Goal: Contribute content: Contribute content

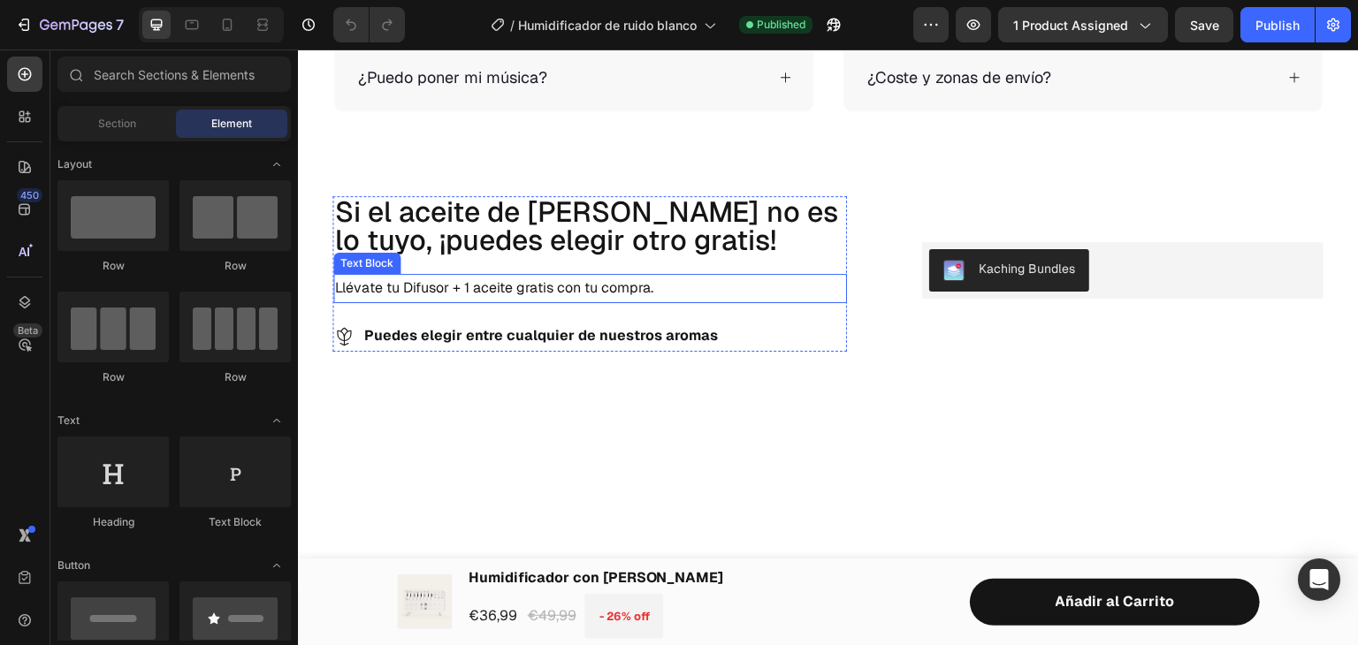
scroll to position [2563, 0]
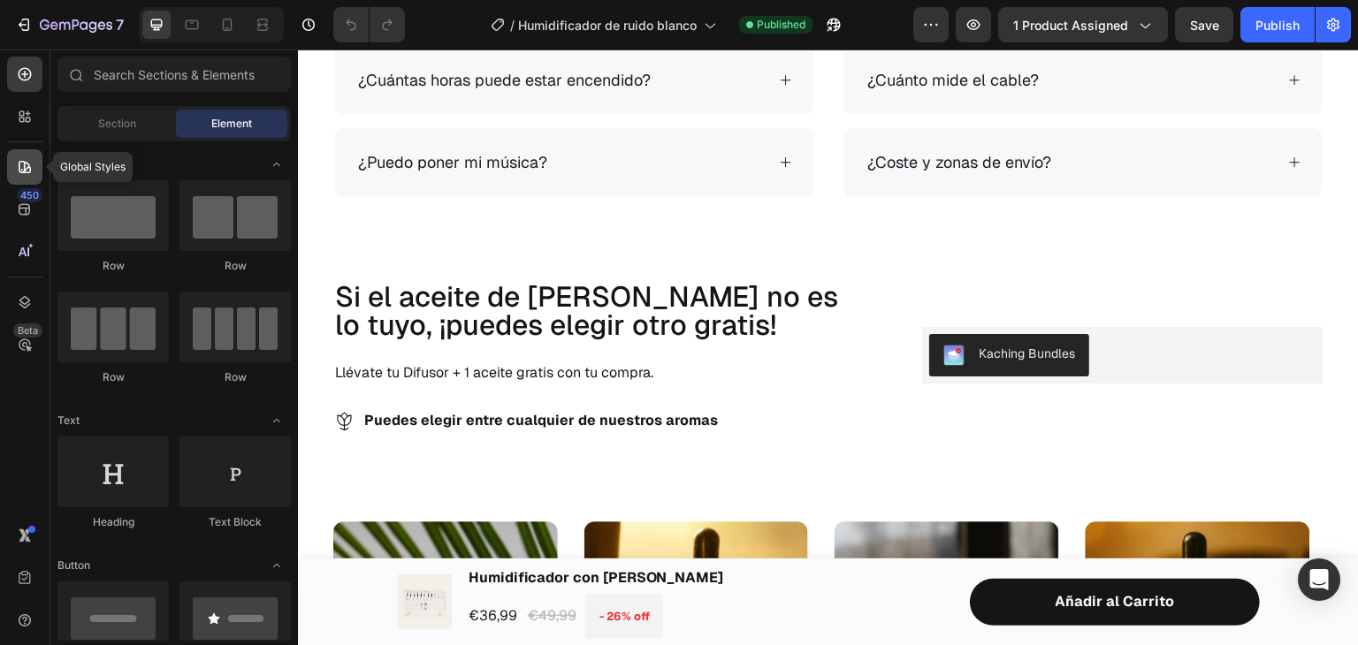
click at [21, 171] on icon at bounding box center [22, 170] width 2 height 2
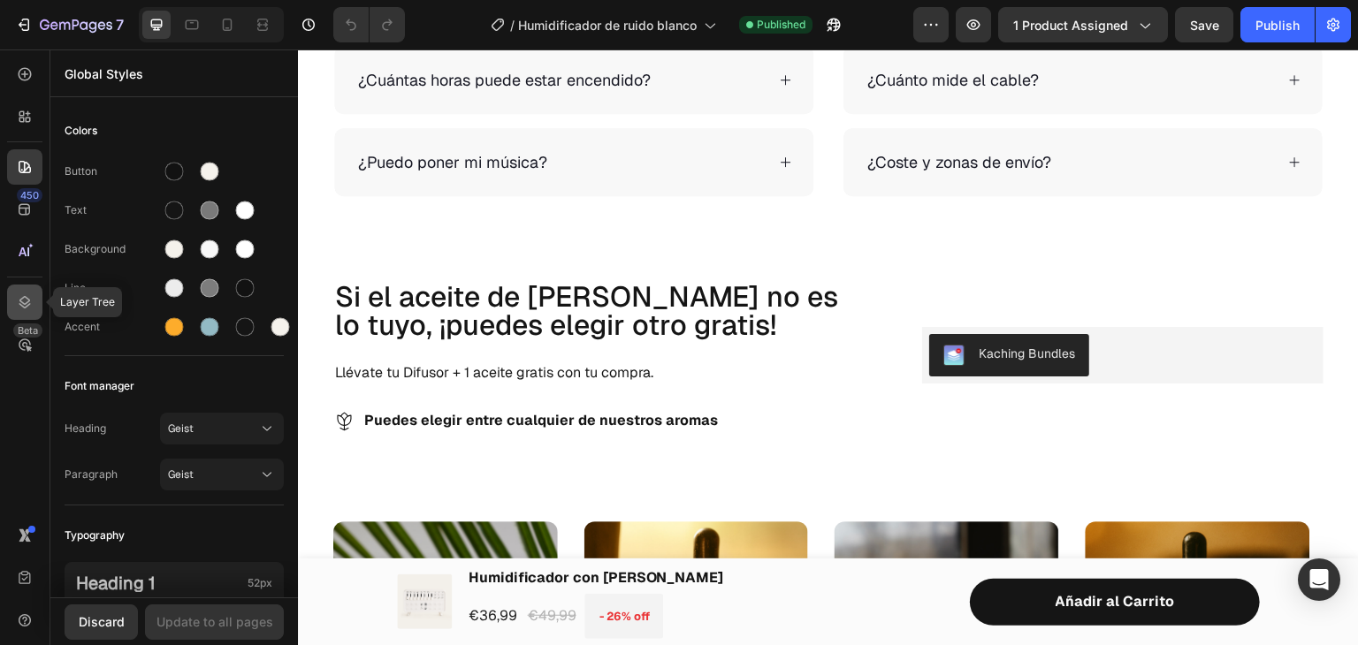
click at [28, 302] on icon at bounding box center [25, 303] width 18 height 18
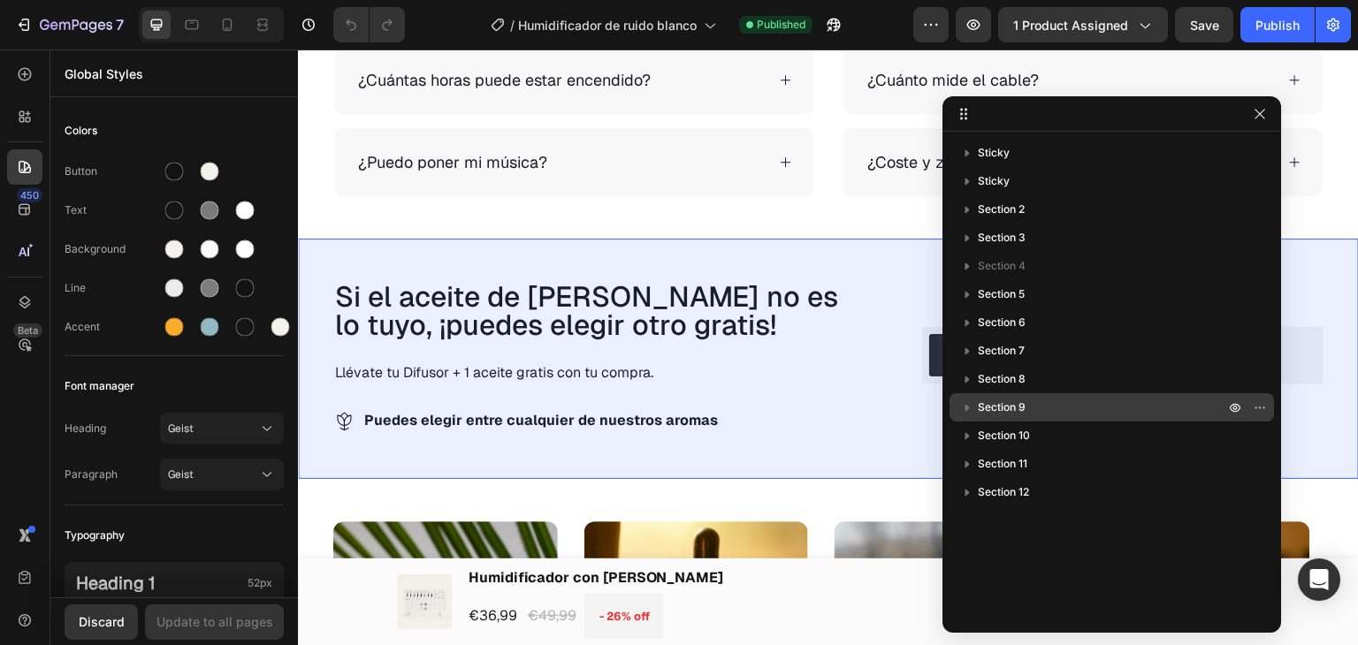
click at [994, 401] on span "Section 9" at bounding box center [1002, 408] width 48 height 18
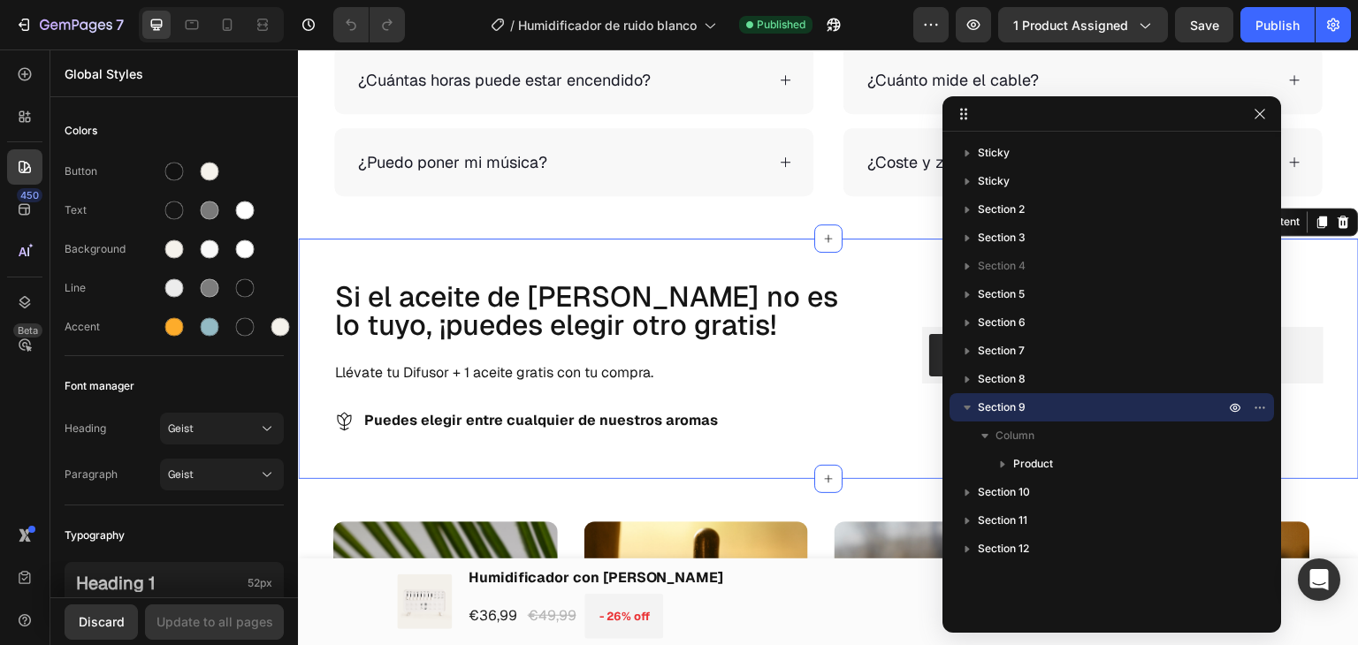
drag, startPoint x: 994, startPoint y: 401, endPoint x: 1043, endPoint y: 399, distance: 49.6
click at [1043, 399] on p "Section 9" at bounding box center [1103, 408] width 250 height 18
drag, startPoint x: 998, startPoint y: 407, endPoint x: 1018, endPoint y: 399, distance: 21.0
click at [1018, 399] on span "Section 9" at bounding box center [1002, 408] width 48 height 18
click at [1250, 408] on button "button" at bounding box center [1259, 407] width 21 height 21
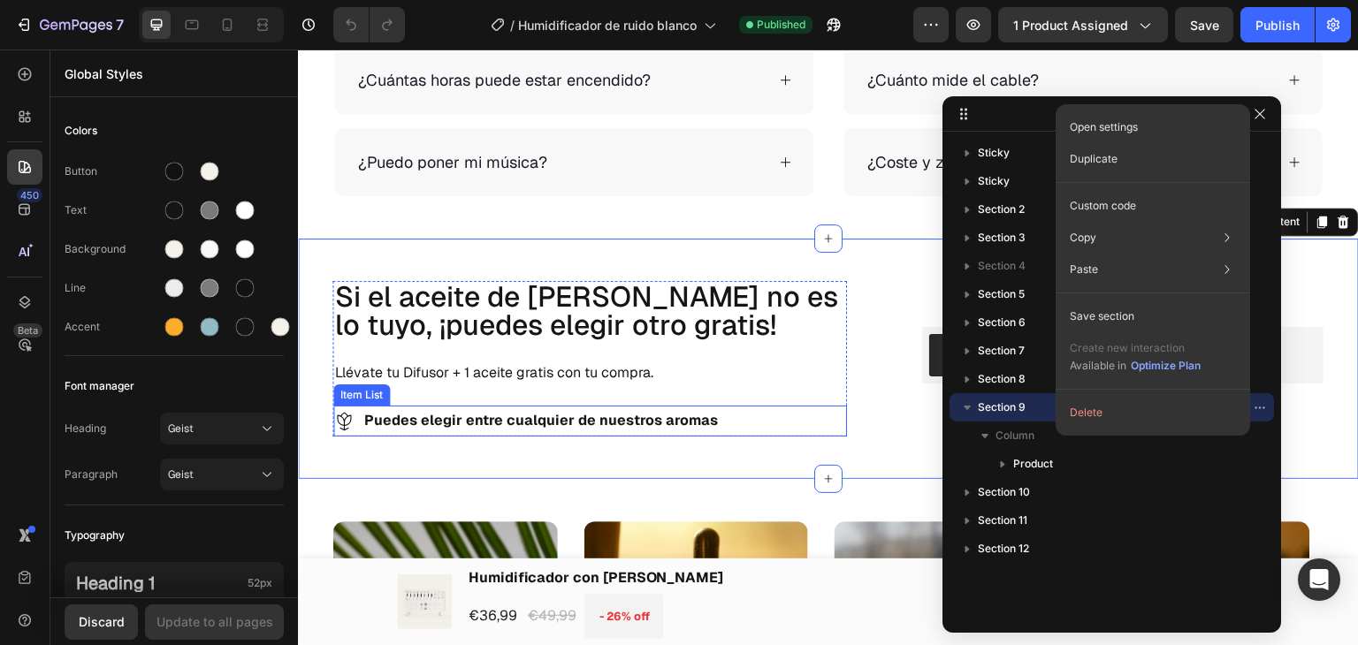
click at [811, 415] on div "Puedes elegir entre cualquier de nuestros aromas" at bounding box center [590, 421] width 514 height 31
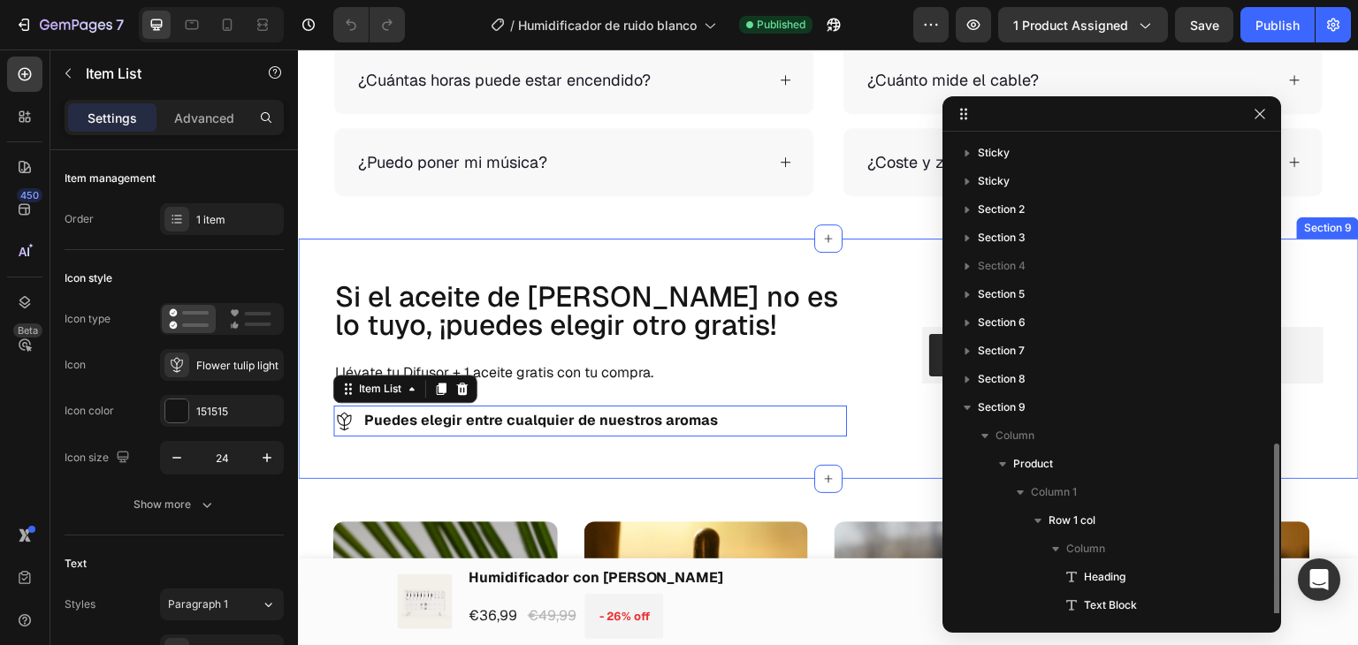
scroll to position [176, 0]
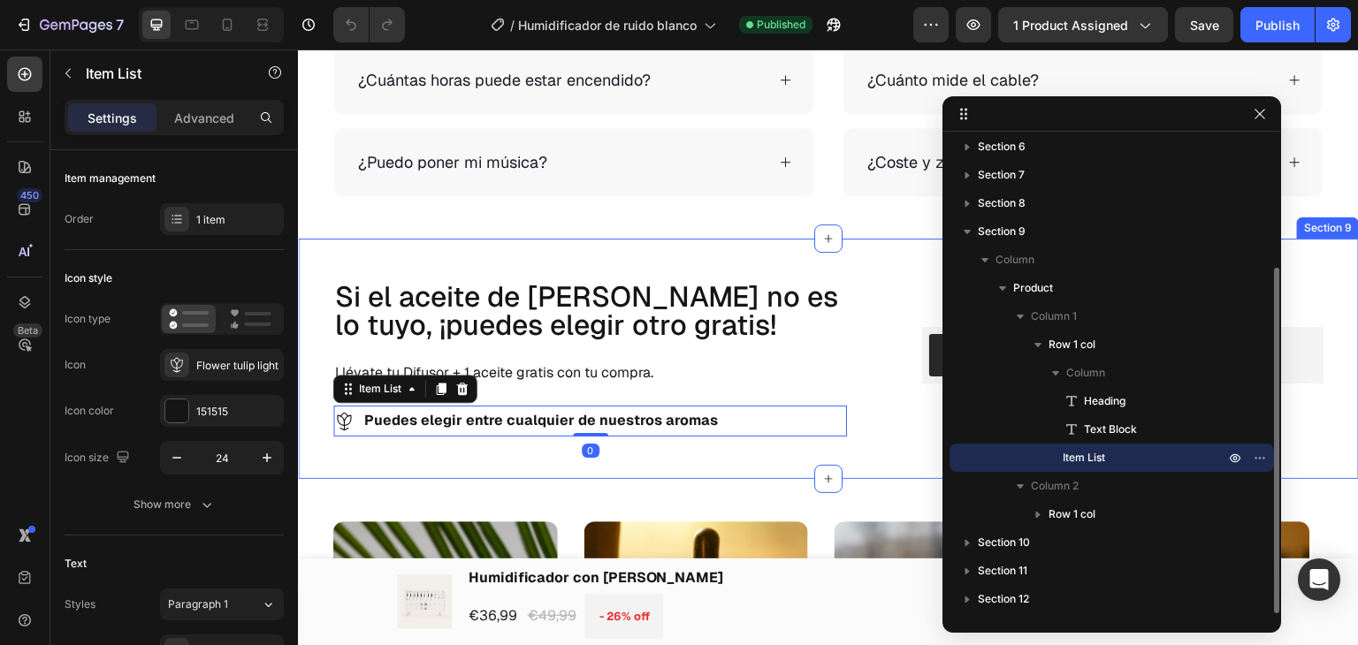
click at [780, 261] on div "Si el aceite de [PERSON_NAME] no es lo tuyo, ¡puedes elegir otro gratis! Headin…" at bounding box center [828, 359] width 1061 height 240
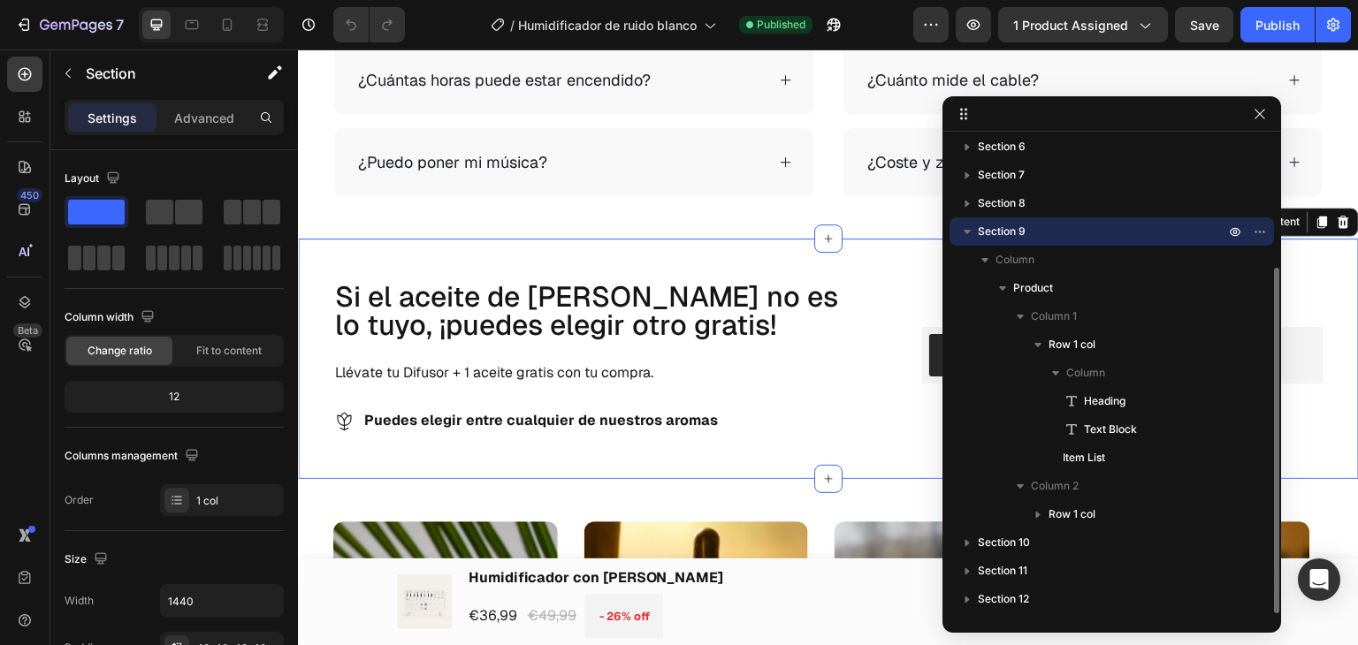
click at [964, 234] on icon "button" at bounding box center [967, 232] width 18 height 18
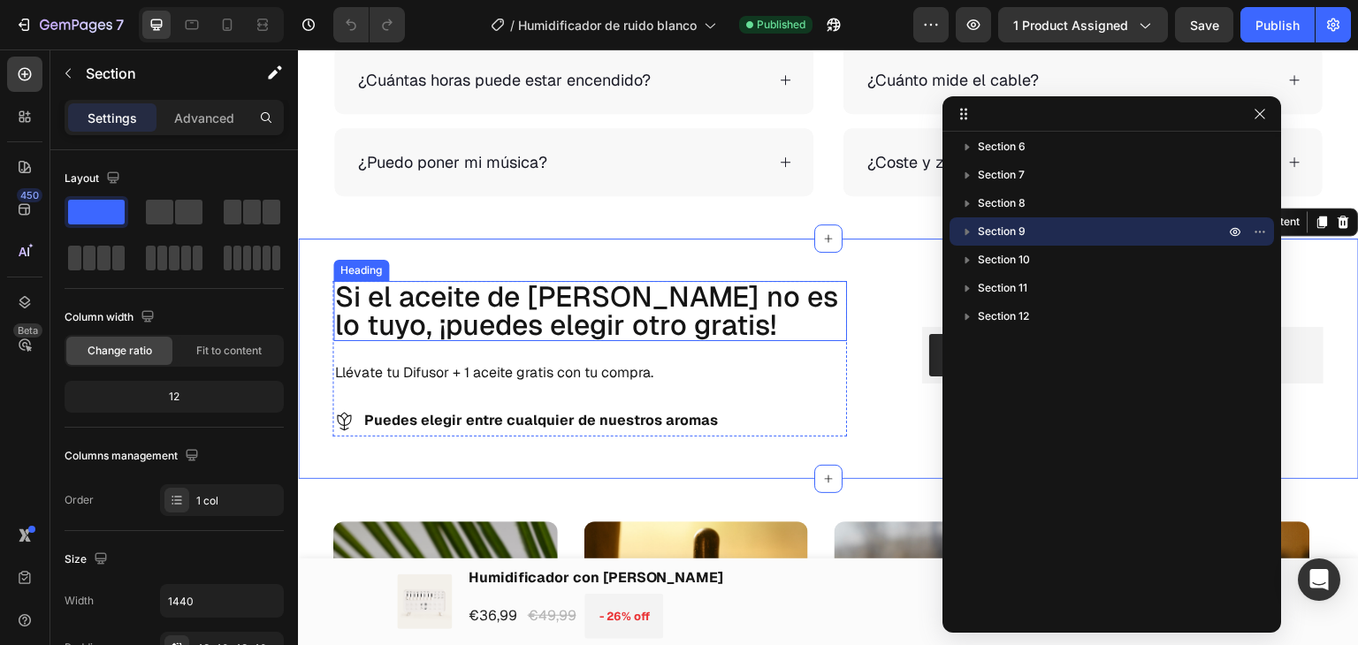
scroll to position [2521, 0]
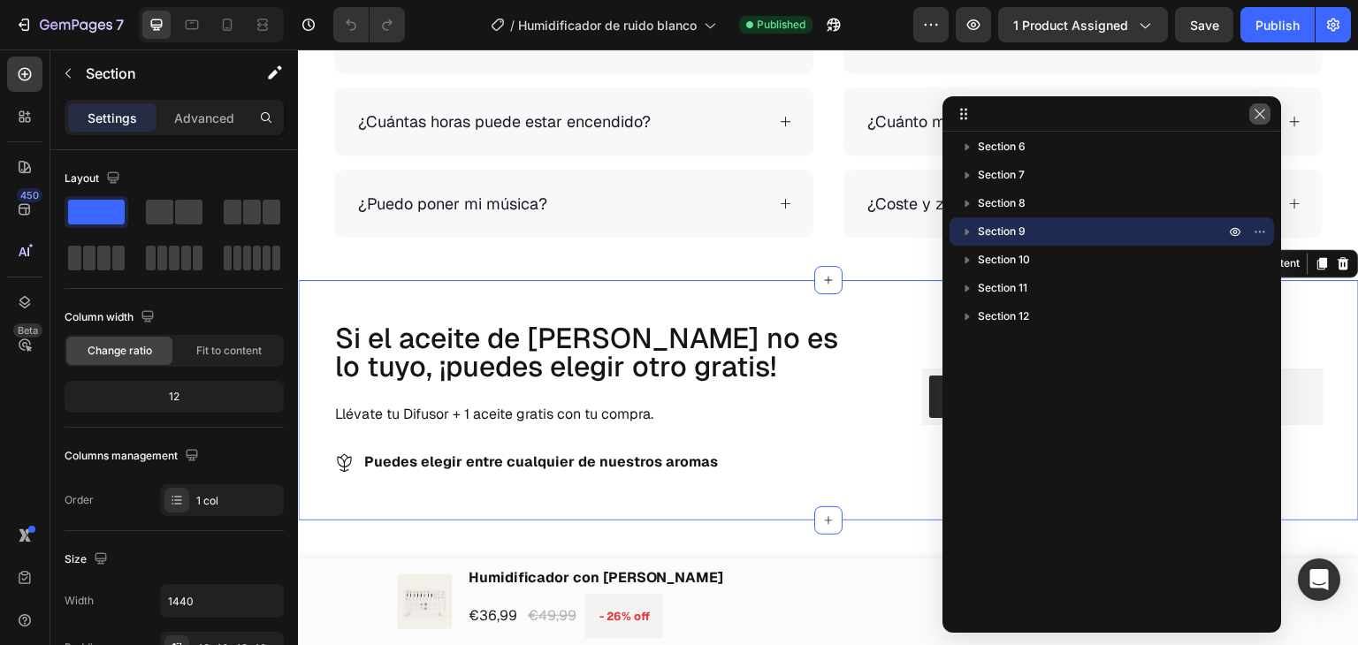
click at [1258, 111] on icon "button" at bounding box center [1260, 114] width 14 height 14
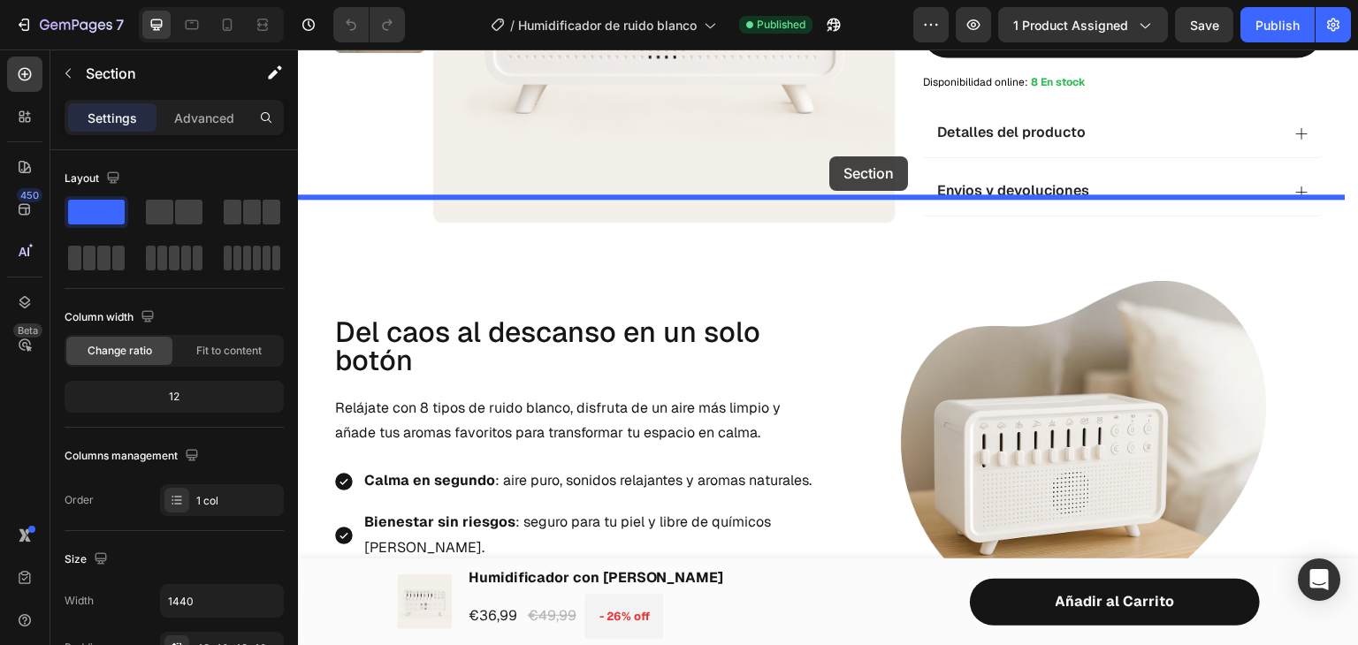
scroll to position [568, 0]
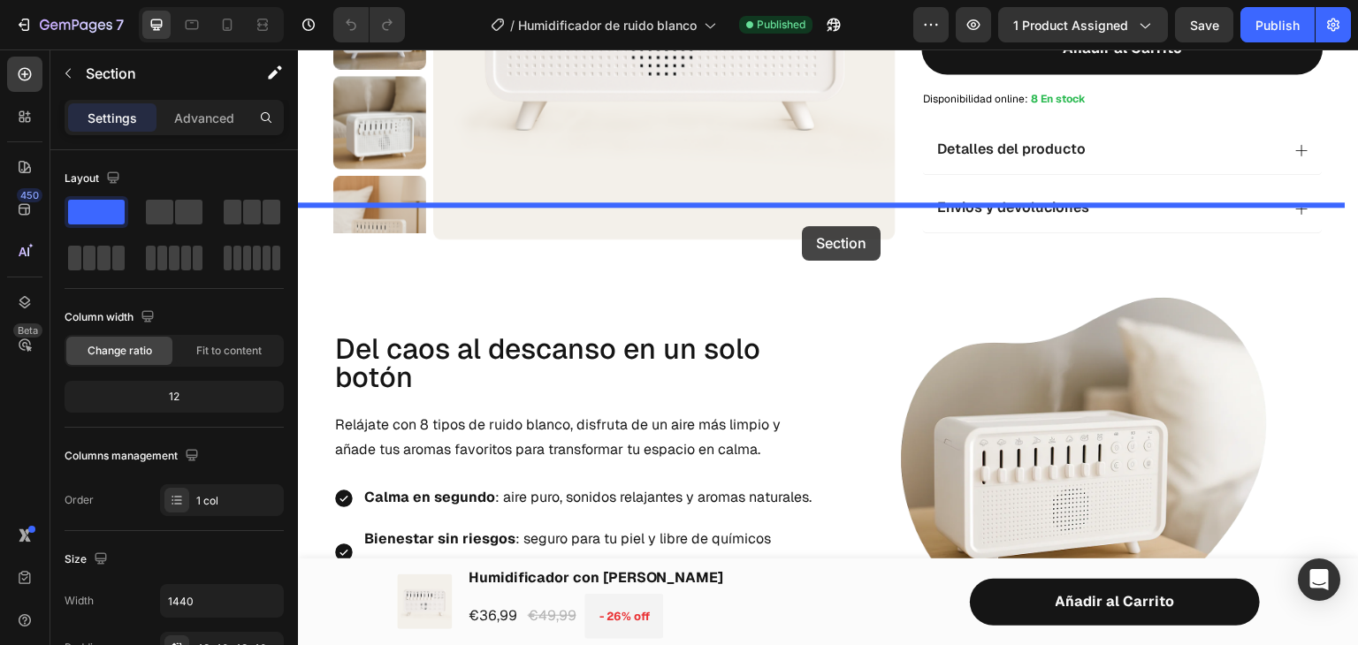
drag, startPoint x: 1032, startPoint y: 263, endPoint x: 802, endPoint y: 226, distance: 232.7
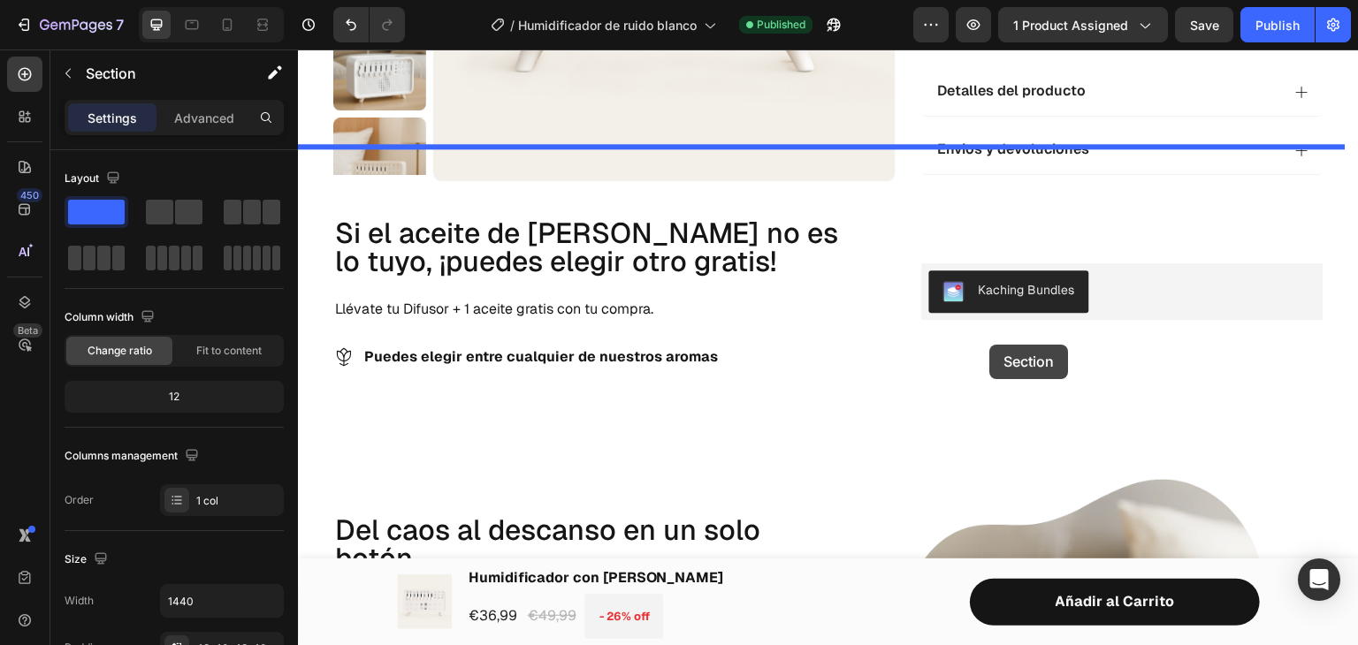
scroll to position [553, 0]
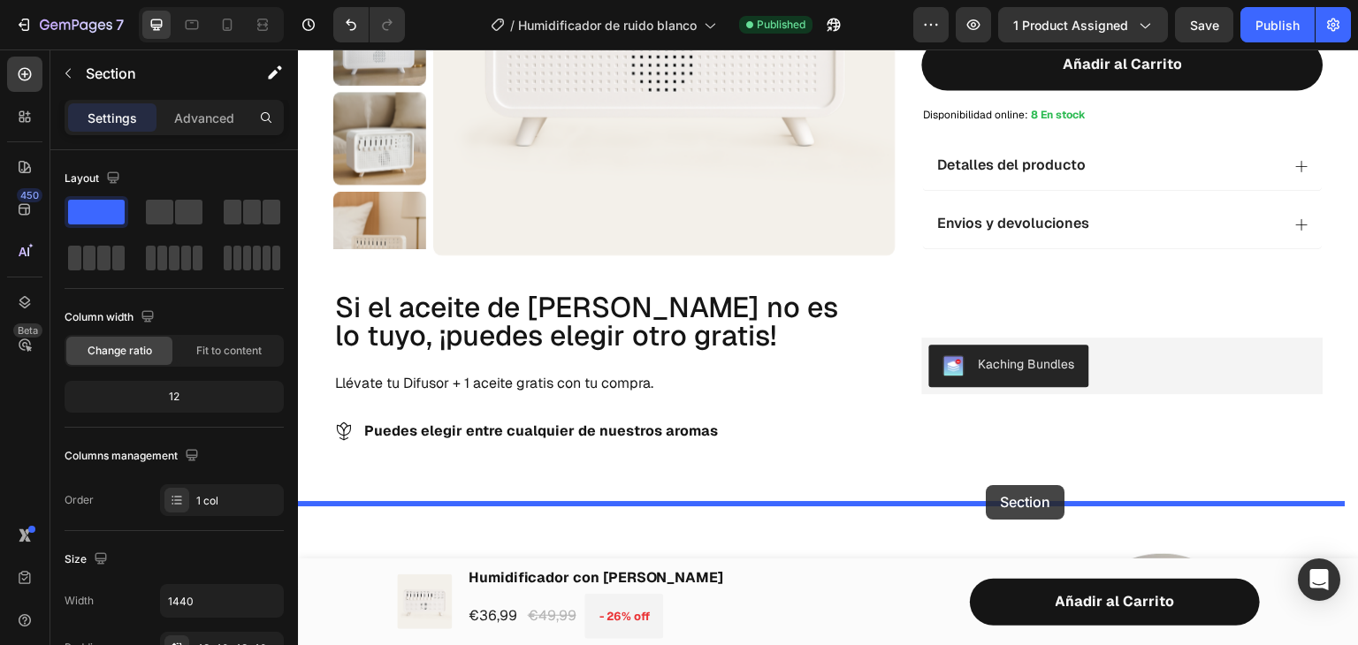
drag, startPoint x: 1302, startPoint y: 229, endPoint x: 987, endPoint y: 485, distance: 406.6
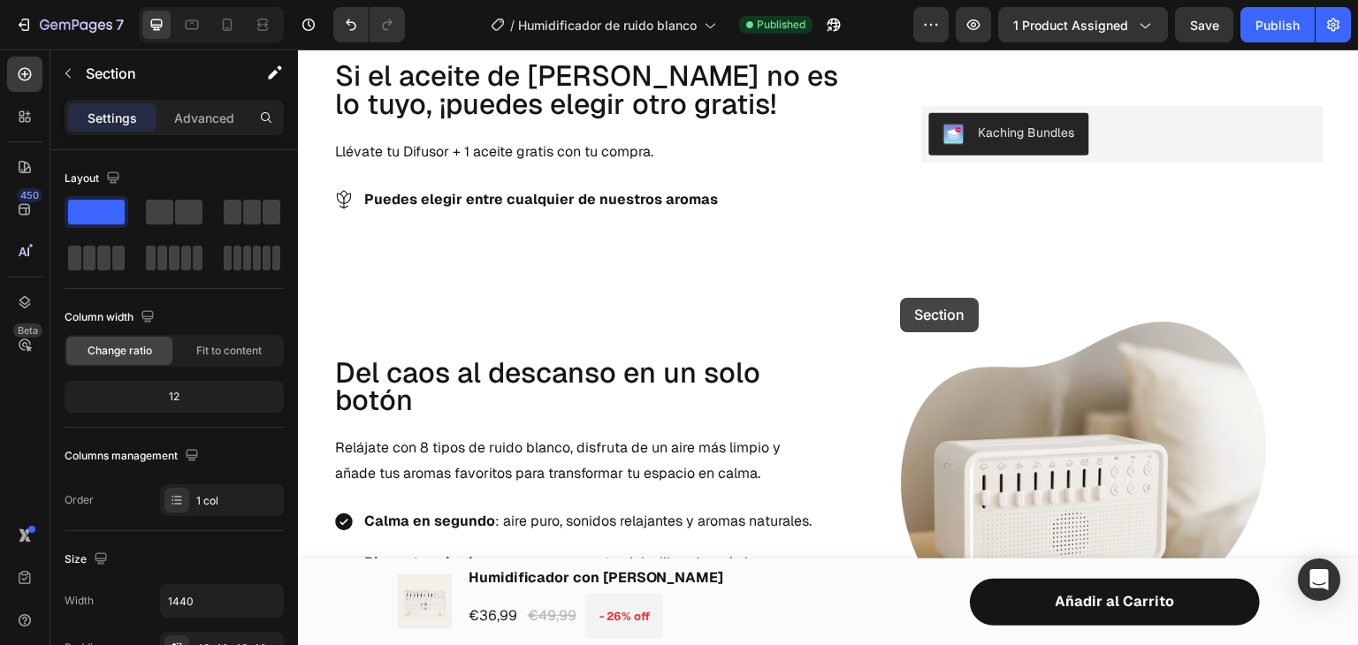
scroll to position [1238, 0]
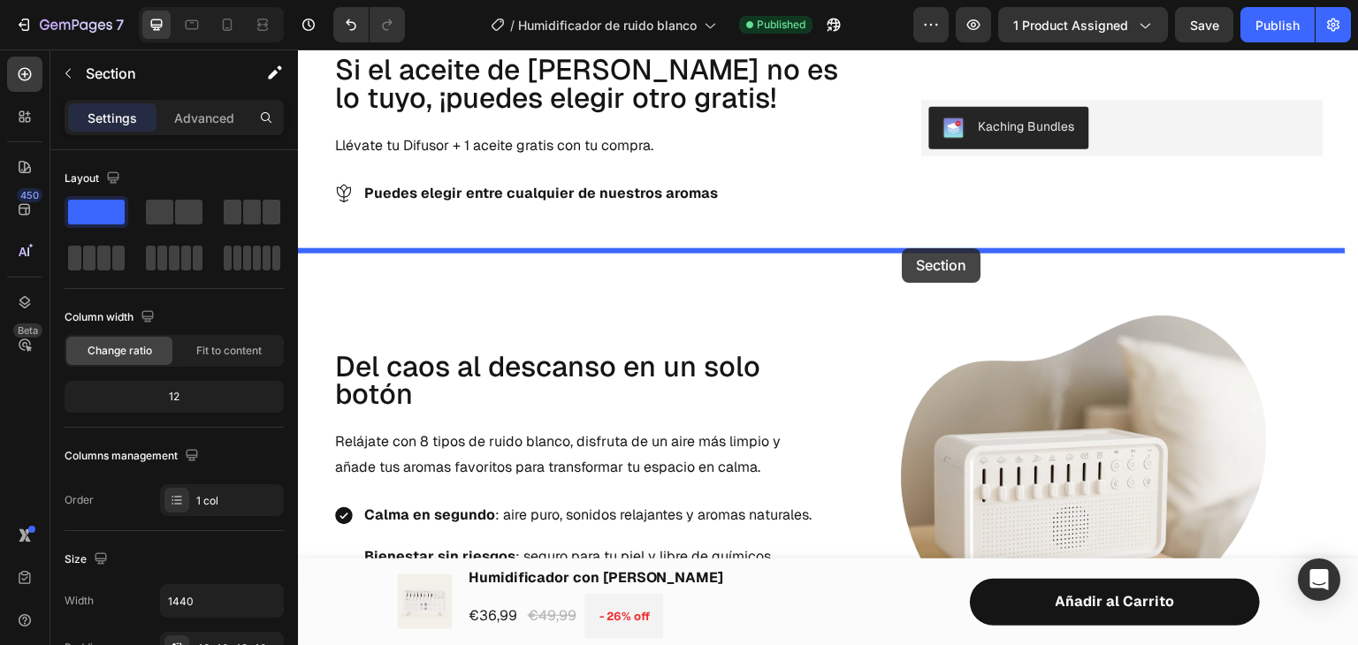
drag, startPoint x: 1300, startPoint y: 100, endPoint x: 903, endPoint y: 248, distance: 424.7
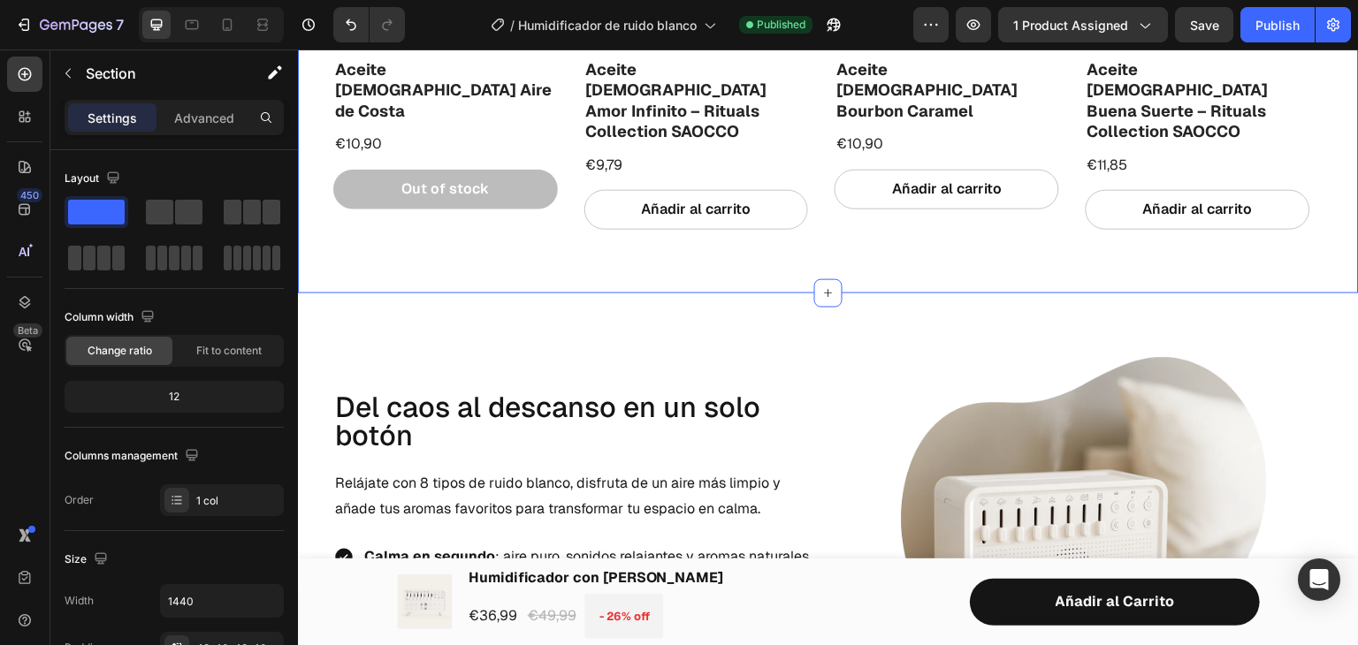
scroll to position [762, 0]
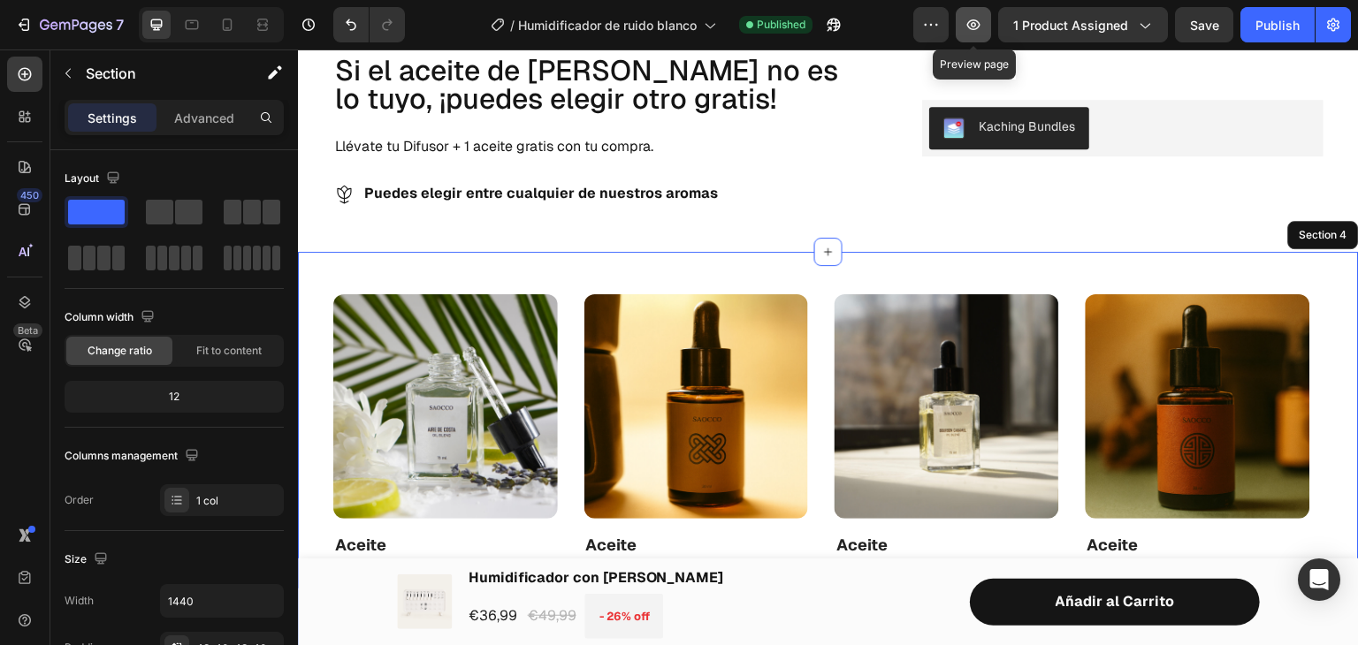
click at [971, 28] on icon "button" at bounding box center [974, 25] width 18 height 18
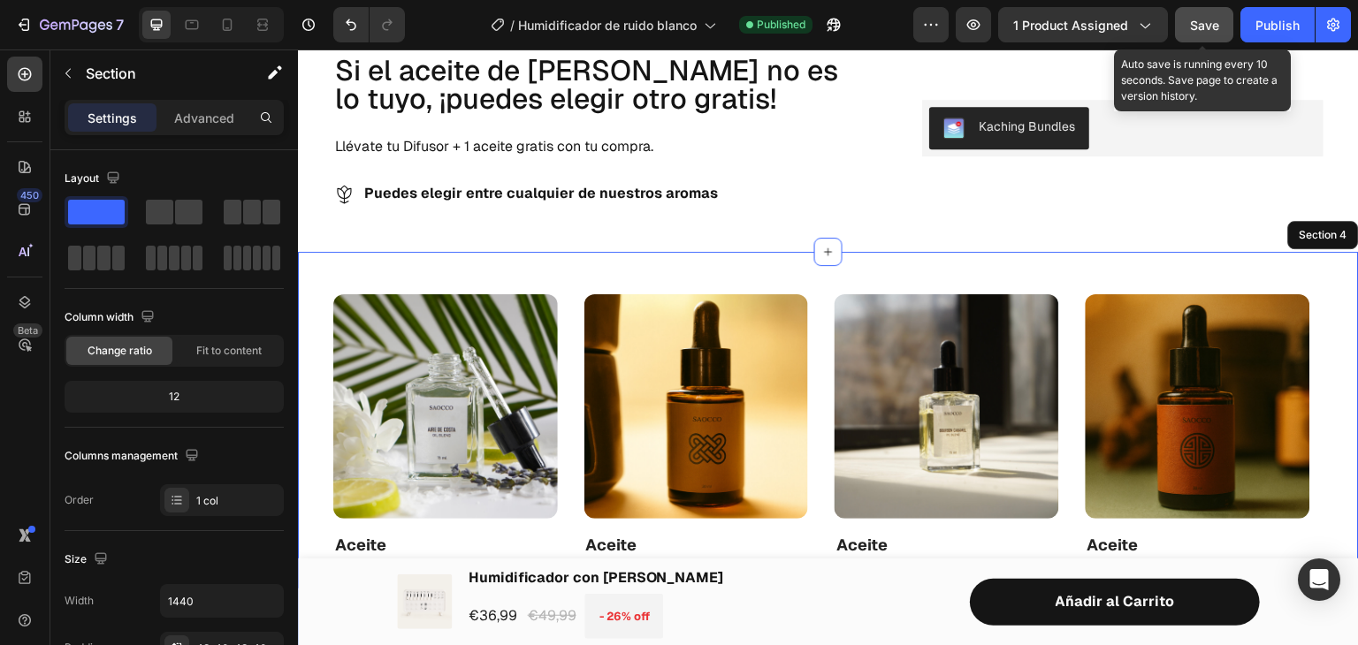
click at [1211, 27] on span "Save" at bounding box center [1204, 25] width 29 height 15
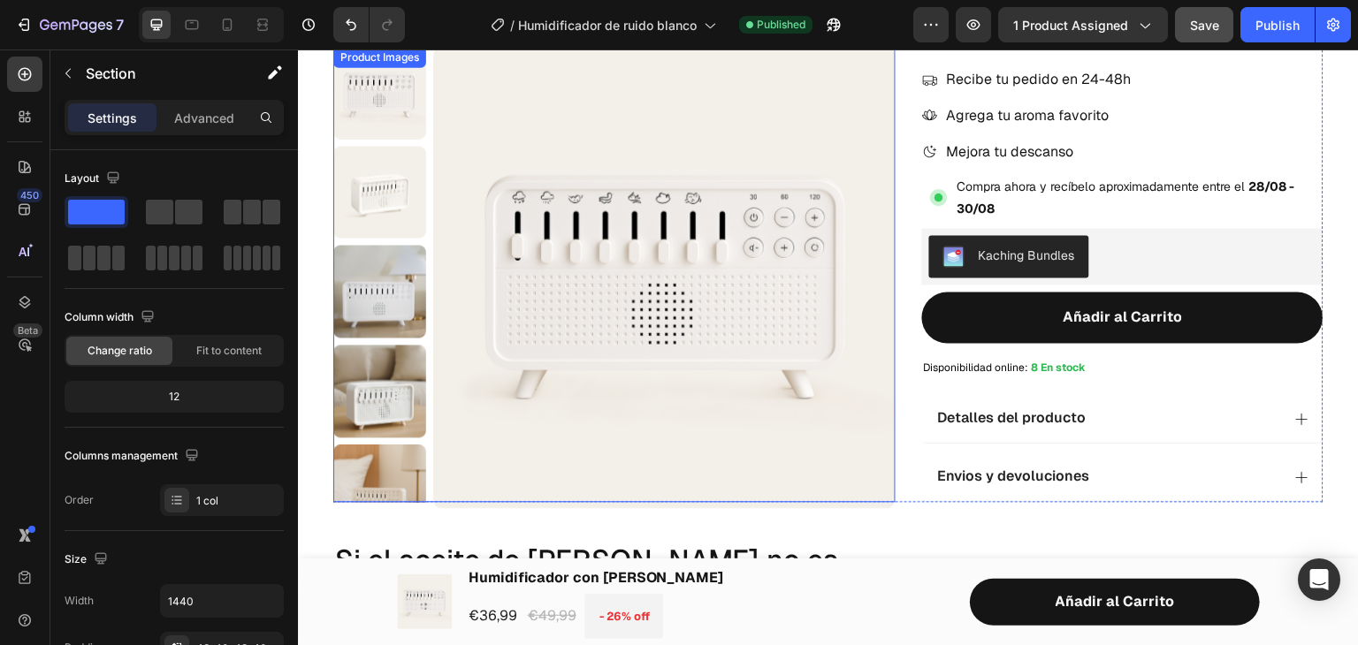
scroll to position [784, 0]
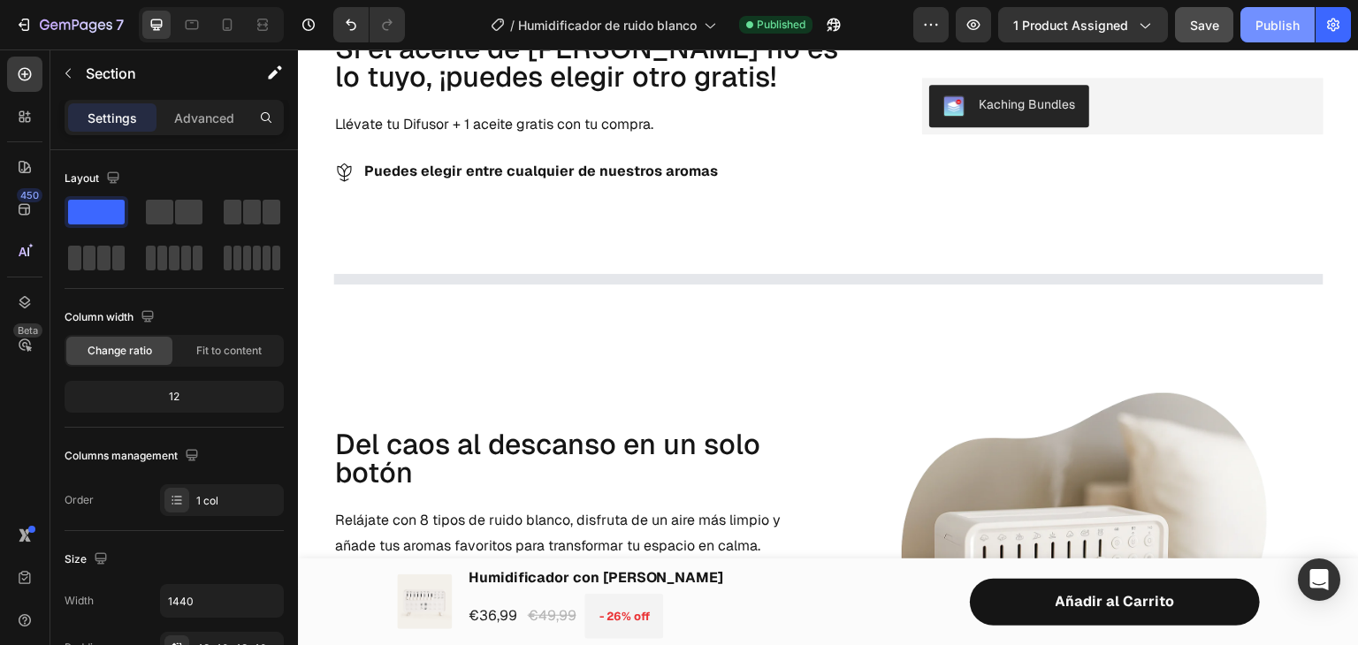
click at [1273, 27] on div "Publish" at bounding box center [1277, 25] width 44 height 19
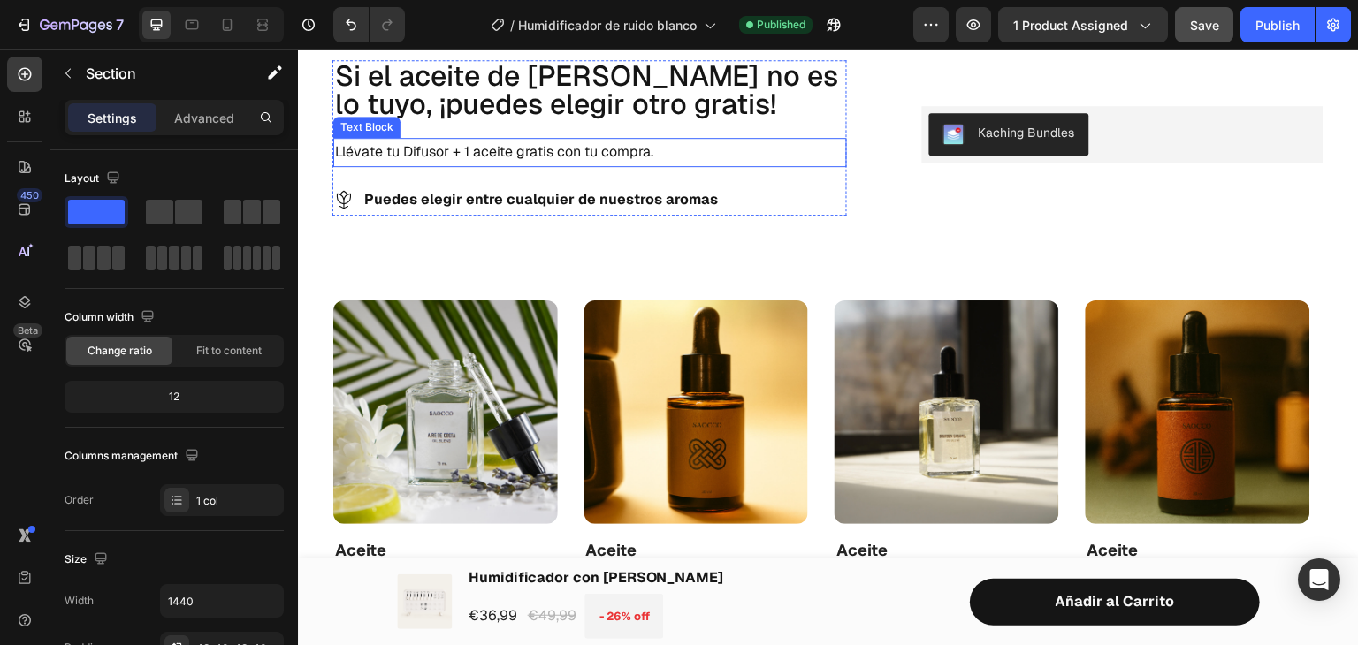
scroll to position [653, 0]
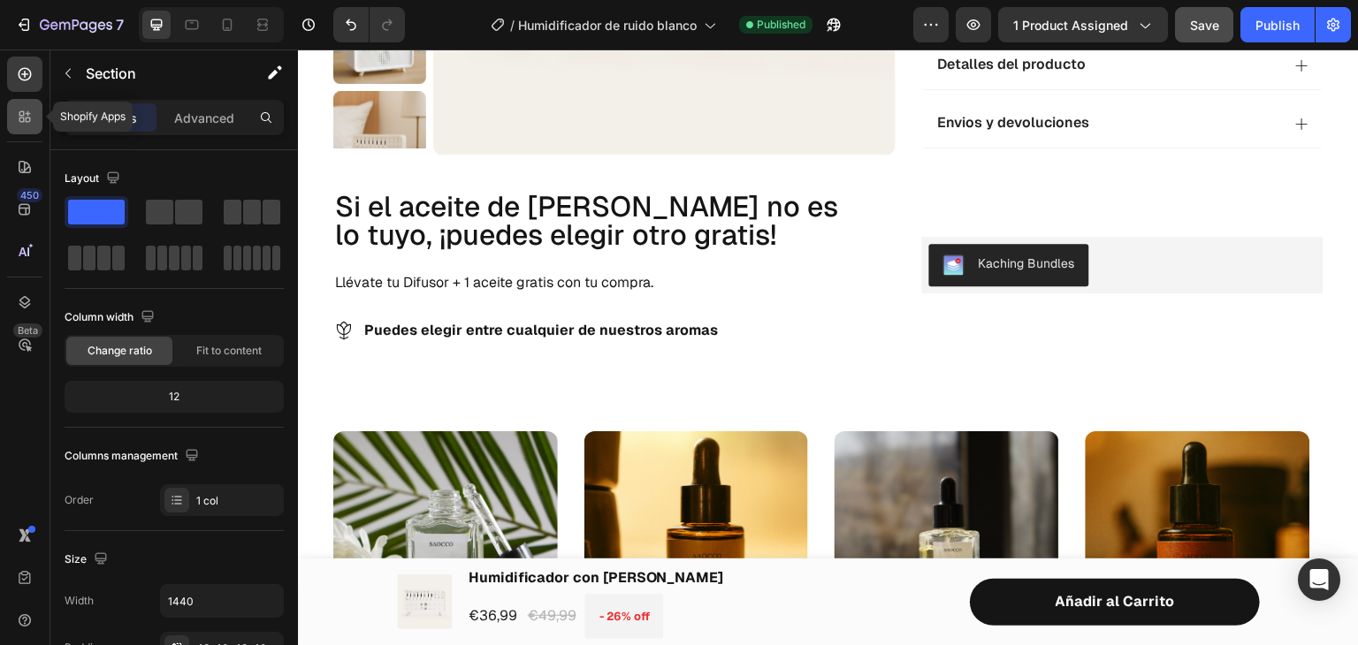
click at [21, 116] on icon at bounding box center [21, 113] width 5 height 5
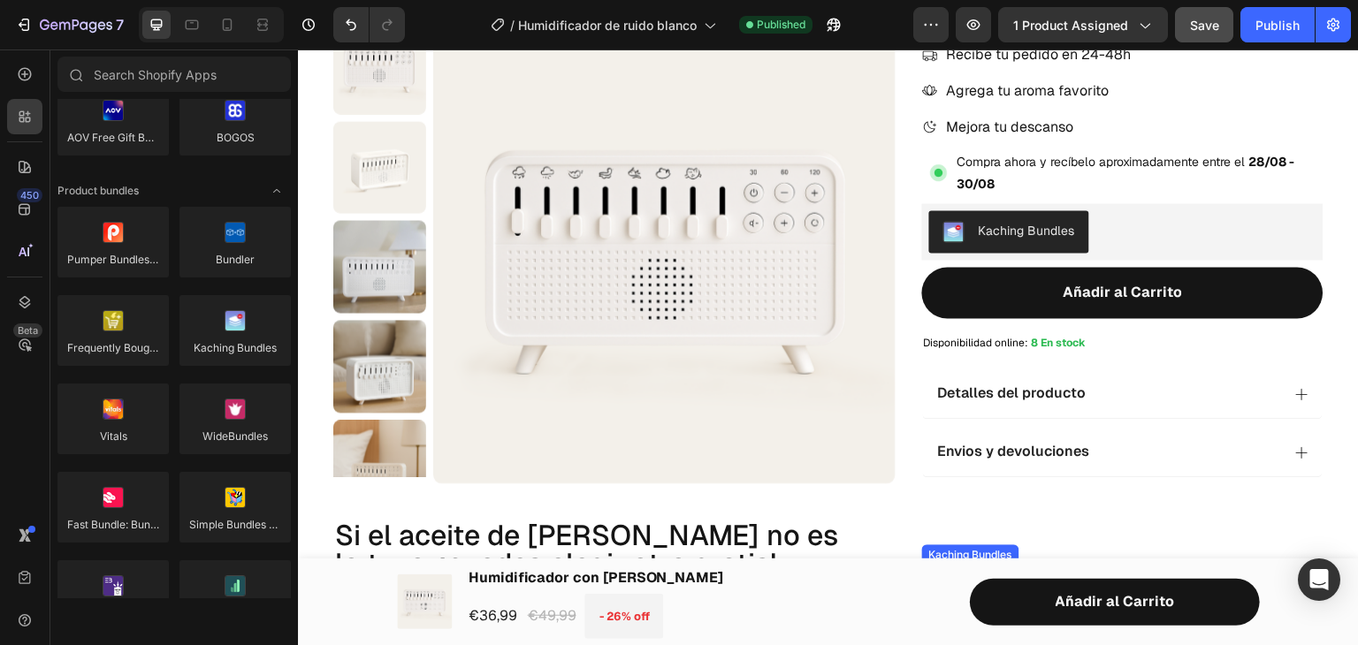
scroll to position [581, 0]
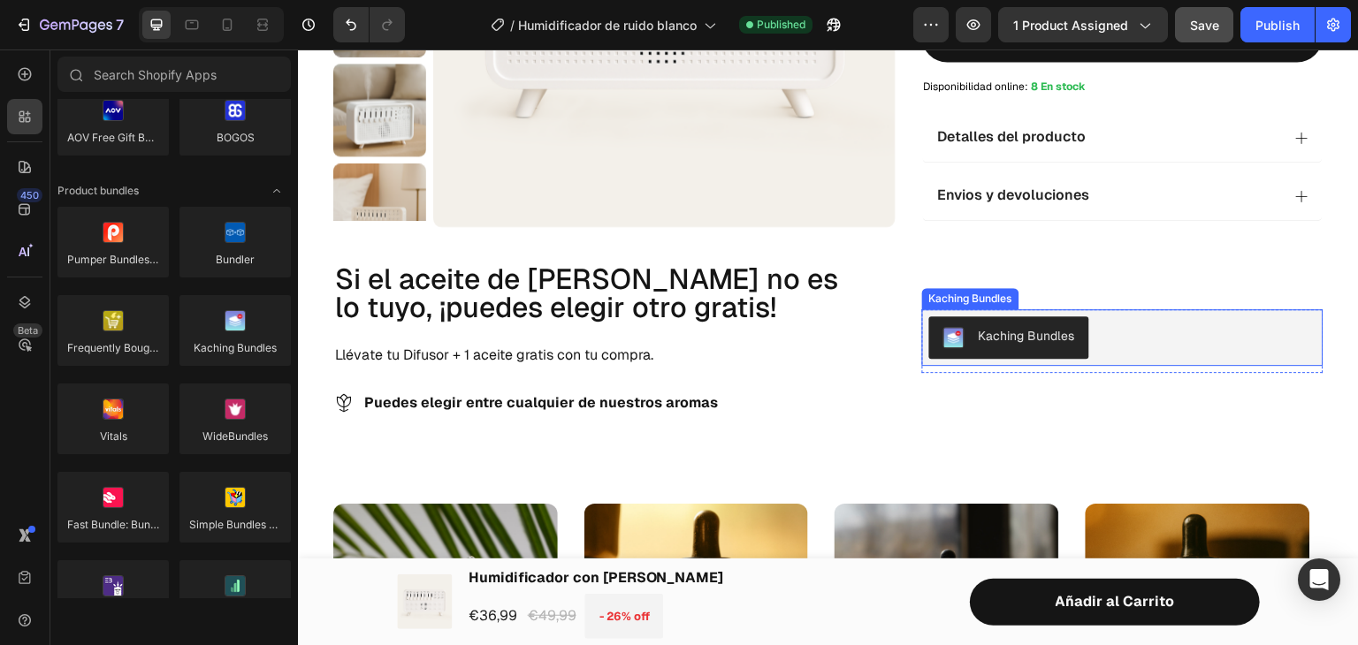
click at [1120, 317] on div "Kaching Bundles" at bounding box center [1122, 338] width 387 height 42
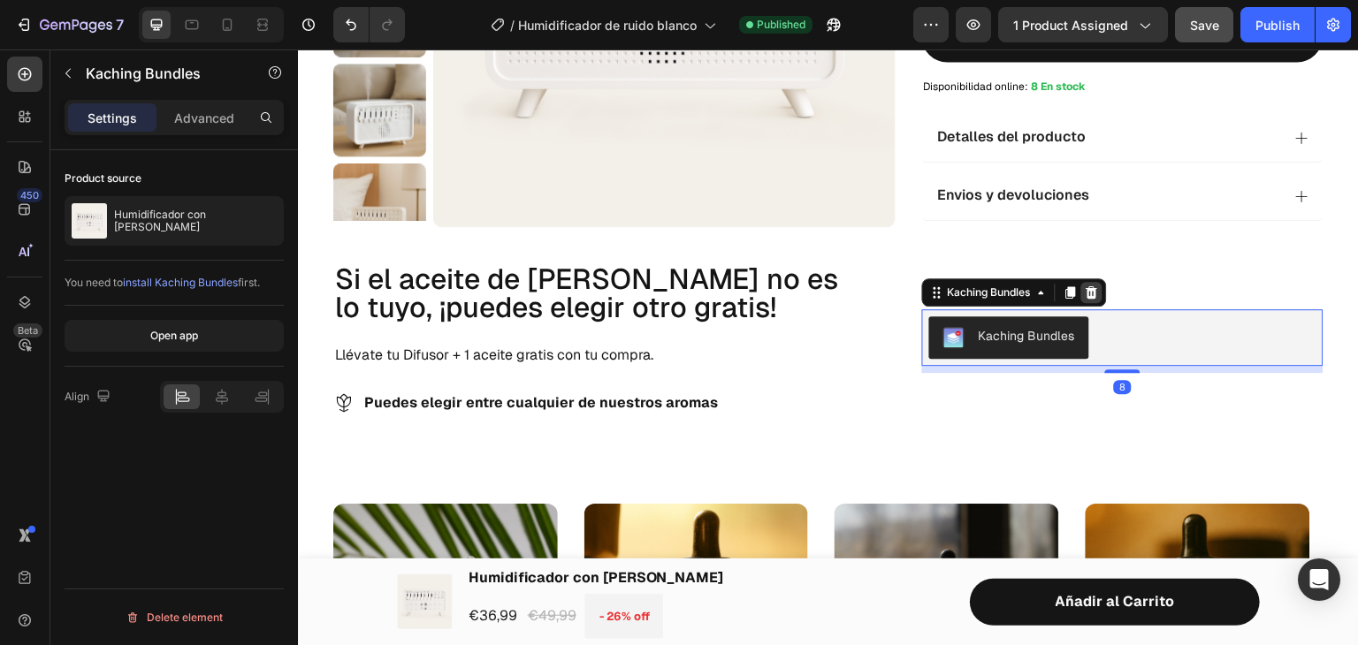
click at [1095, 282] on div at bounding box center [1091, 292] width 21 height 21
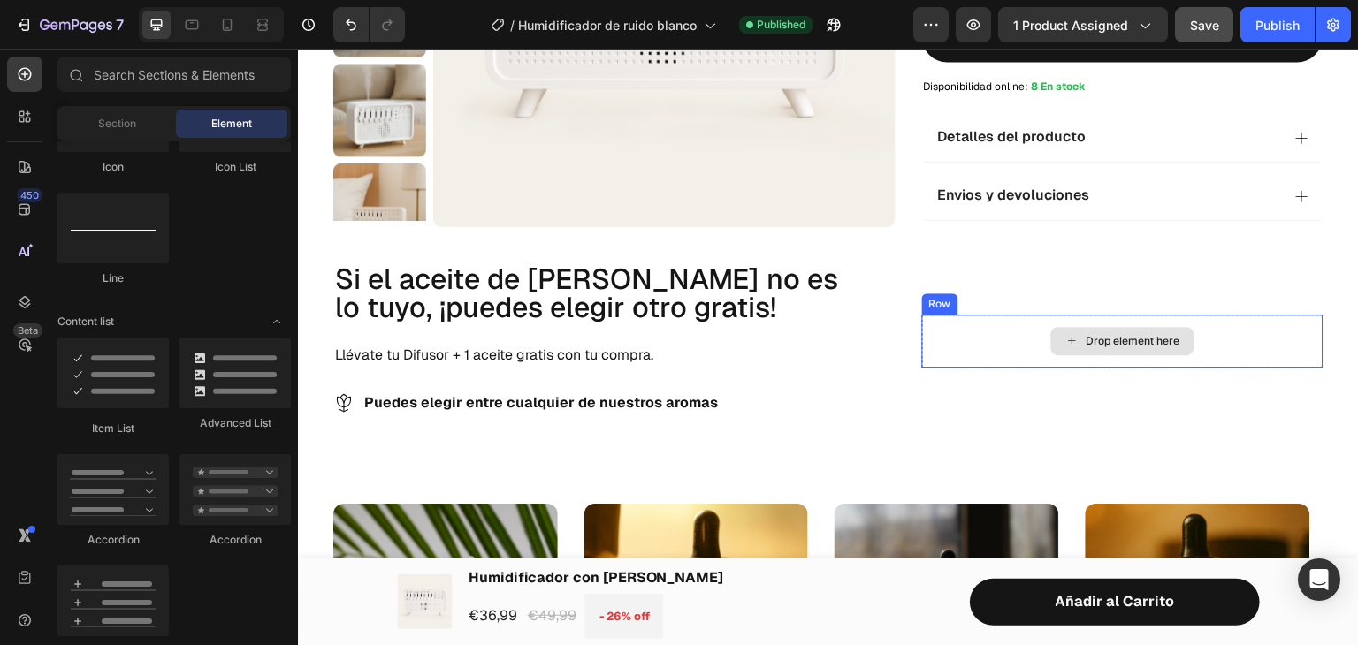
click at [1032, 330] on div "Drop element here" at bounding box center [1122, 341] width 401 height 53
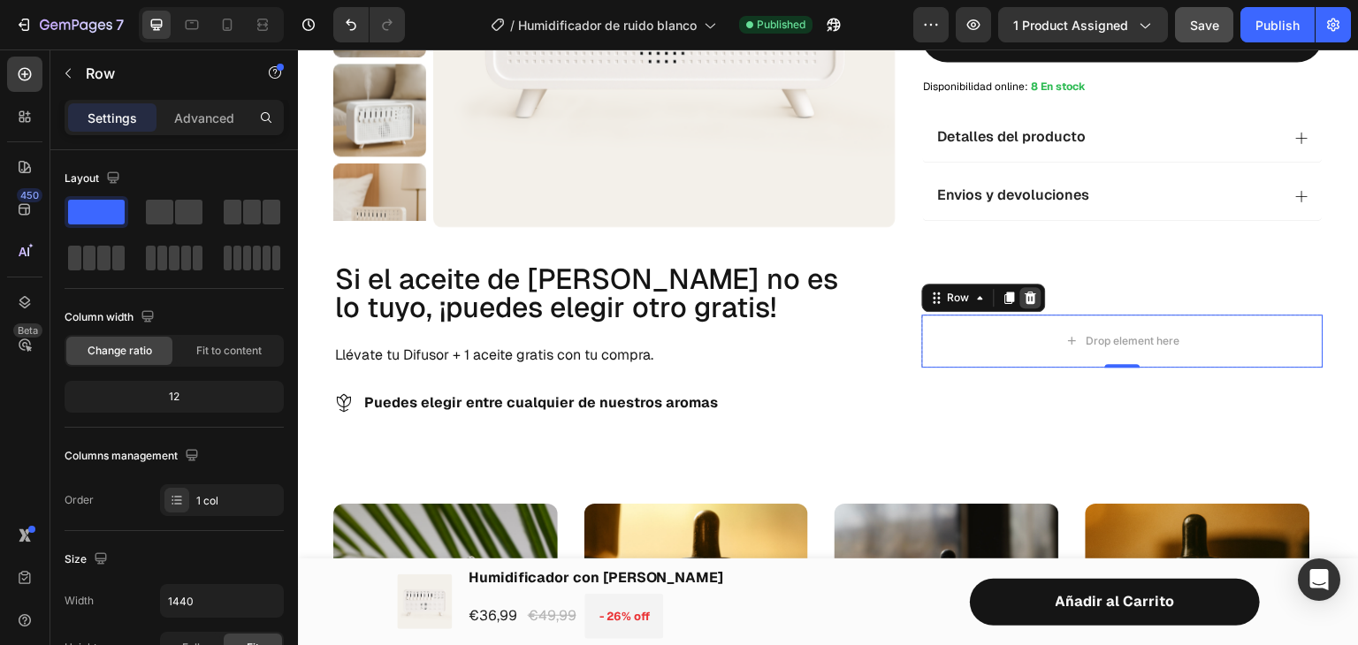
click at [1025, 292] on icon at bounding box center [1030, 298] width 11 height 12
click at [1031, 287] on div at bounding box center [1030, 297] width 21 height 21
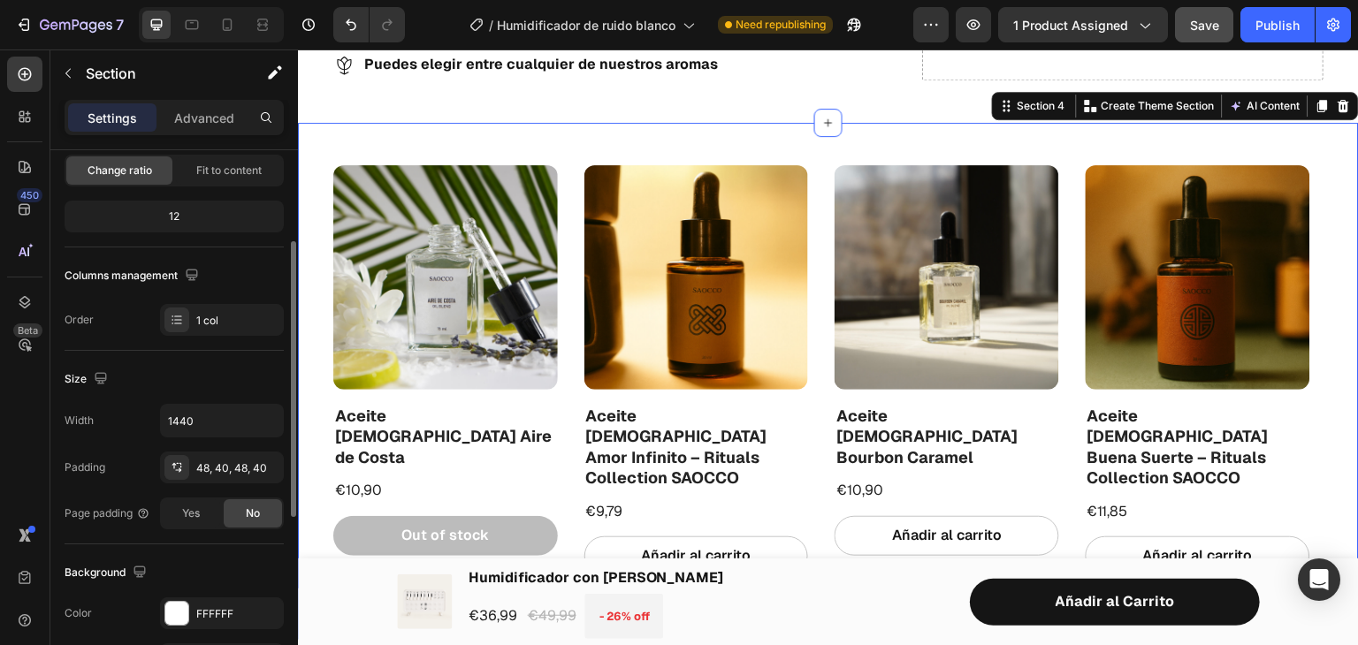
scroll to position [312, 0]
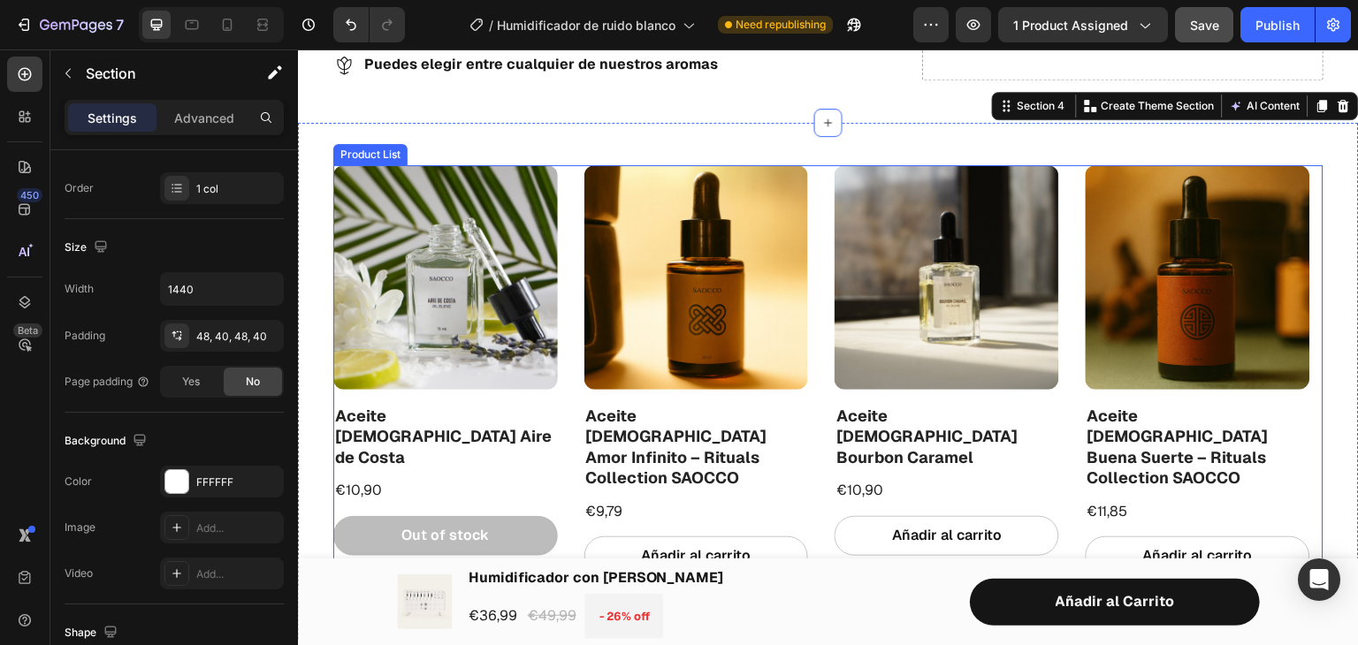
click at [568, 202] on div "Product Images Aceite [DEMOGRAPHIC_DATA] Aire de Costa Product Title €10,90 Pro…" at bounding box center [828, 381] width 990 height 432
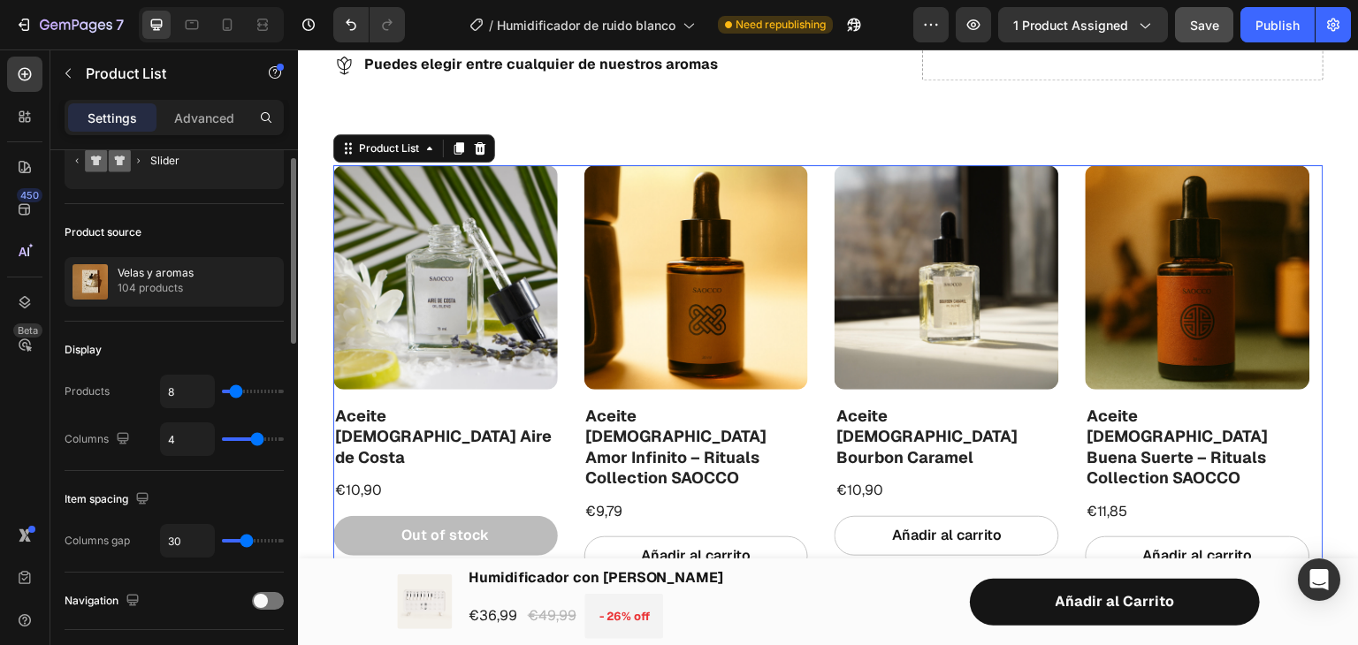
scroll to position [66, 0]
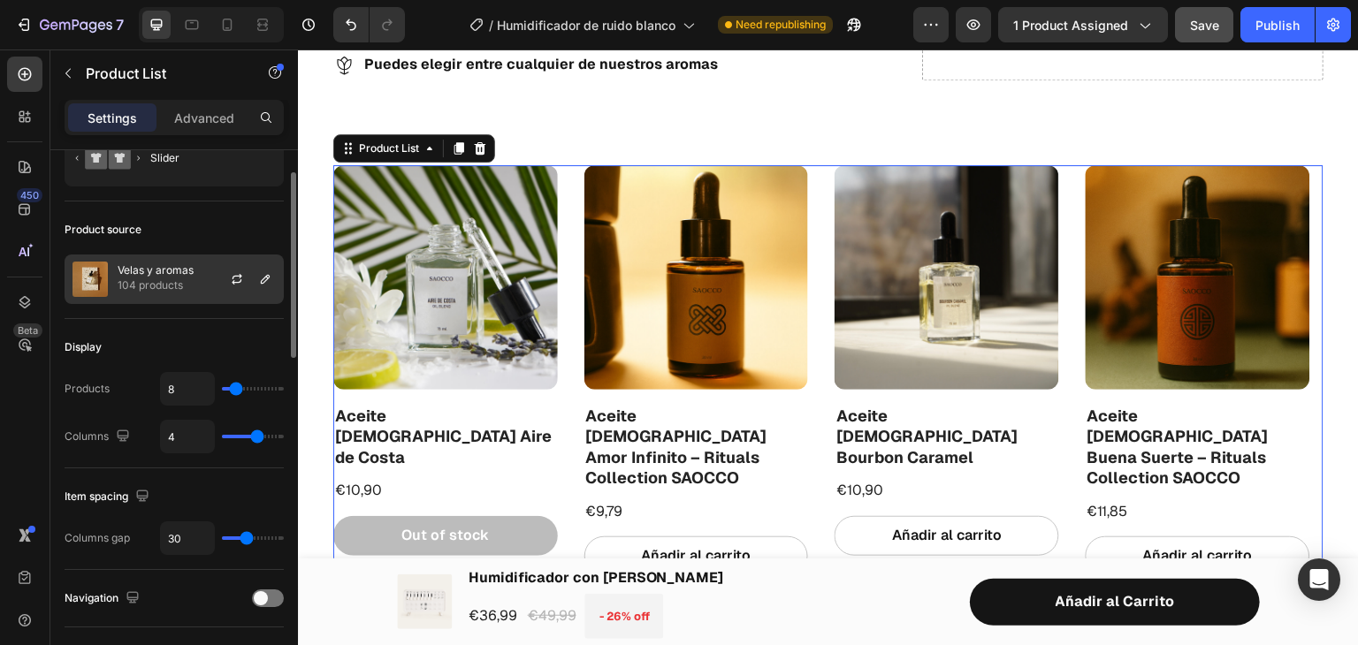
click at [192, 280] on p "104 products" at bounding box center [156, 286] width 76 height 18
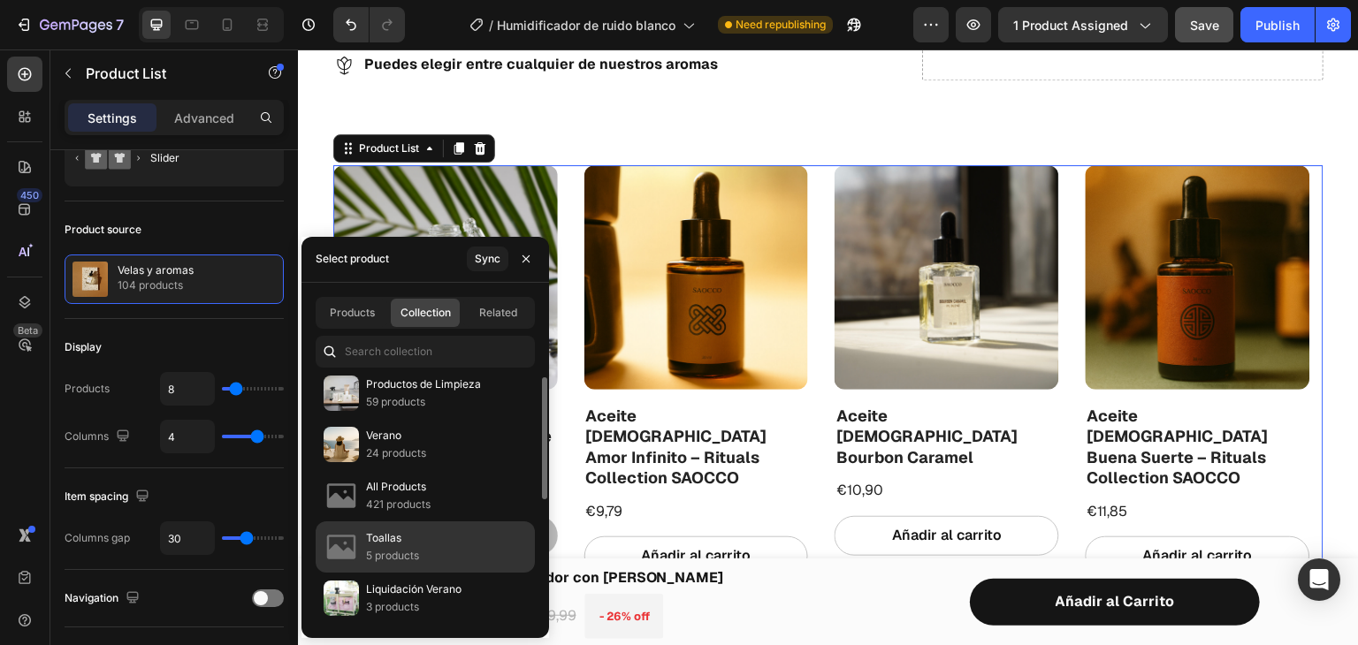
scroll to position [7, 0]
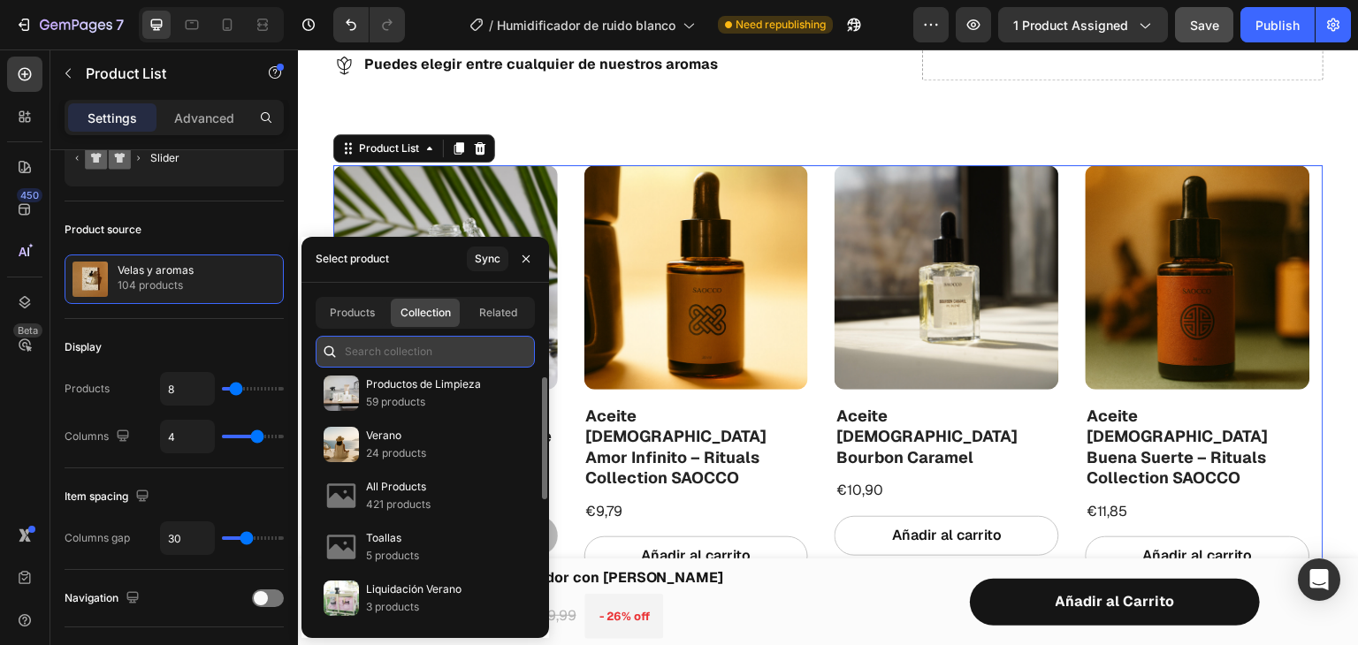
click at [398, 351] on input "text" at bounding box center [425, 352] width 219 height 32
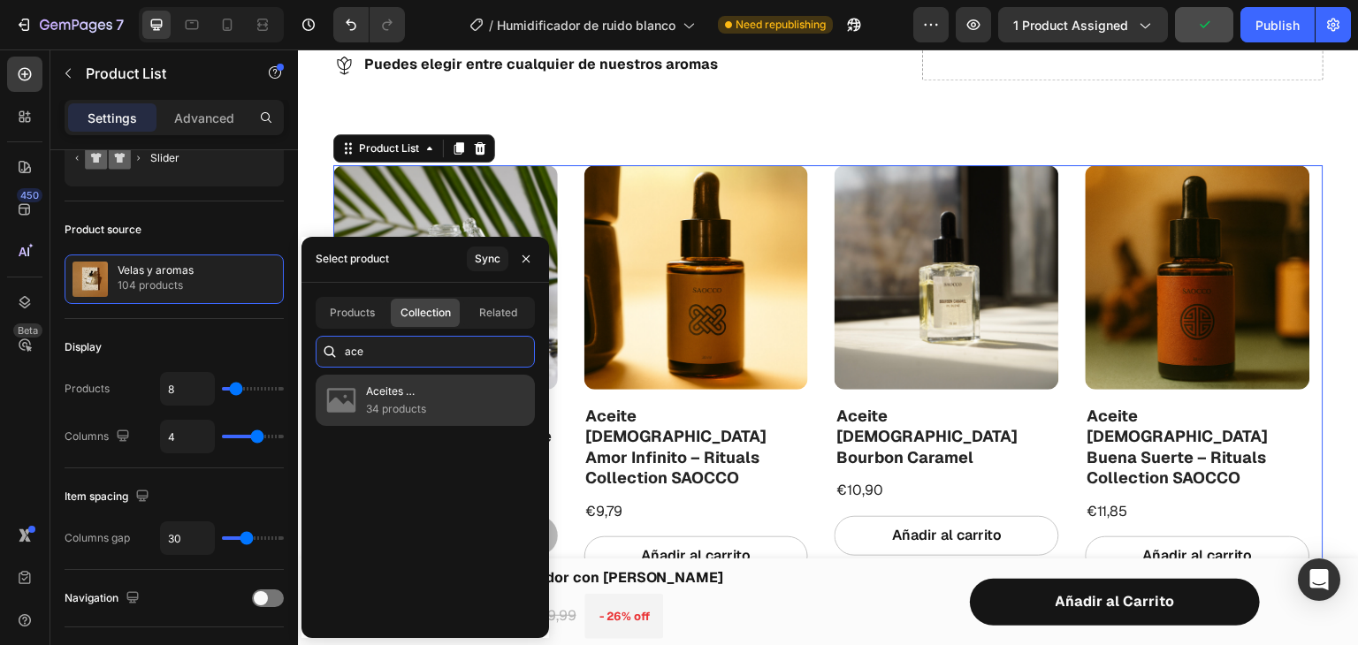
type input "ace"
click at [417, 408] on p "34 products" at bounding box center [443, 409] width 154 height 18
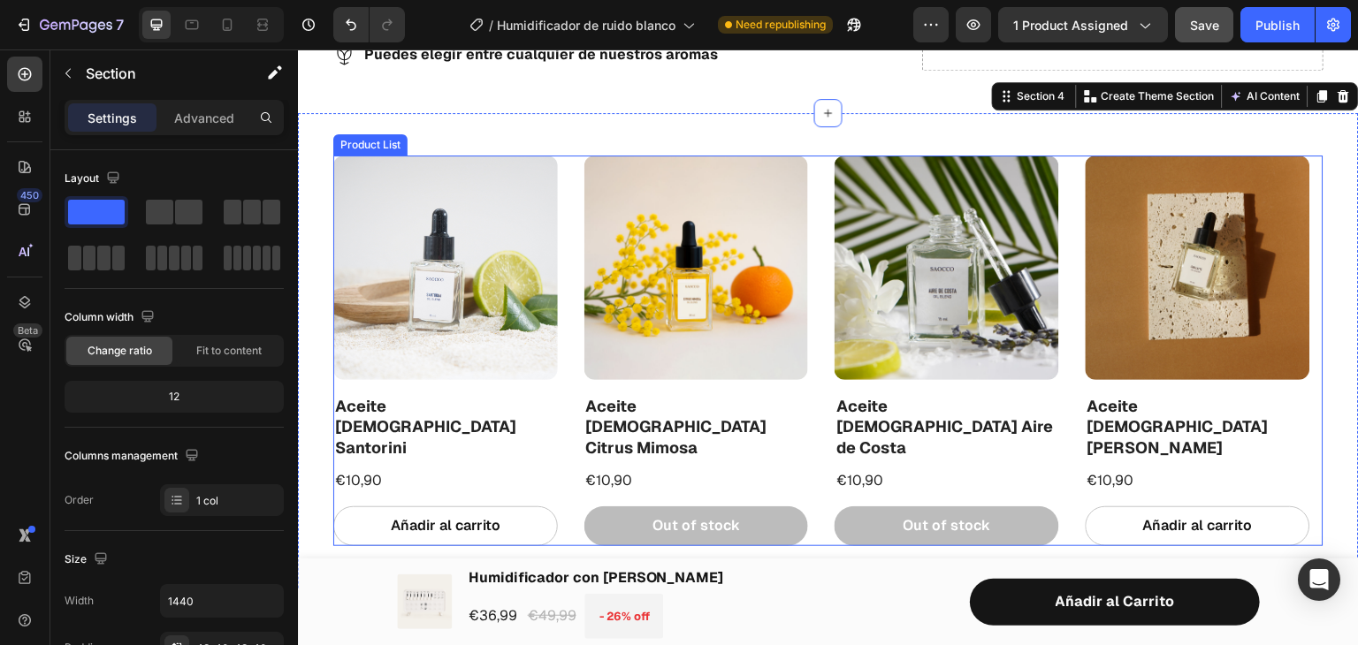
scroll to position [902, 0]
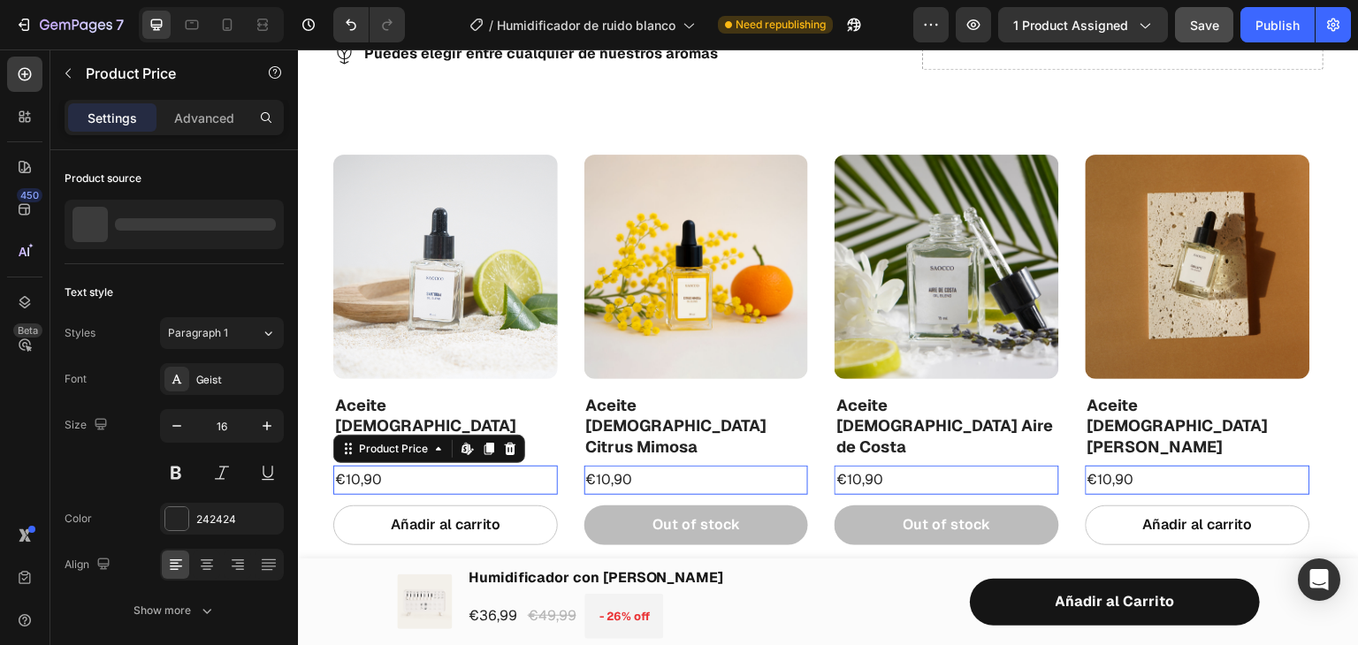
click at [381, 466] on div "€10,90" at bounding box center [445, 480] width 225 height 29
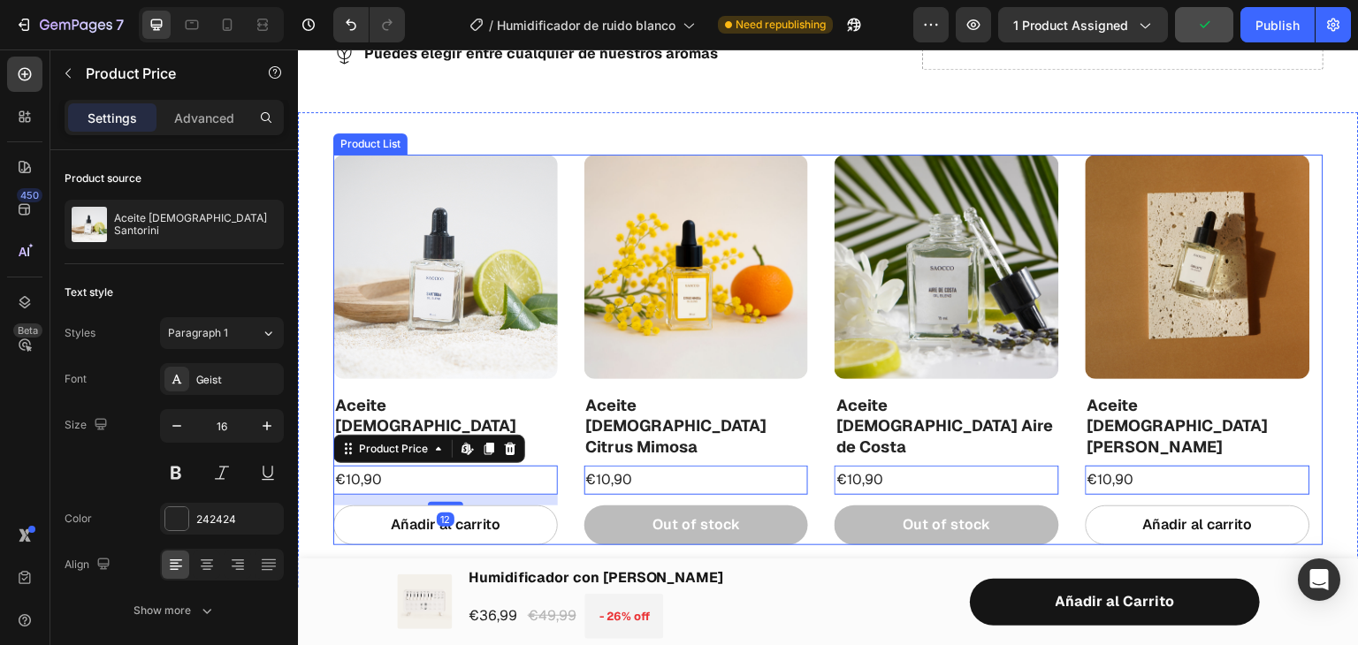
click at [580, 269] on div "Product Images Aceite [DEMOGRAPHIC_DATA] Santorini Product Title €10,90 Product…" at bounding box center [828, 350] width 990 height 391
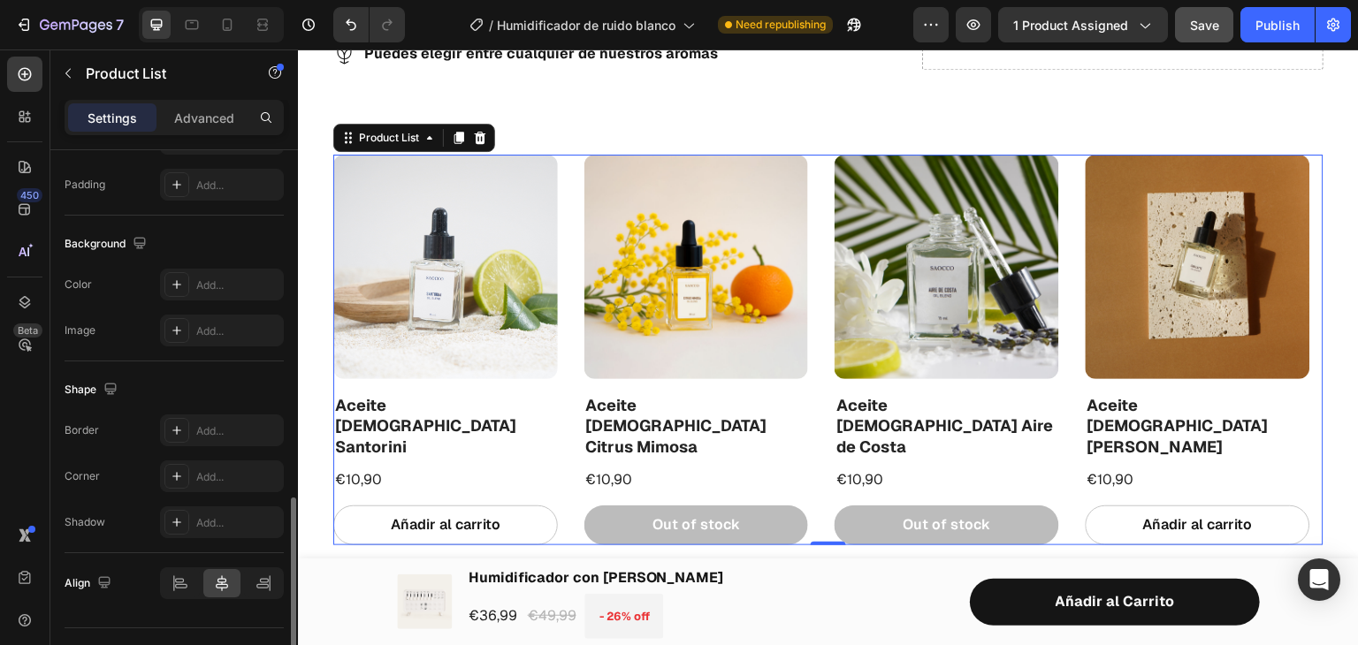
scroll to position [1050, 0]
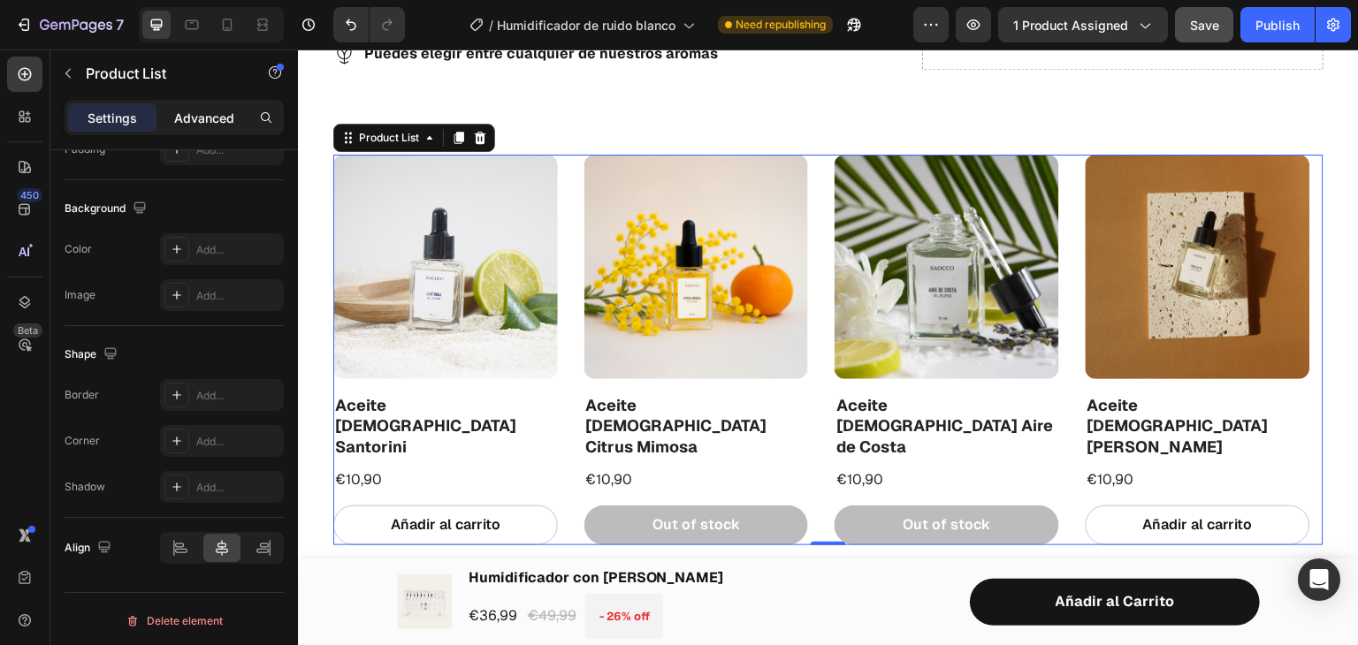
click at [217, 124] on p "Advanced" at bounding box center [204, 118] width 60 height 19
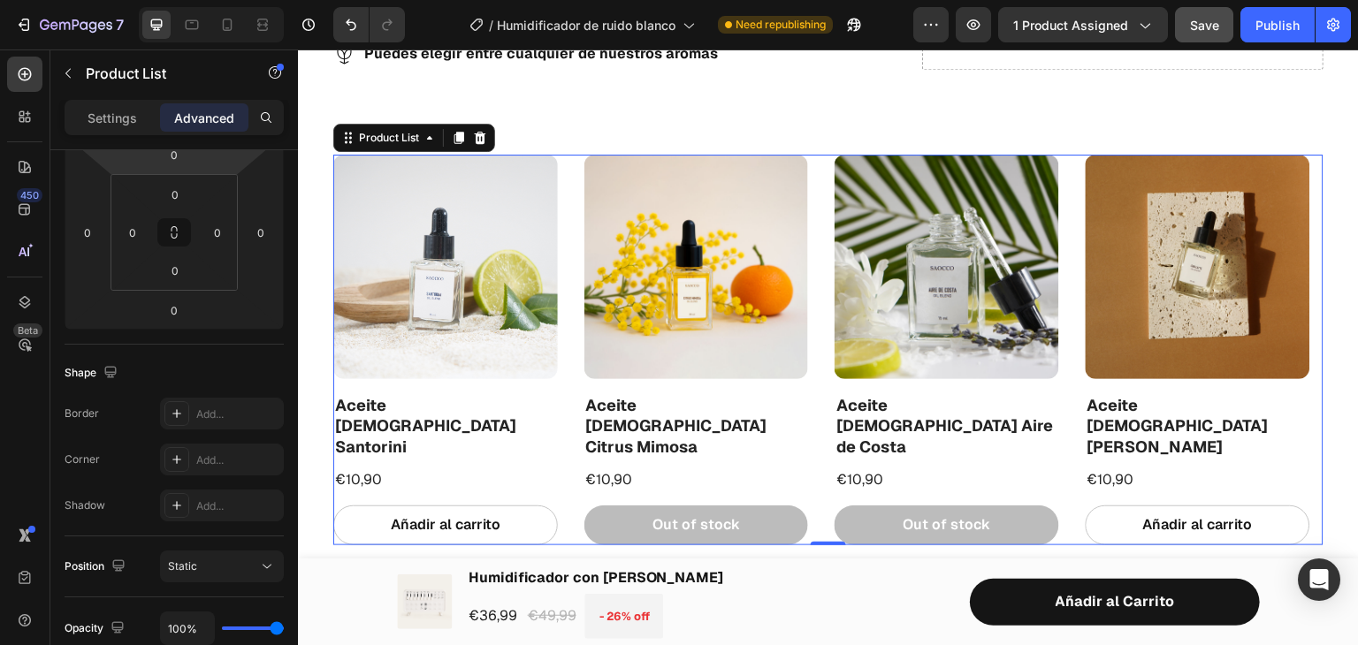
scroll to position [0, 0]
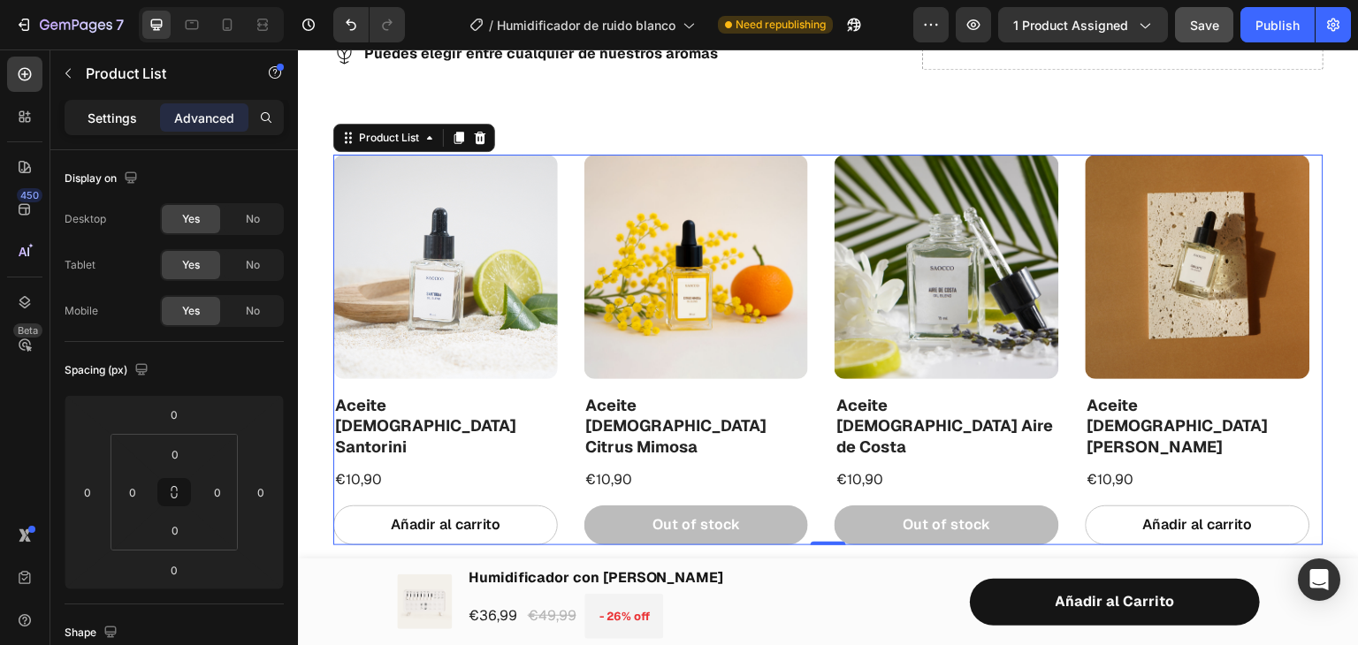
click at [133, 104] on div "Settings" at bounding box center [112, 117] width 88 height 28
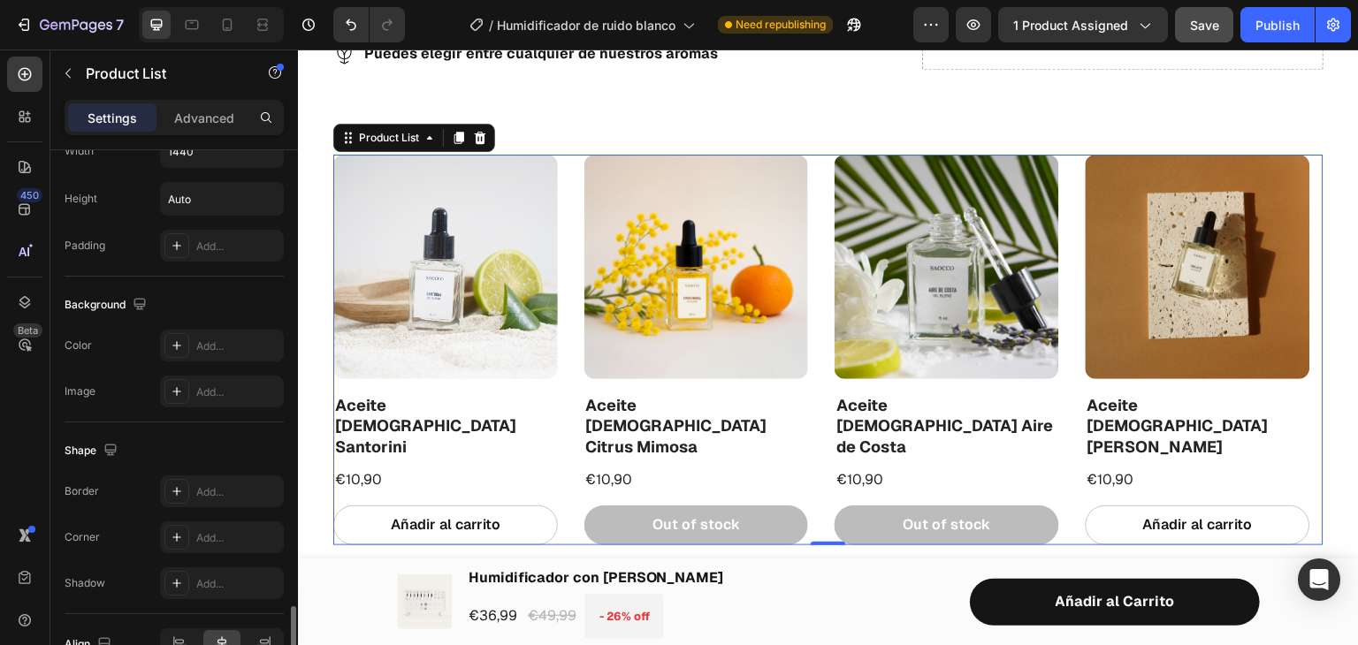
scroll to position [1050, 0]
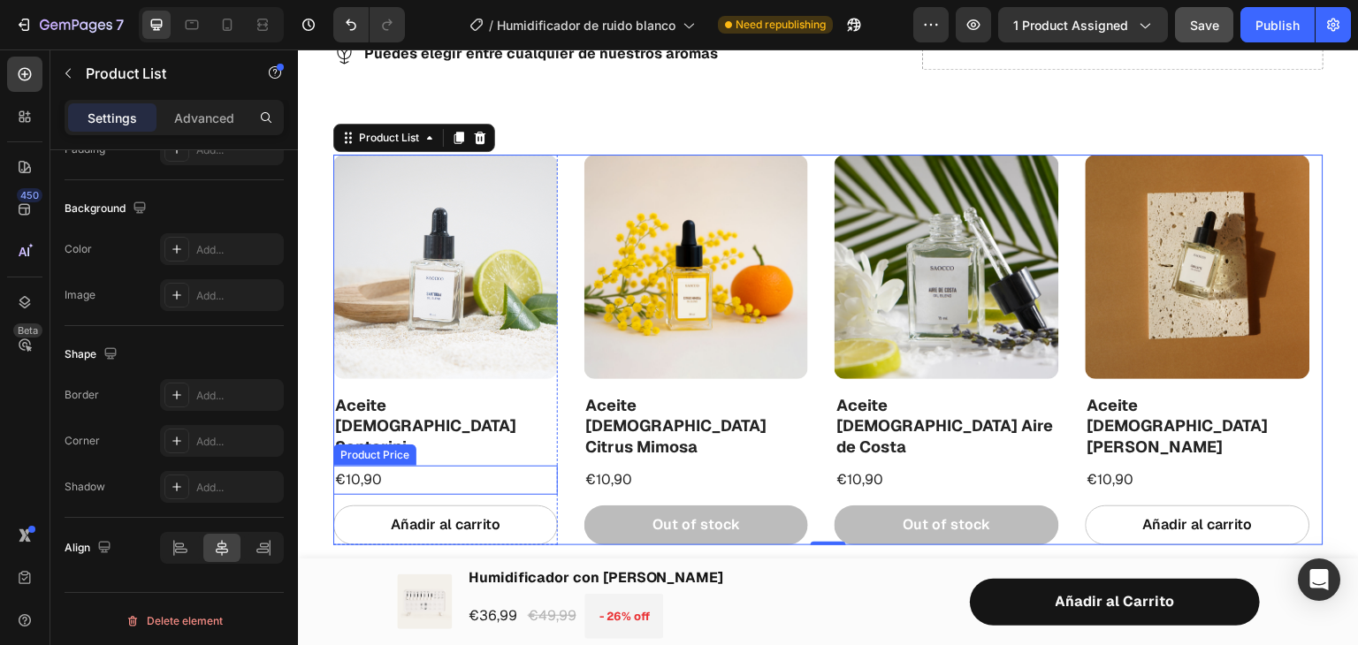
click at [382, 466] on div "€10,90" at bounding box center [445, 480] width 225 height 29
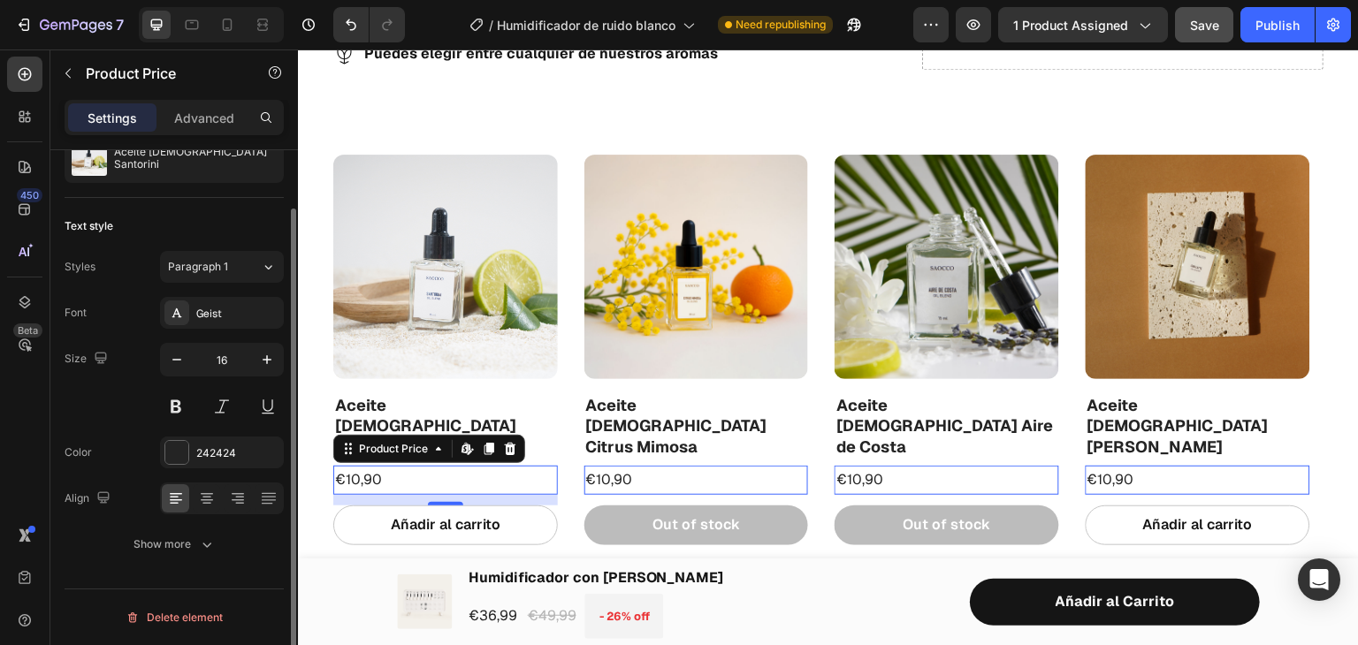
scroll to position [0, 0]
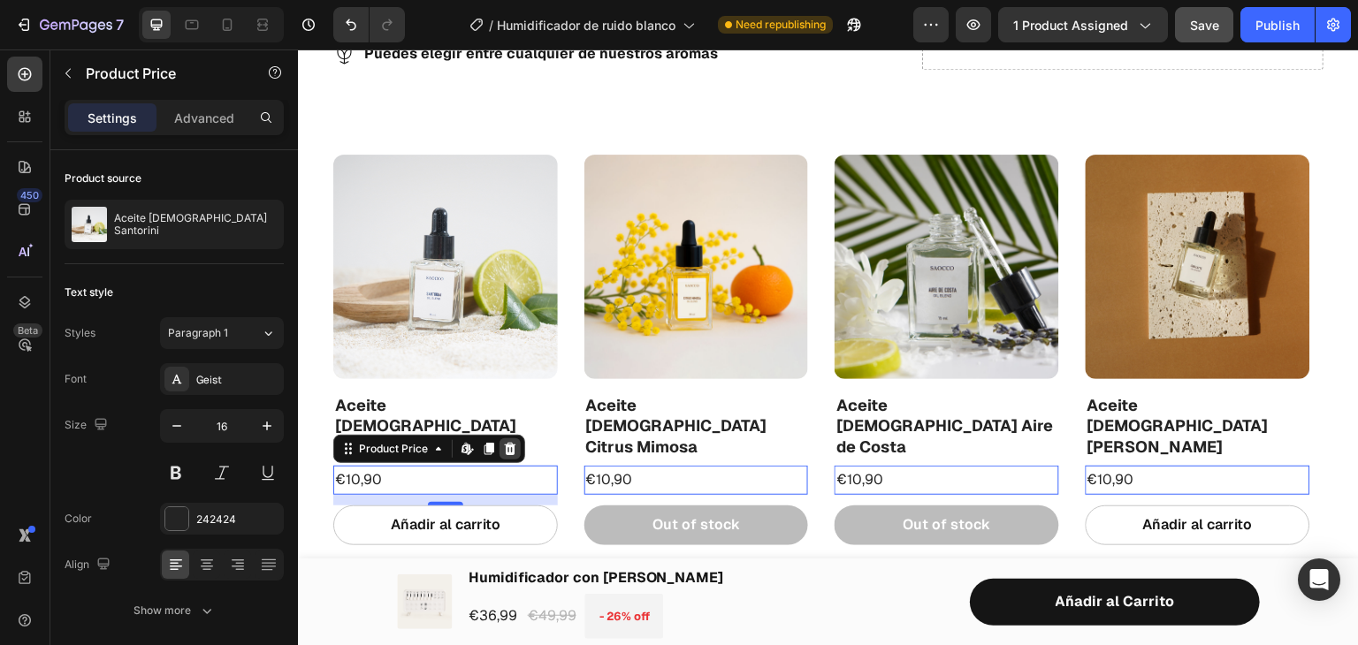
click at [514, 442] on icon at bounding box center [510, 449] width 14 height 14
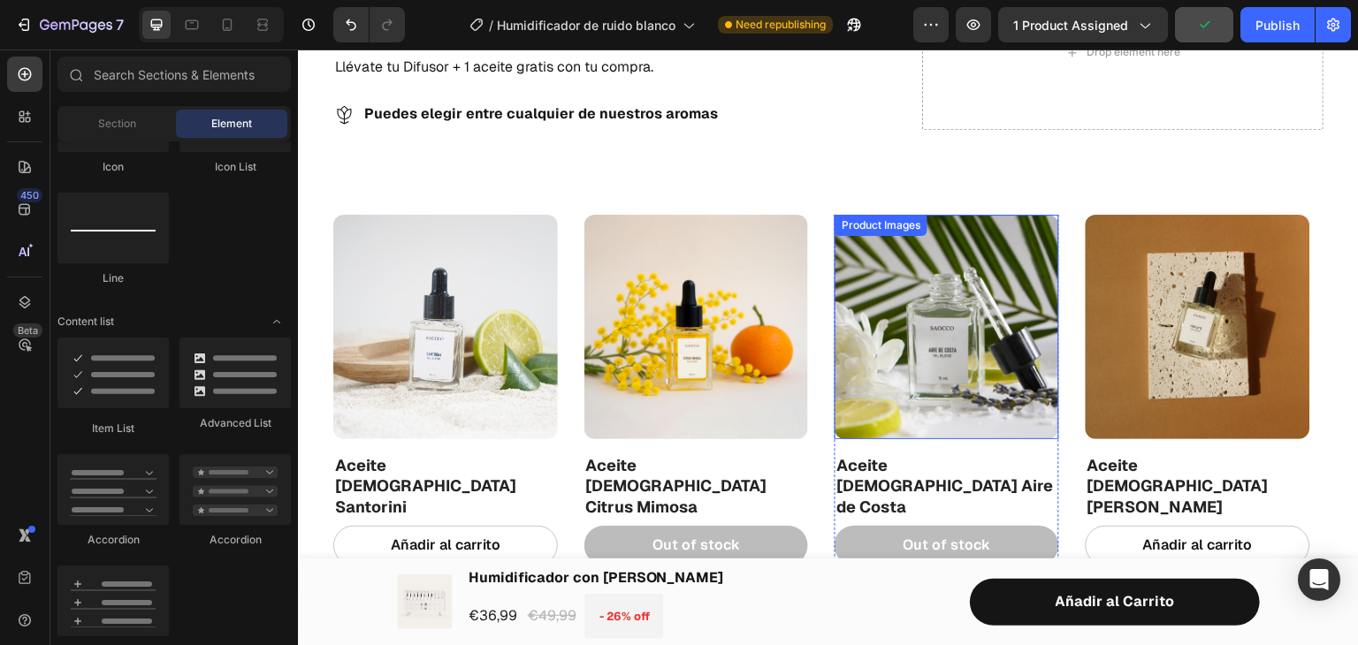
scroll to position [831, 0]
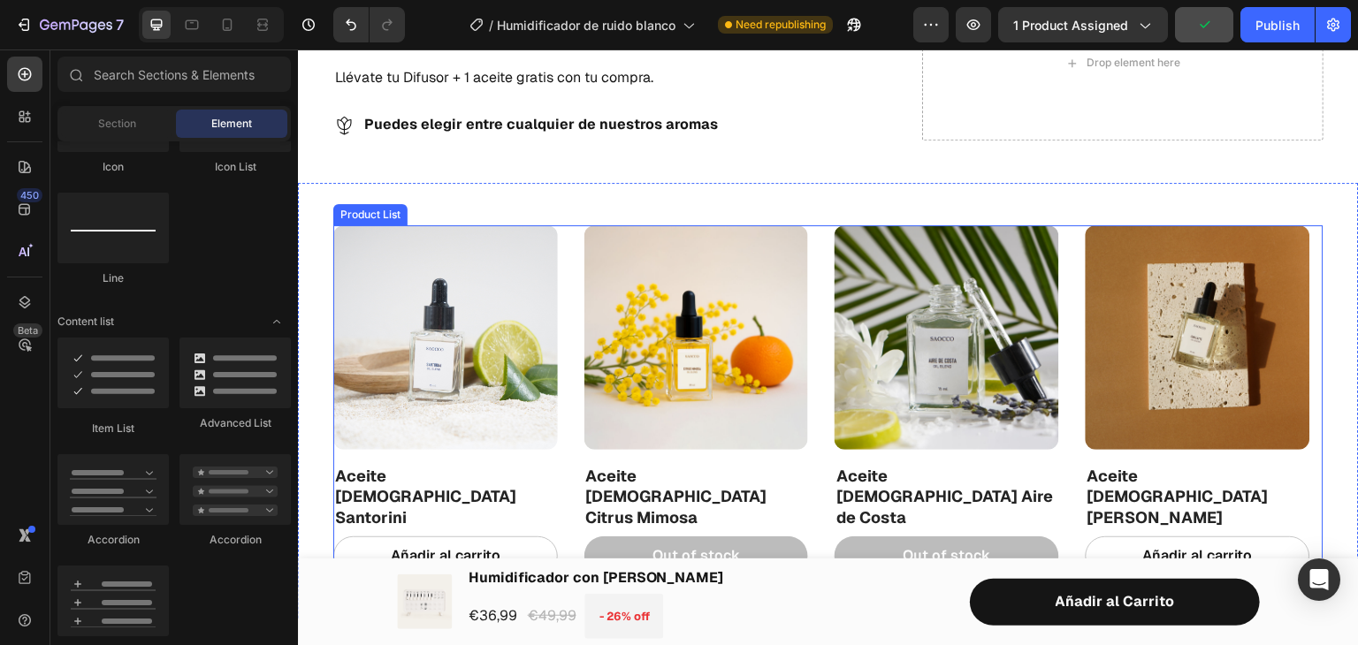
click at [570, 258] on div "Product Images Aceite [DEMOGRAPHIC_DATA] Santorini Product Title Añadir al carr…" at bounding box center [828, 400] width 990 height 351
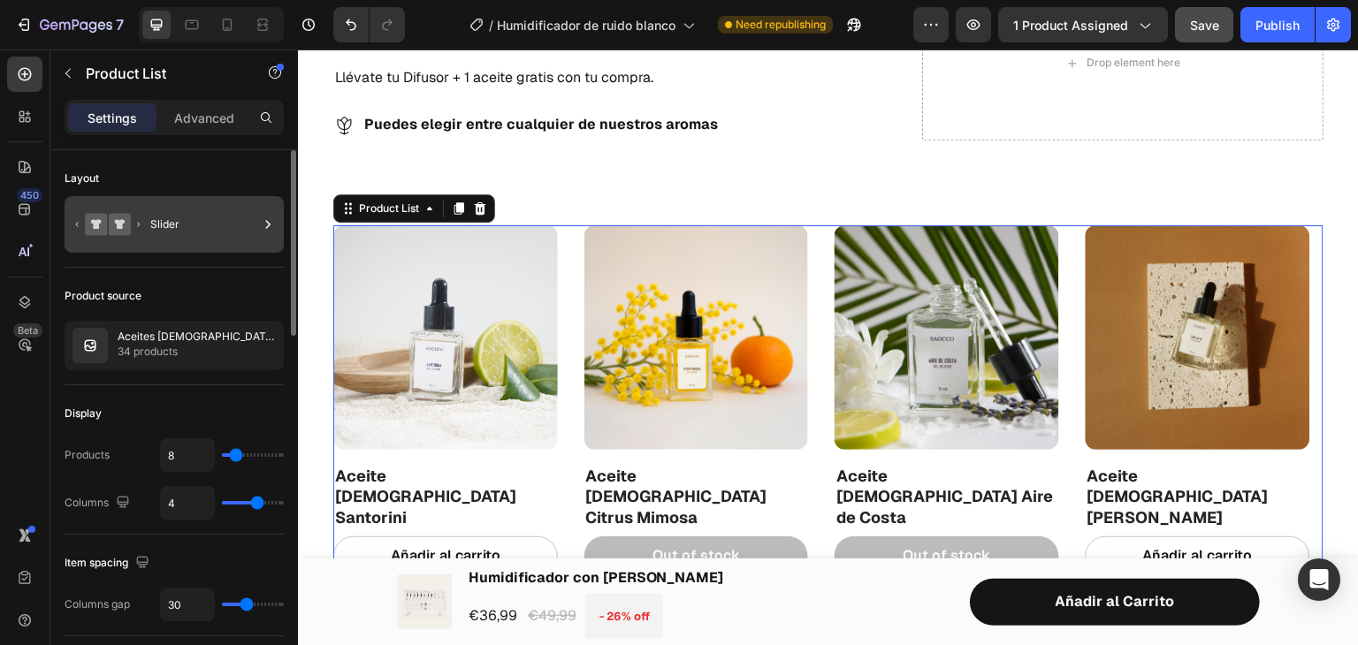
click at [164, 222] on div "Slider" at bounding box center [204, 224] width 108 height 41
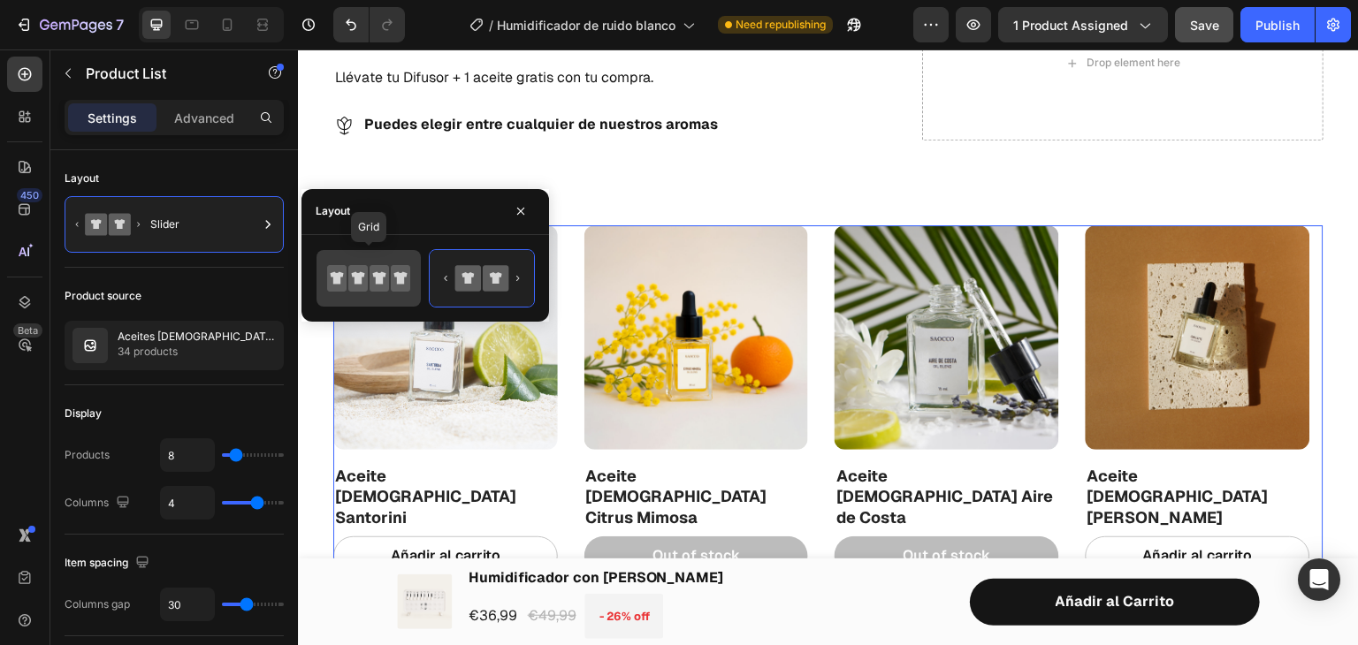
click at [397, 282] on icon at bounding box center [400, 277] width 13 height 12
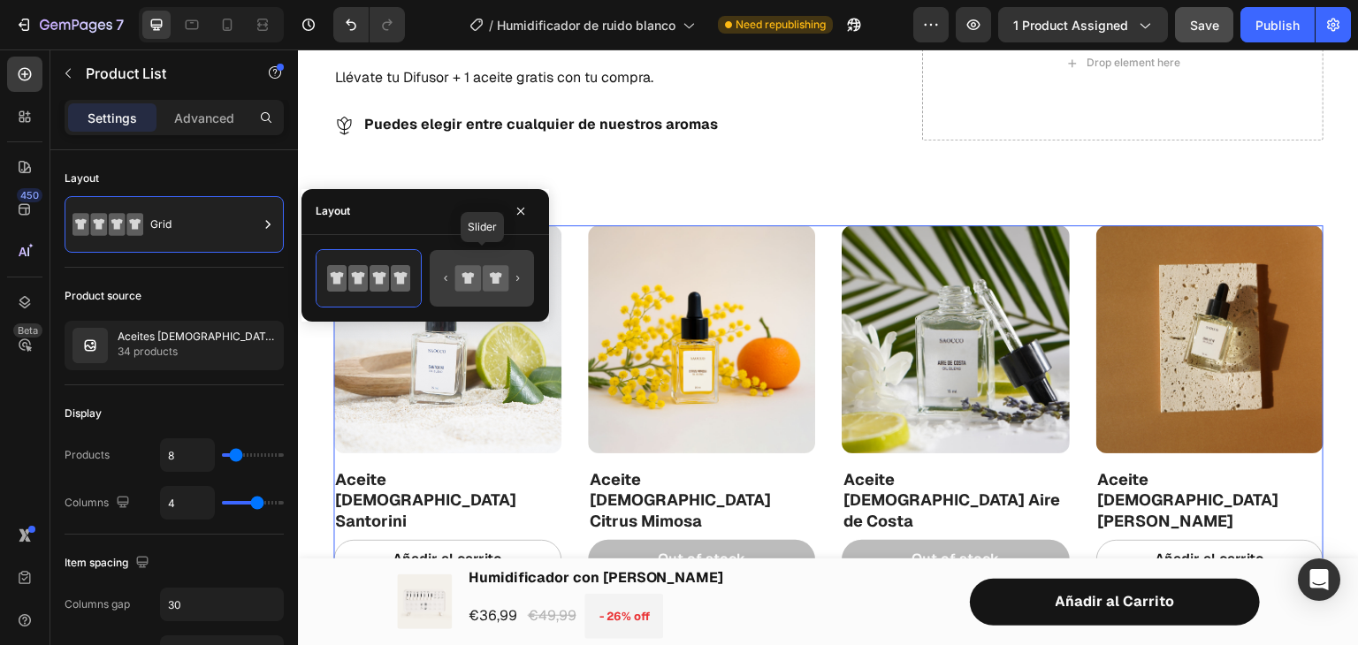
click at [484, 286] on icon at bounding box center [496, 278] width 26 height 26
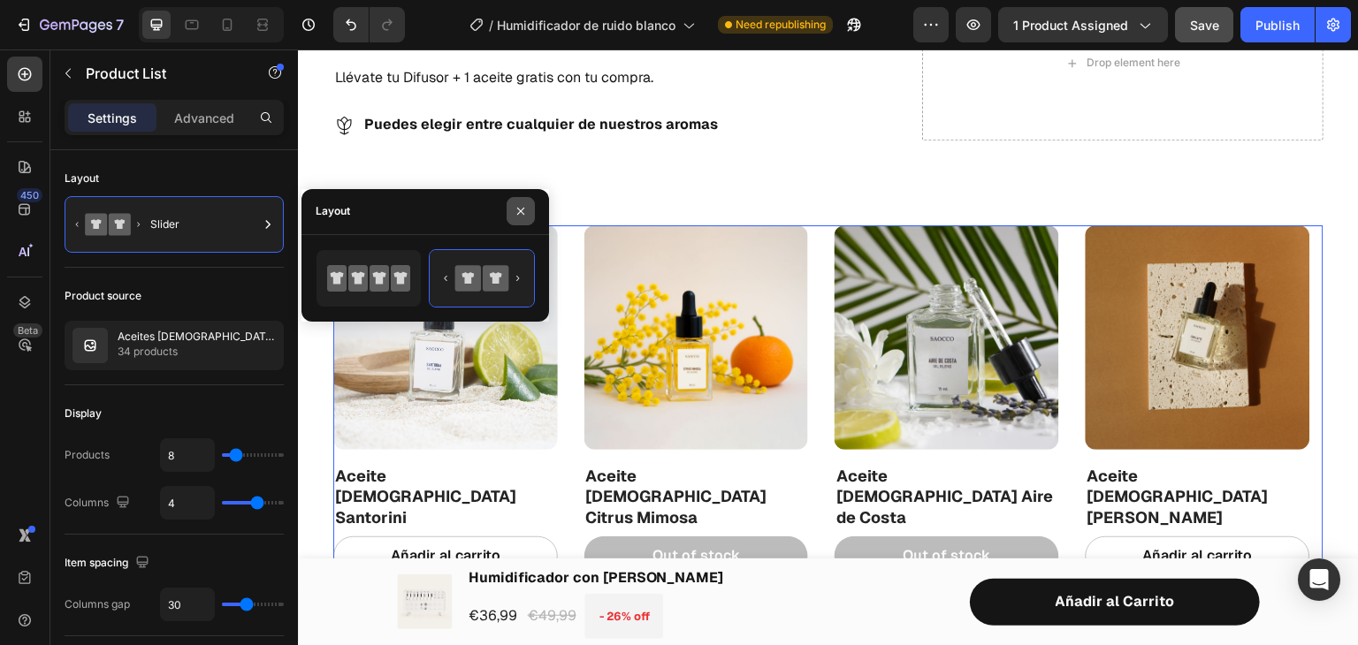
click at [516, 217] on icon "button" at bounding box center [521, 211] width 14 height 14
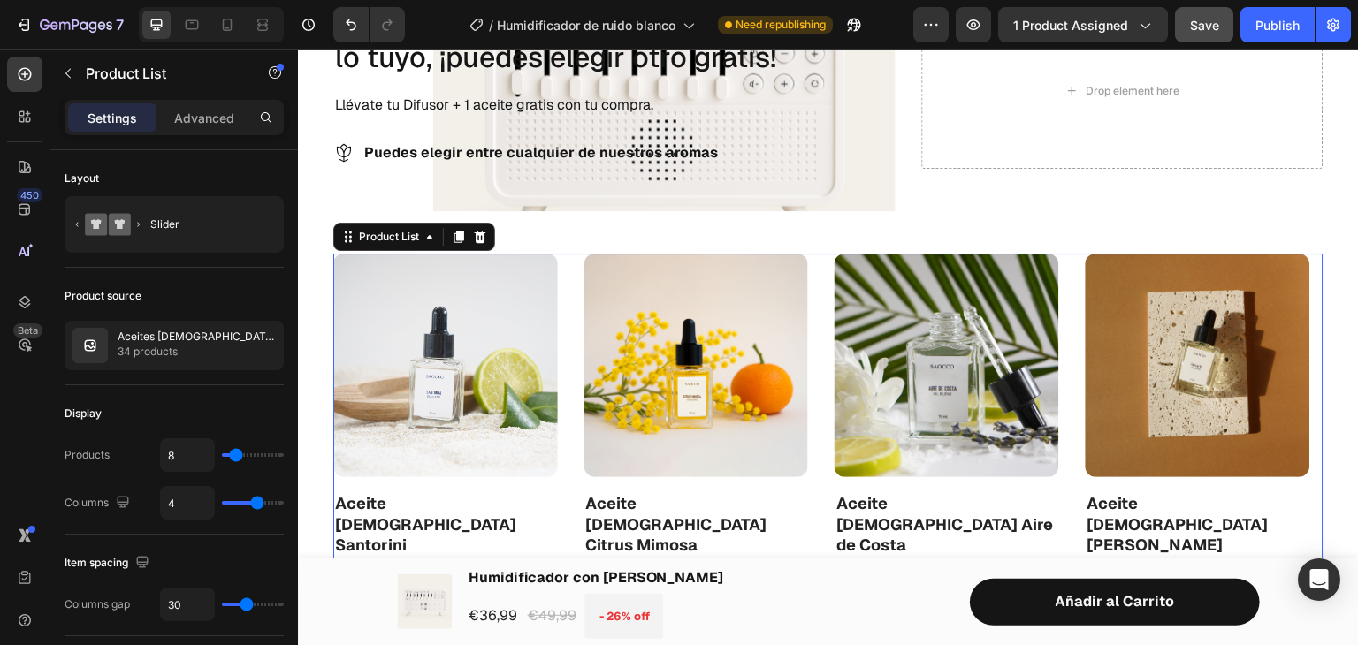
scroll to position [700, 0]
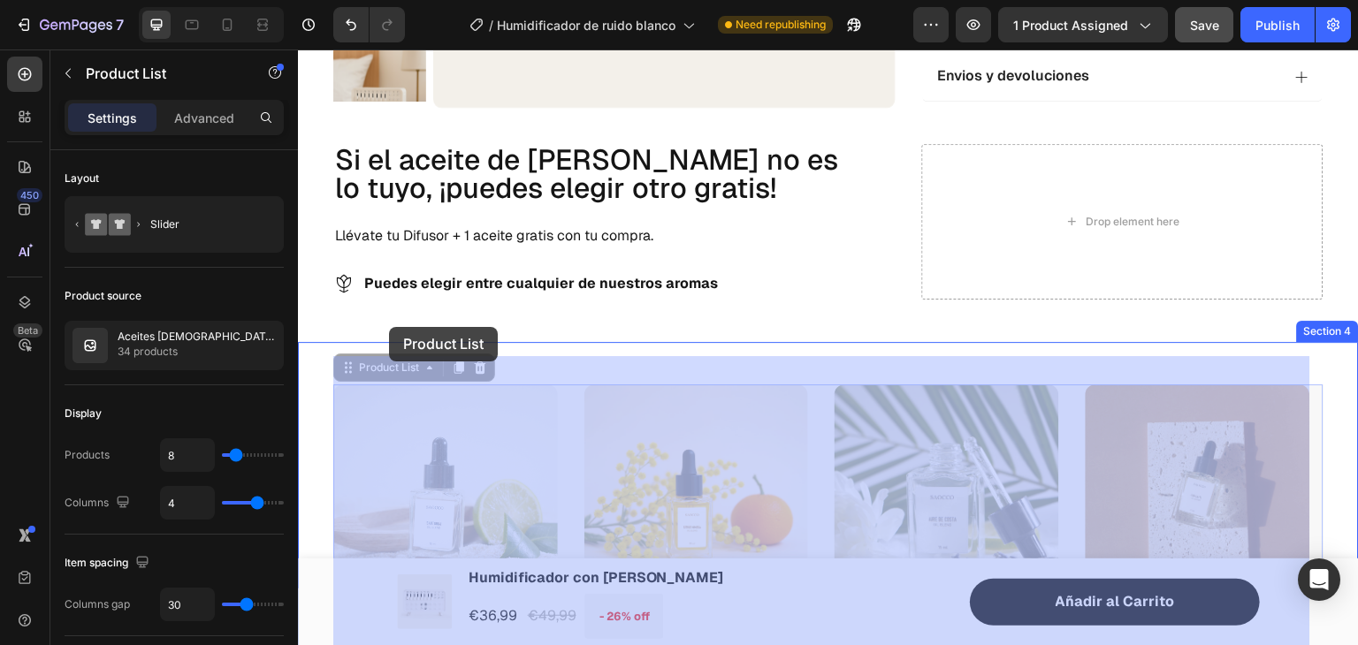
drag, startPoint x: 385, startPoint y: 347, endPoint x: 392, endPoint y: 329, distance: 19.6
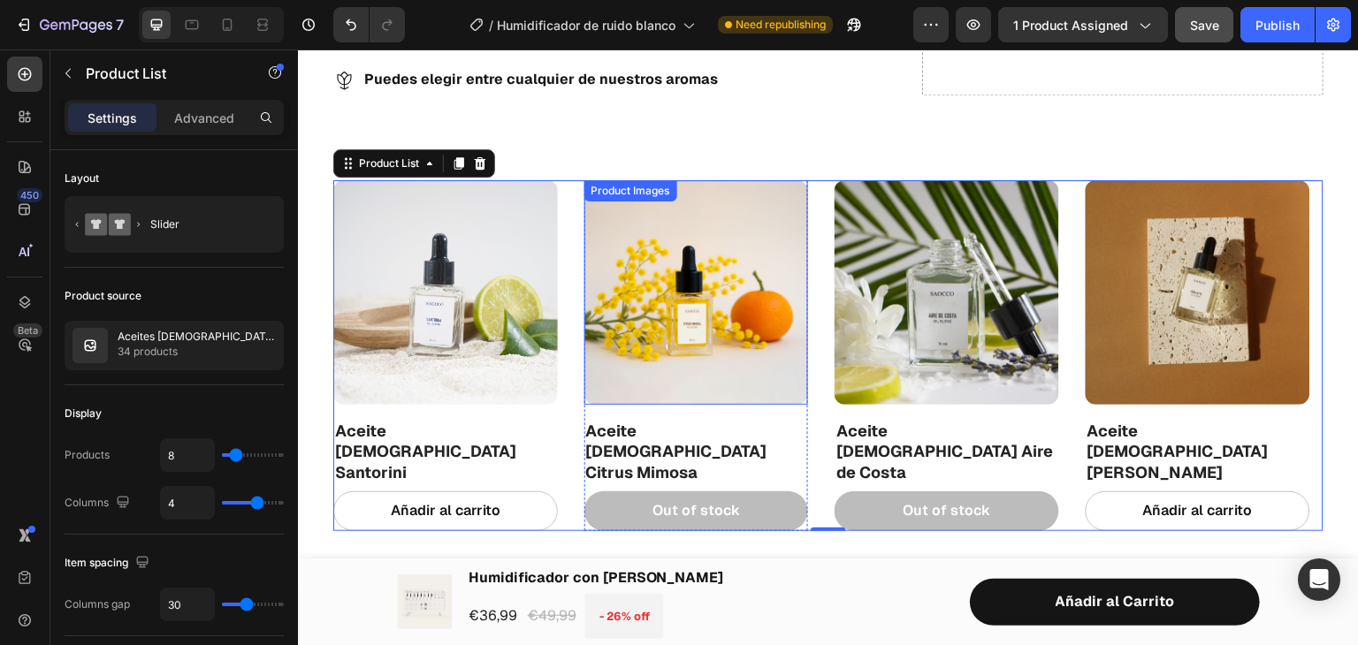
scroll to position [847, 0]
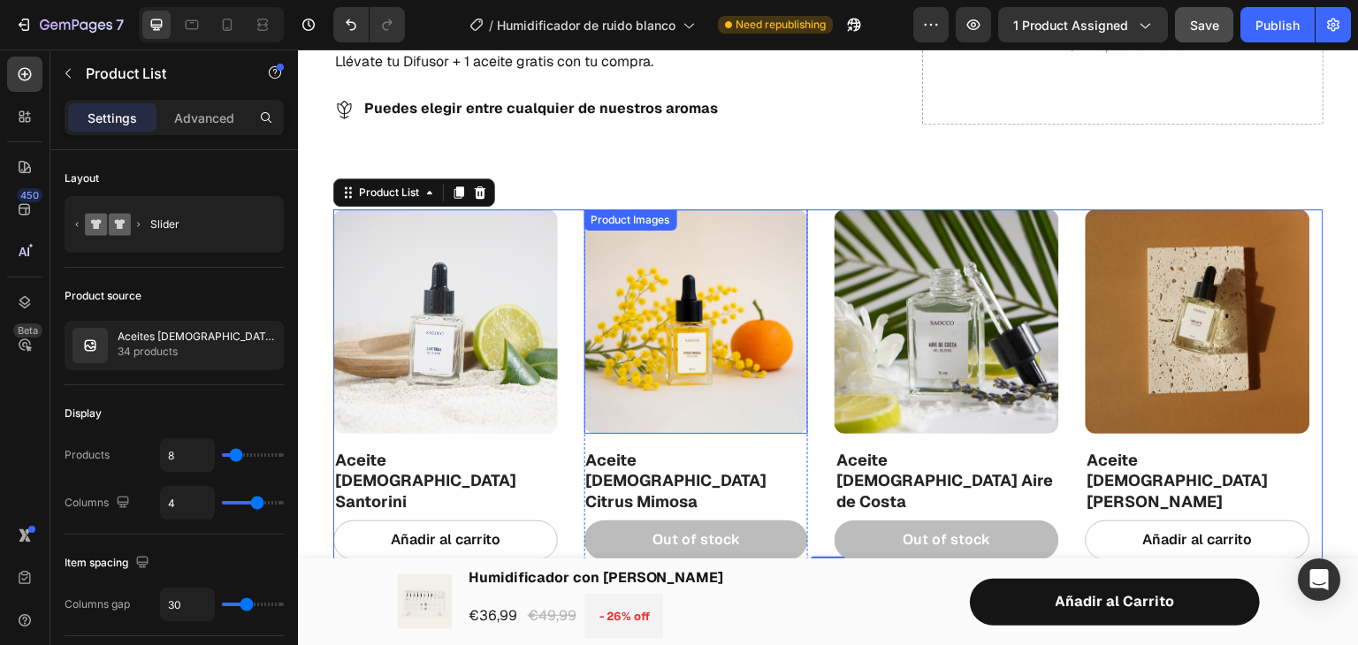
click at [558, 236] on div "Product Images" at bounding box center [445, 322] width 225 height 225
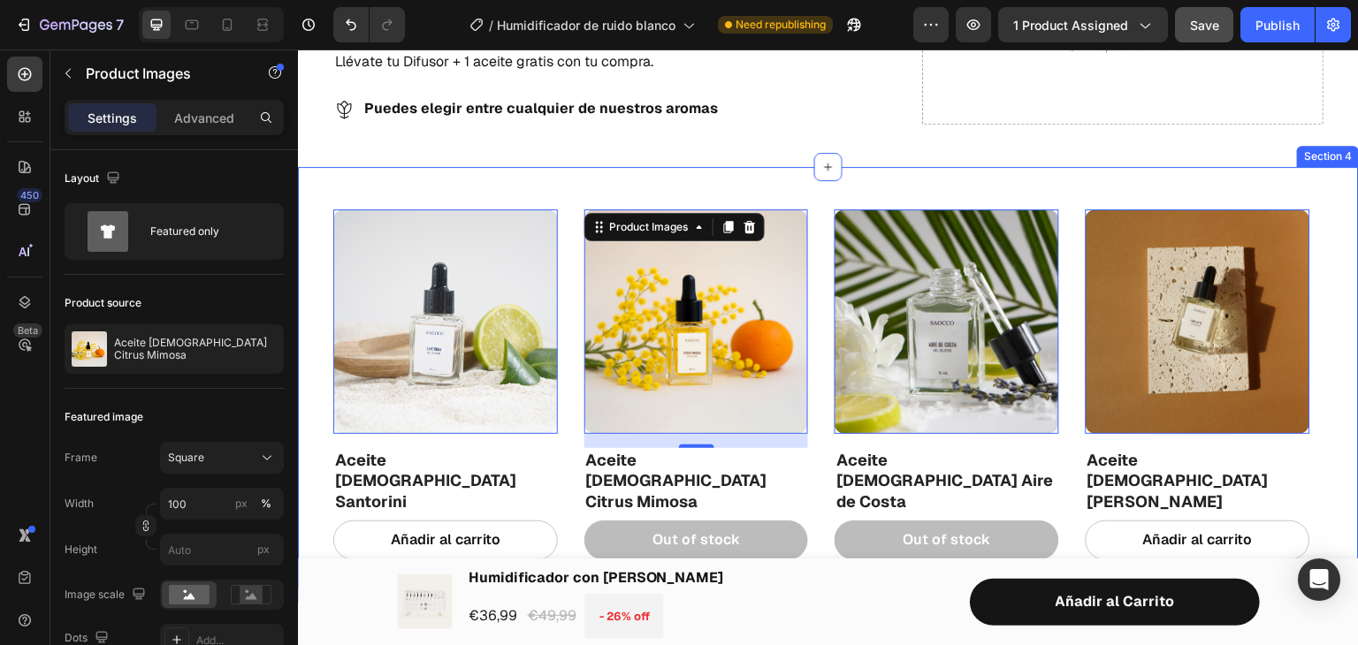
click at [526, 189] on div "Product Images 0 Aceite [DEMOGRAPHIC_DATA] Santorini Product Title Añadir al ca…" at bounding box center [828, 385] width 1061 height 436
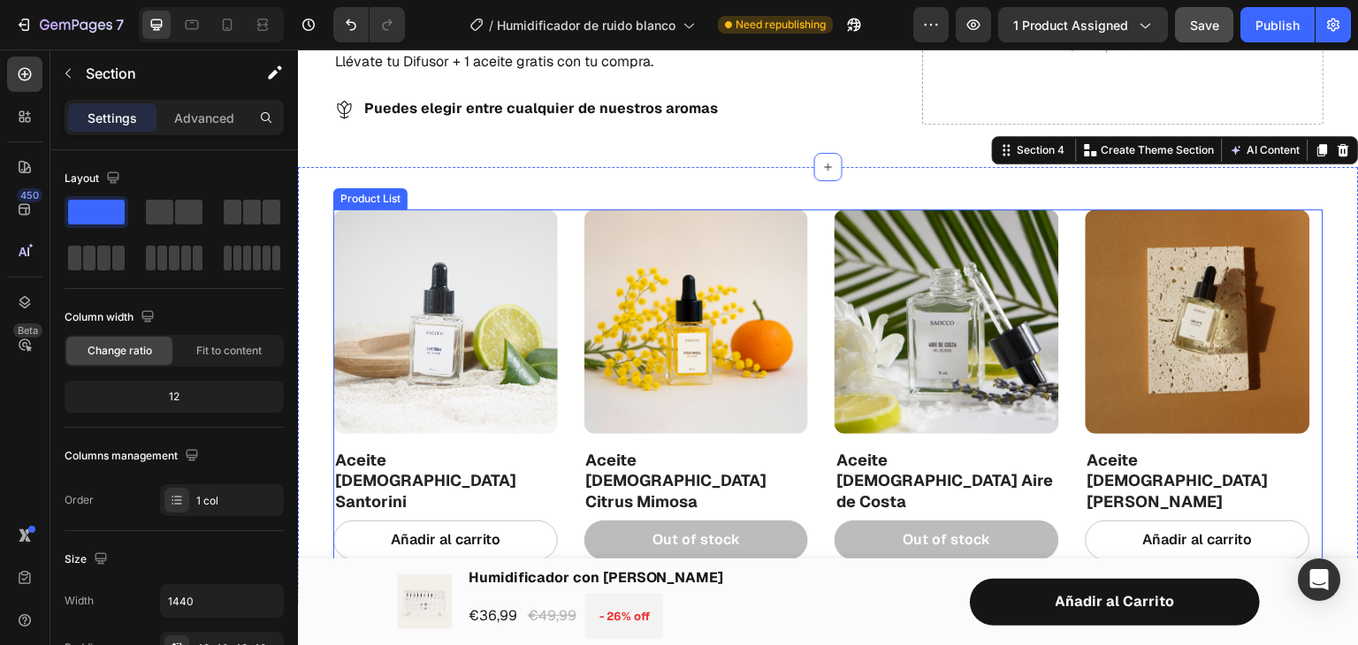
click at [570, 288] on div "Product Images Aceite [DEMOGRAPHIC_DATA] Santorini Product Title Añadir al carr…" at bounding box center [828, 385] width 990 height 351
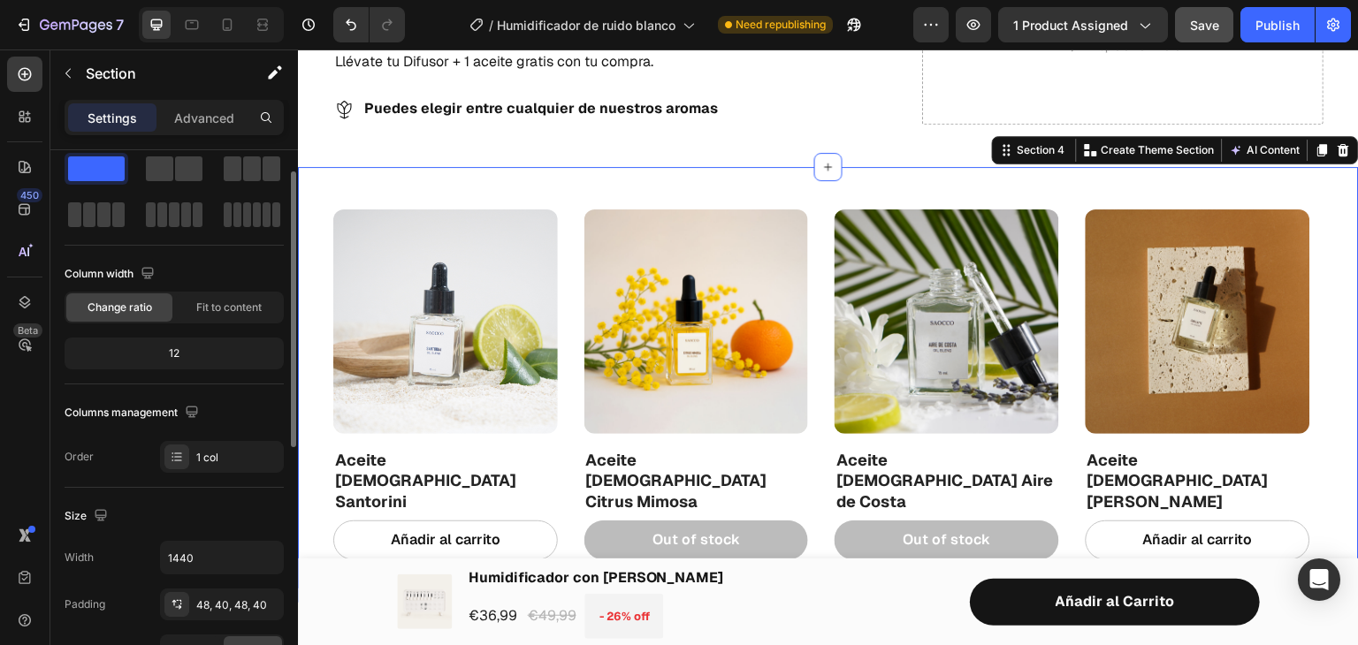
scroll to position [0, 0]
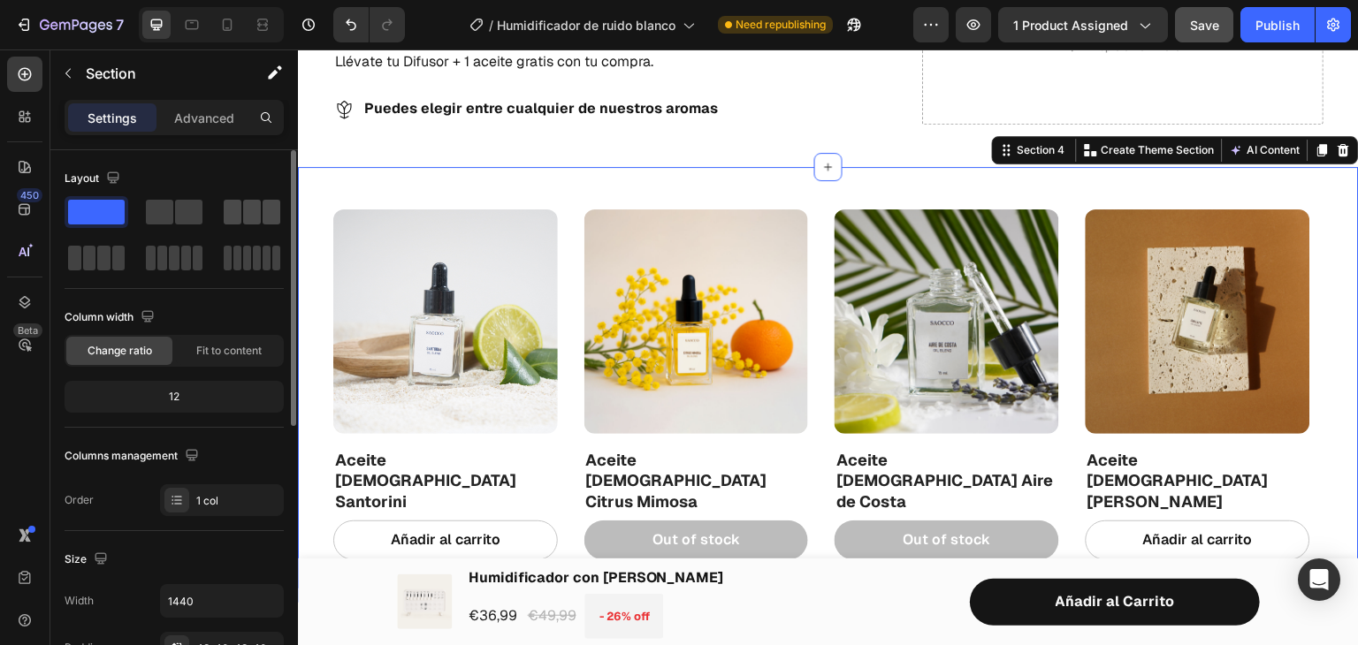
click at [249, 210] on span at bounding box center [252, 212] width 18 height 25
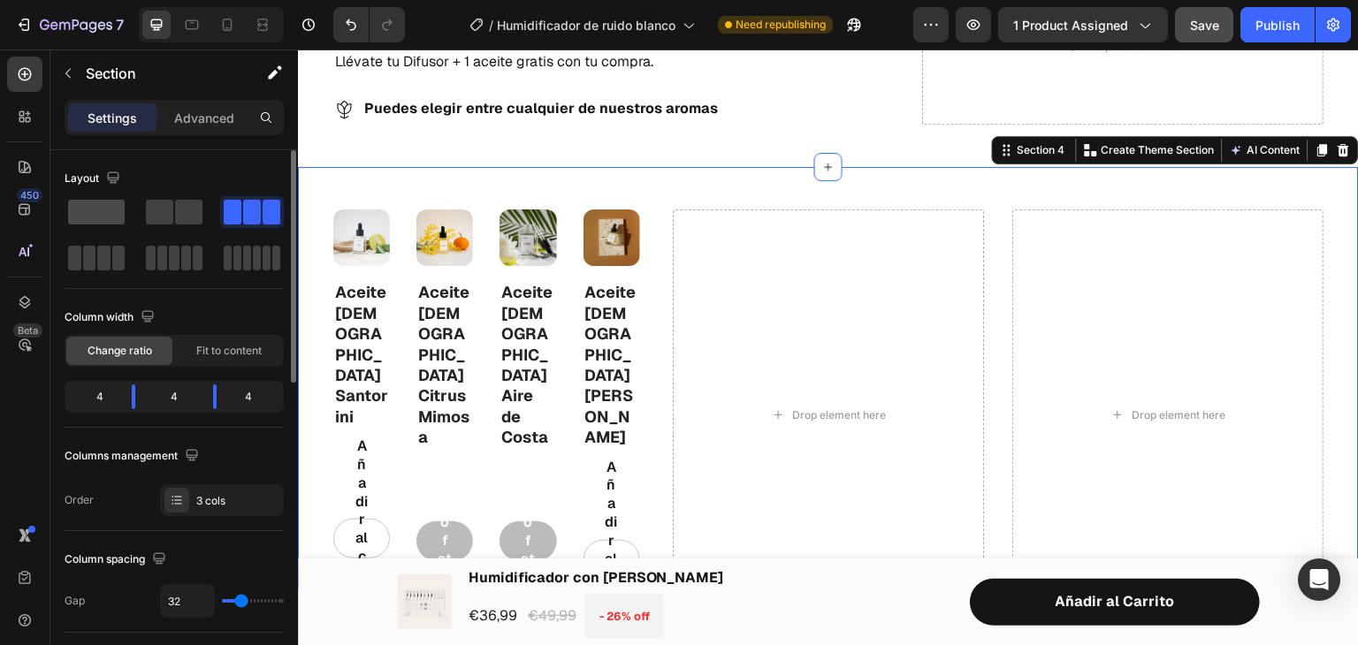
click at [102, 206] on span at bounding box center [96, 212] width 57 height 25
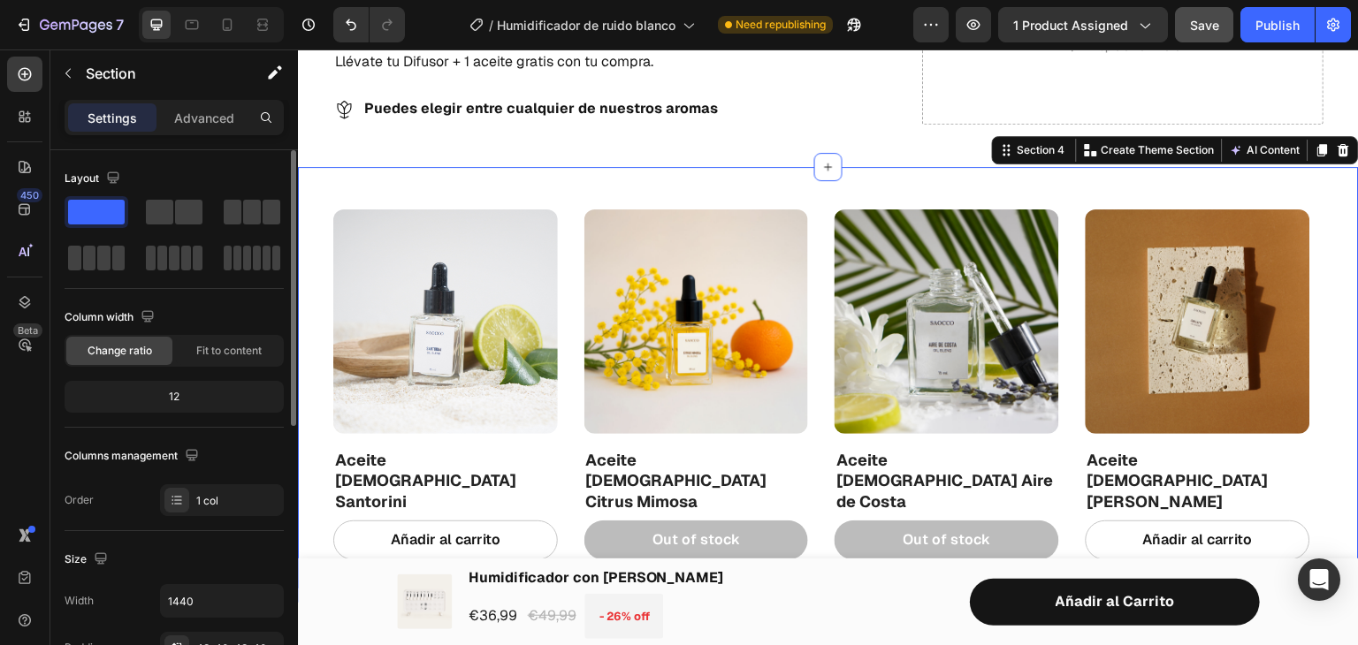
click at [198, 393] on div "12" at bounding box center [174, 397] width 212 height 25
click at [176, 394] on div "12" at bounding box center [174, 397] width 212 height 25
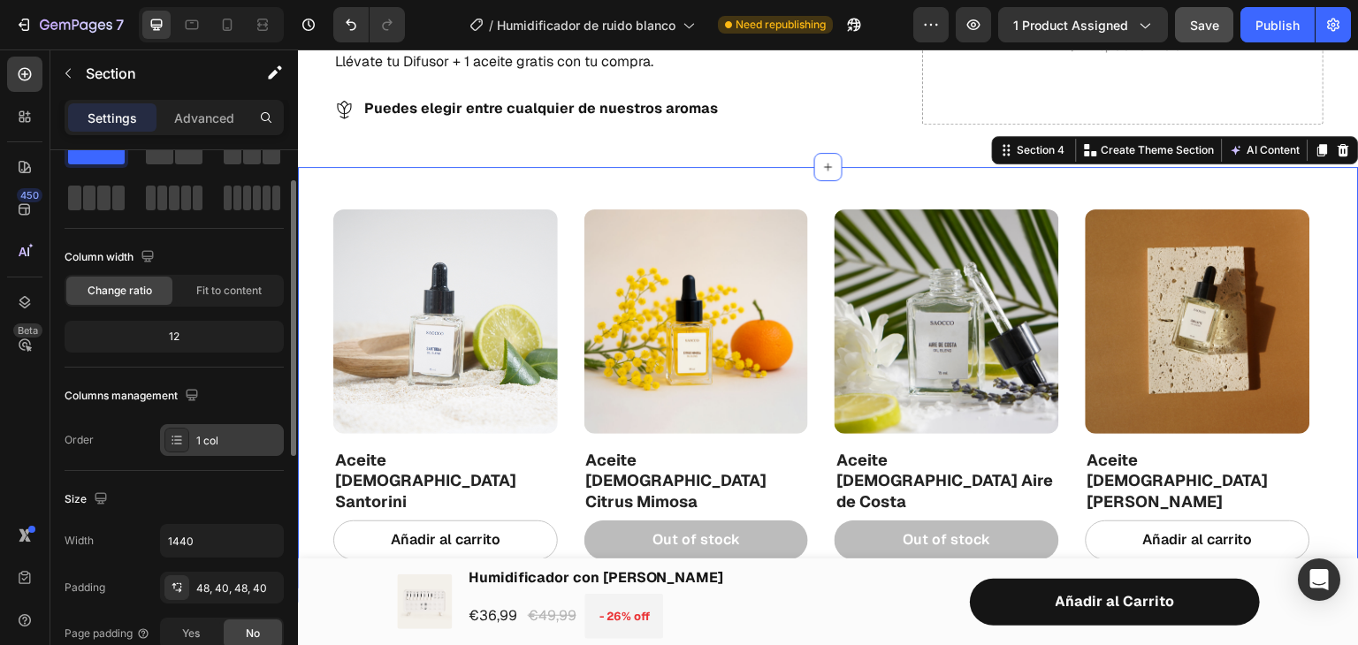
click at [182, 450] on div at bounding box center [176, 440] width 25 height 25
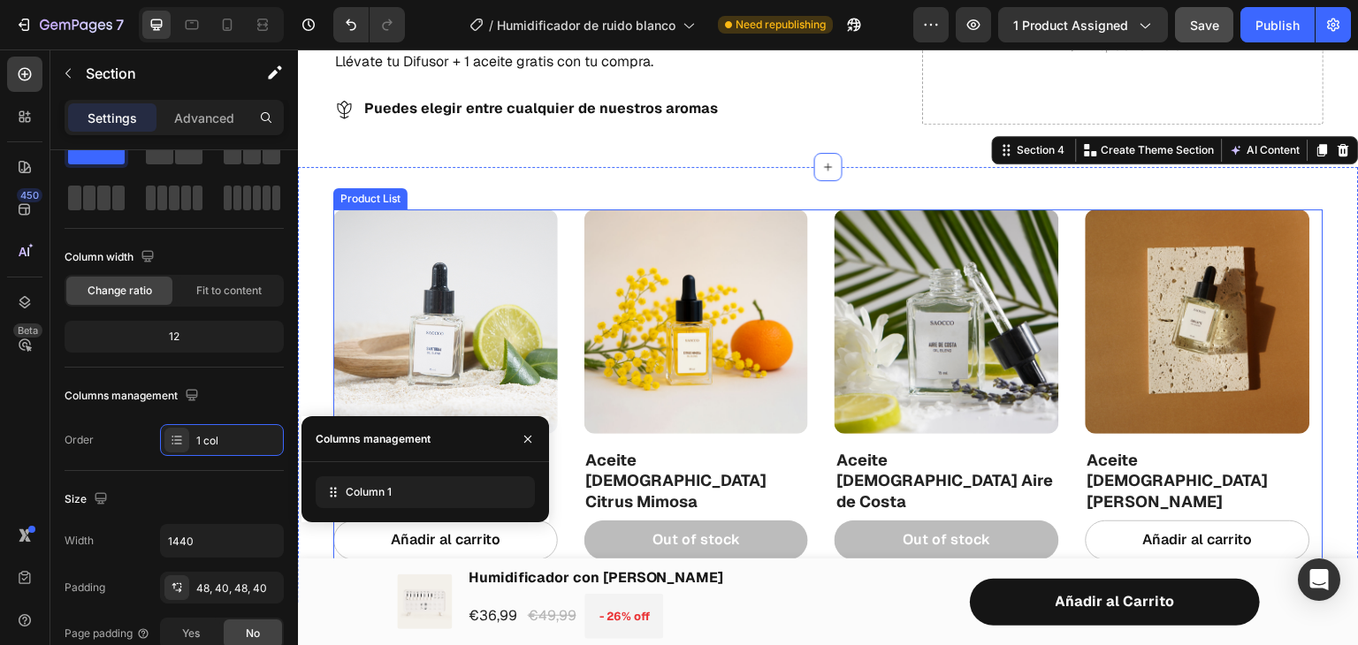
click at [572, 242] on div "Product Images Aceite [DEMOGRAPHIC_DATA] Santorini Product Title Añadir al carr…" at bounding box center [828, 385] width 990 height 351
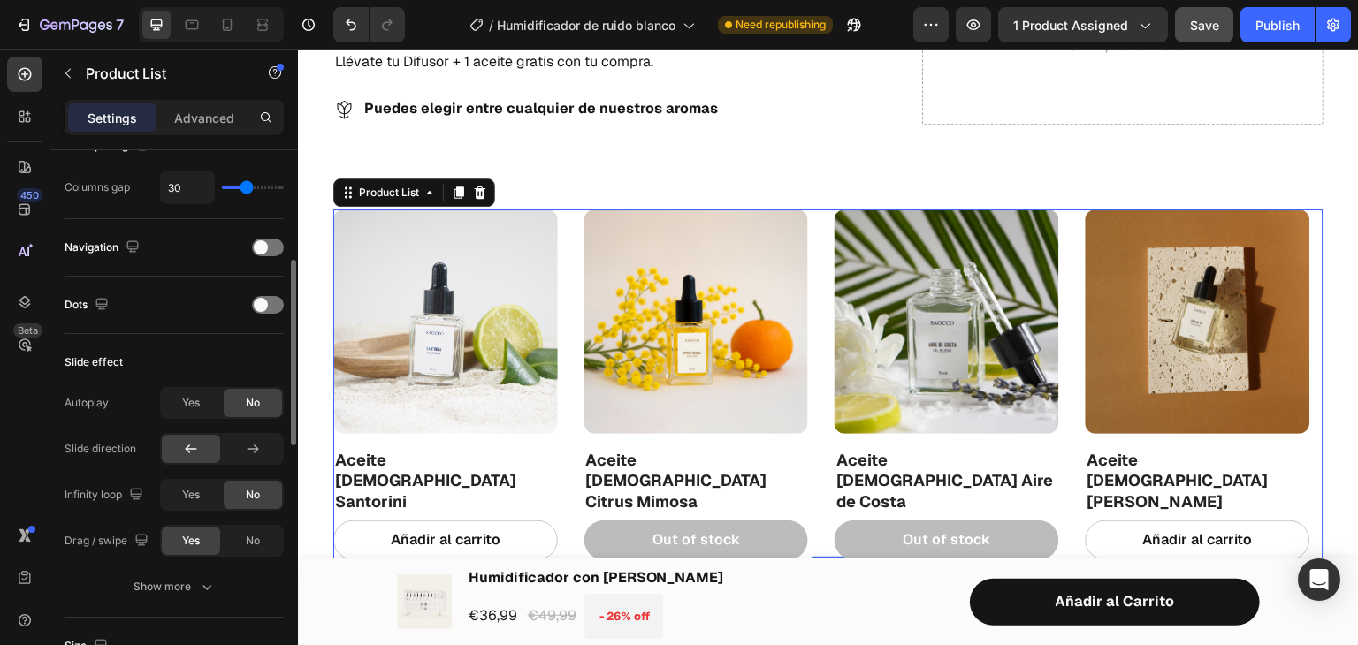
scroll to position [418, 0]
click at [199, 397] on span "Yes" at bounding box center [191, 402] width 18 height 16
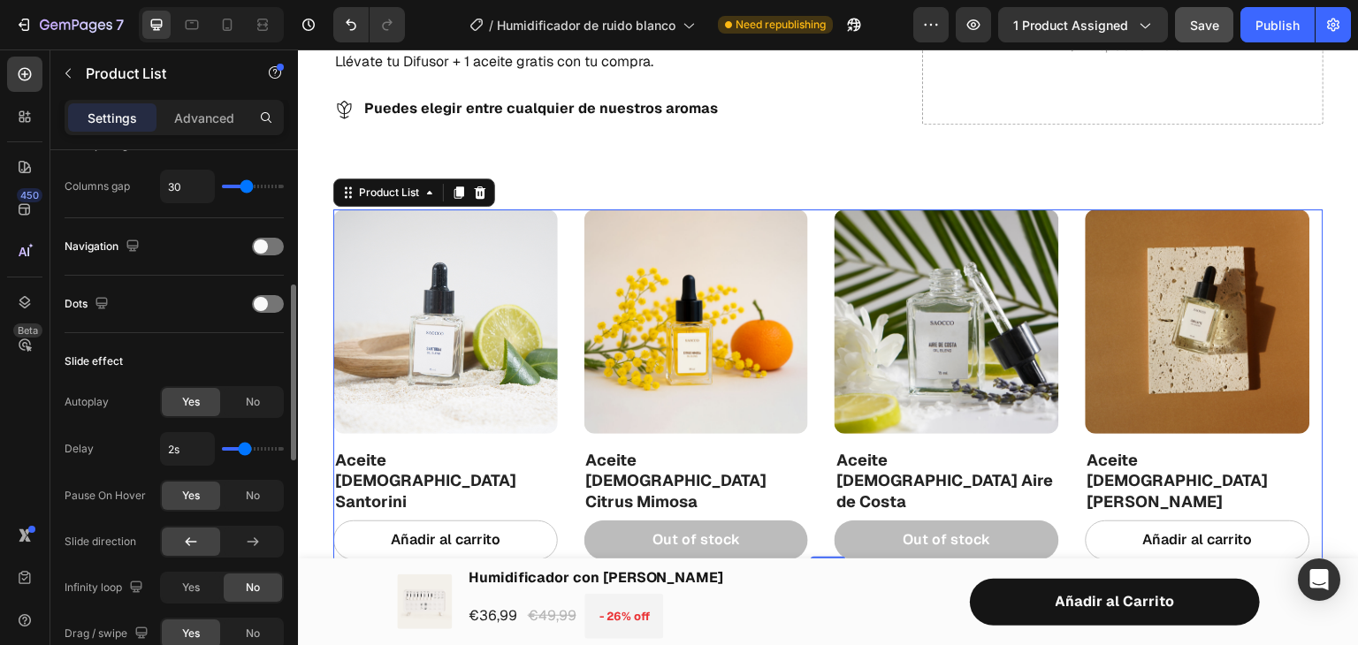
type input "1.6s"
type input "1.6"
type input "1.5s"
type input "1.5"
type input "1.7s"
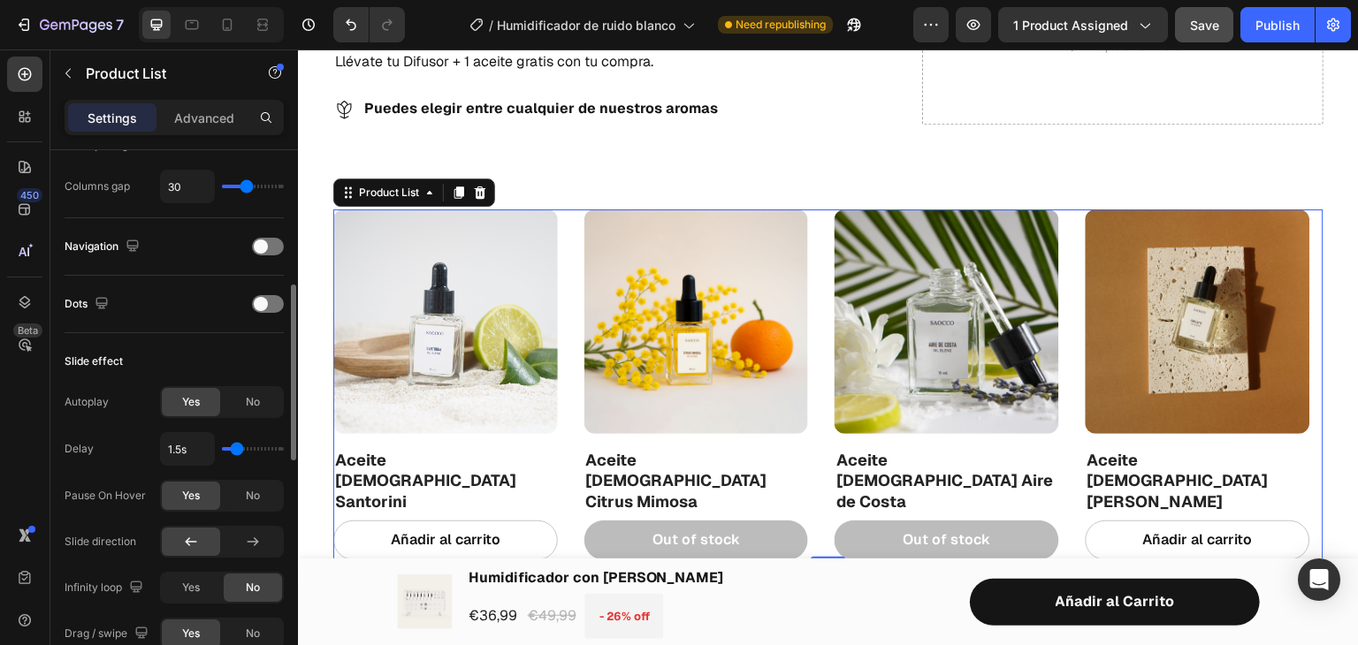
type input "1.7"
type input "2s"
type input "2"
type input "2.2s"
type input "2.2"
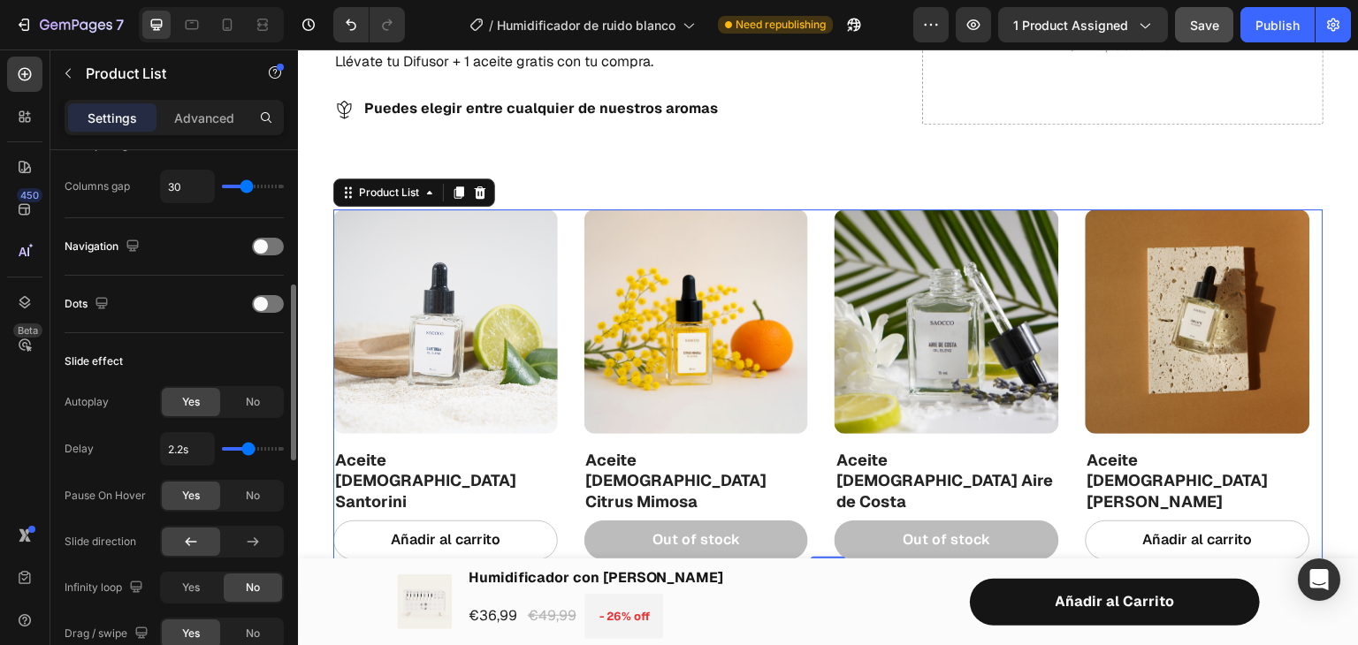
type input "2s"
type input "2"
click at [244, 447] on input "range" at bounding box center [253, 449] width 62 height 4
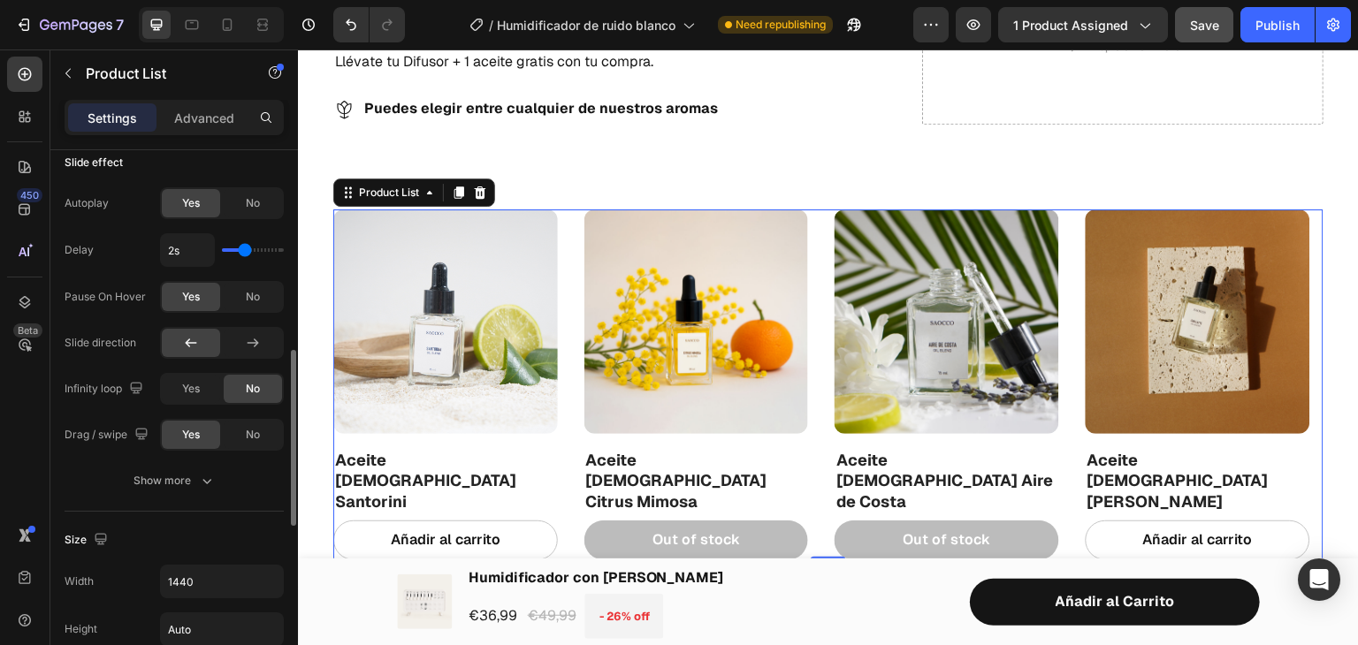
scroll to position [618, 0]
click at [187, 476] on div "Show more" at bounding box center [174, 480] width 82 height 18
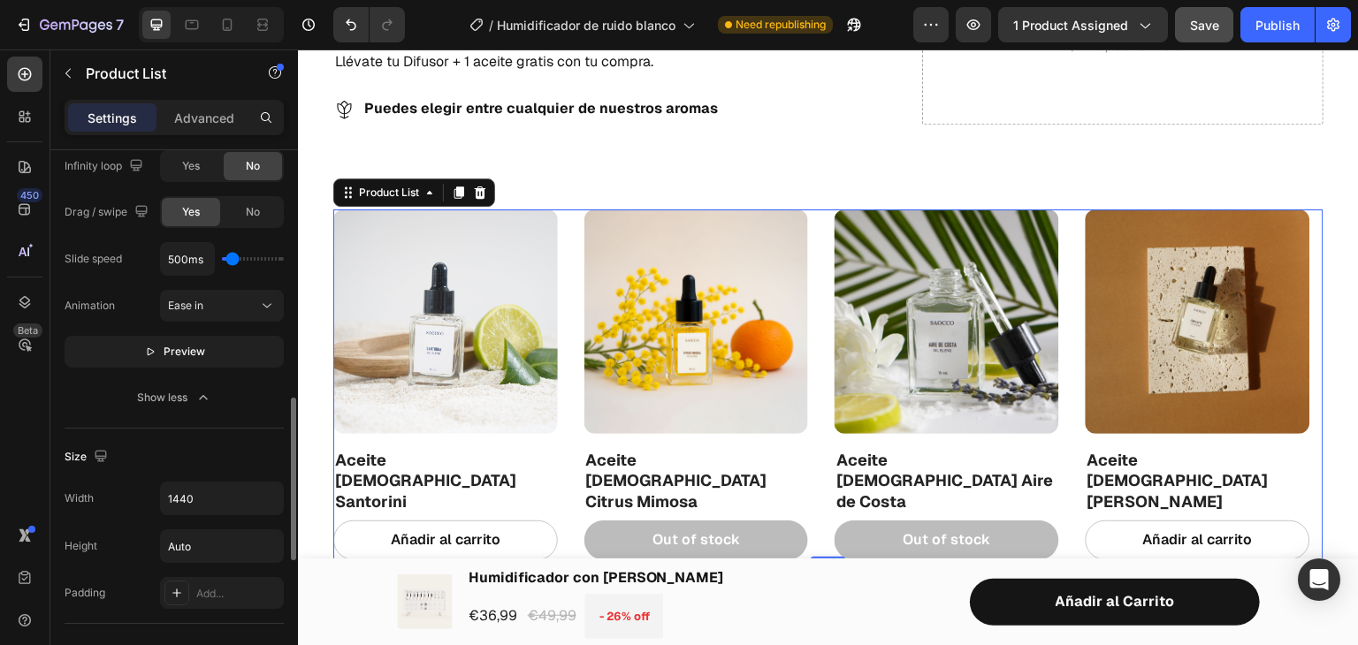
scroll to position [843, 0]
click at [1248, 29] on button "Publish" at bounding box center [1277, 24] width 74 height 35
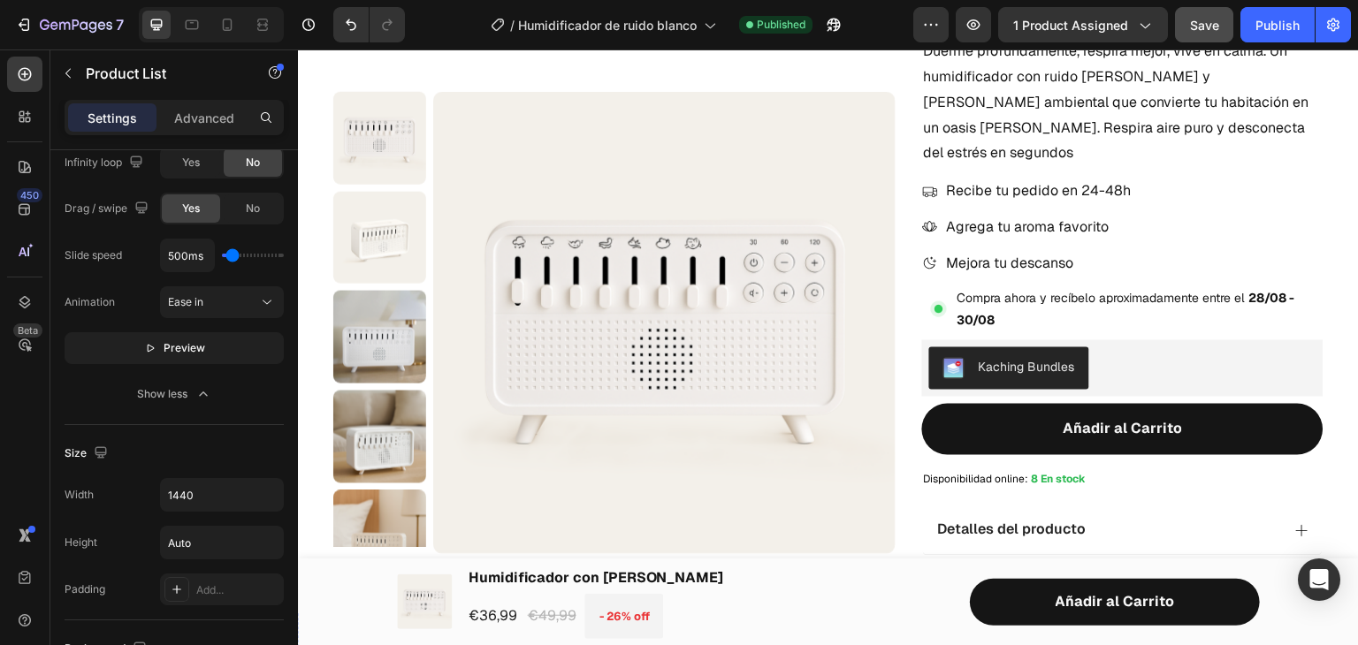
scroll to position [187, 0]
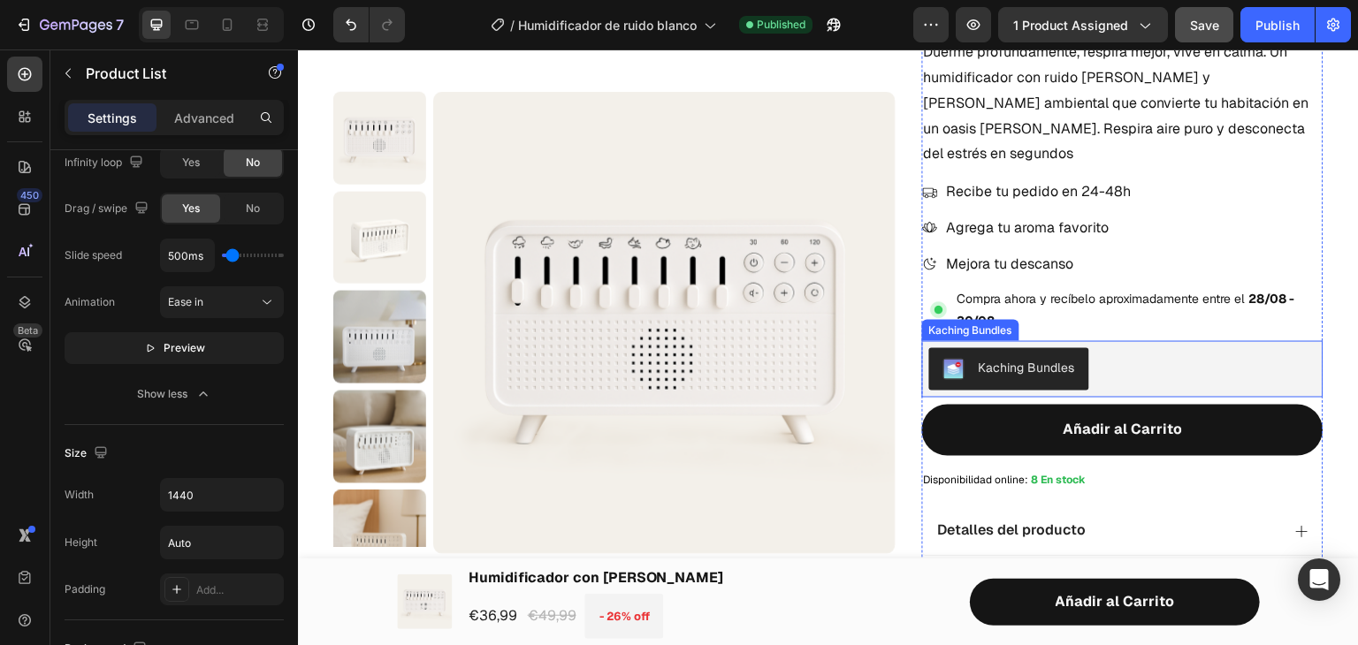
click at [1080, 348] on div "Kaching Bundles" at bounding box center [1122, 369] width 387 height 42
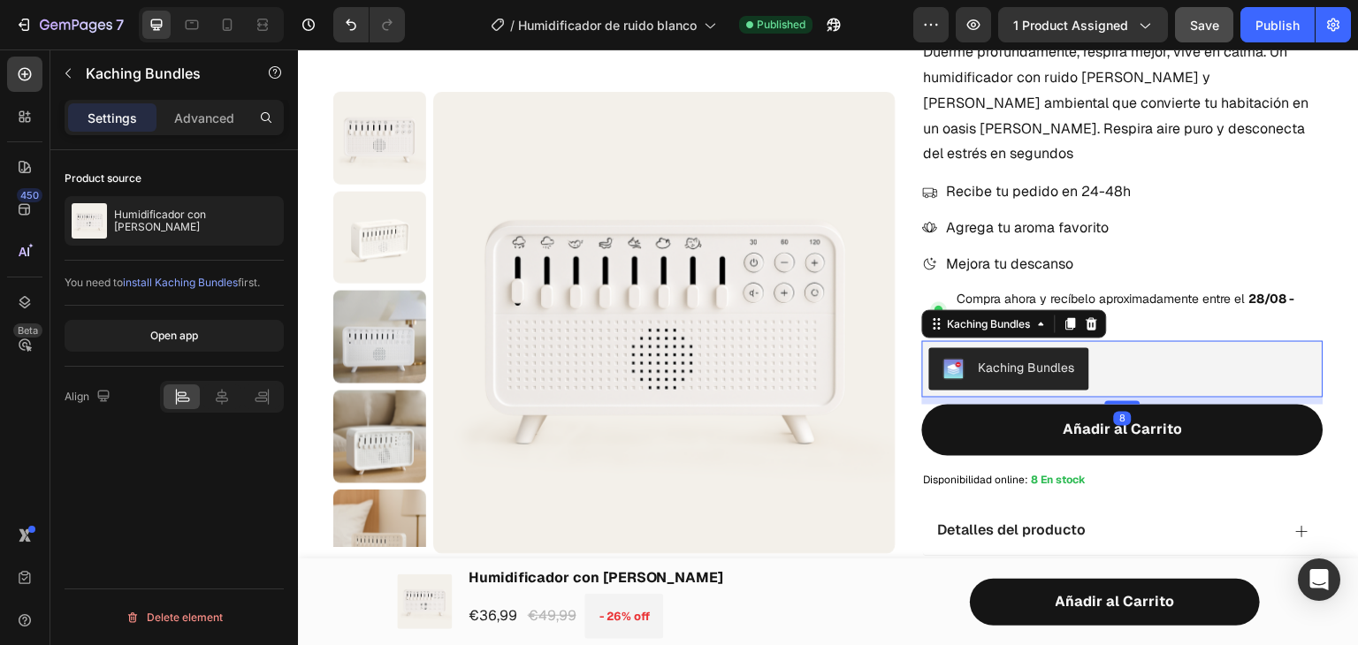
scroll to position [0, 0]
click at [253, 238] on div at bounding box center [259, 221] width 50 height 50
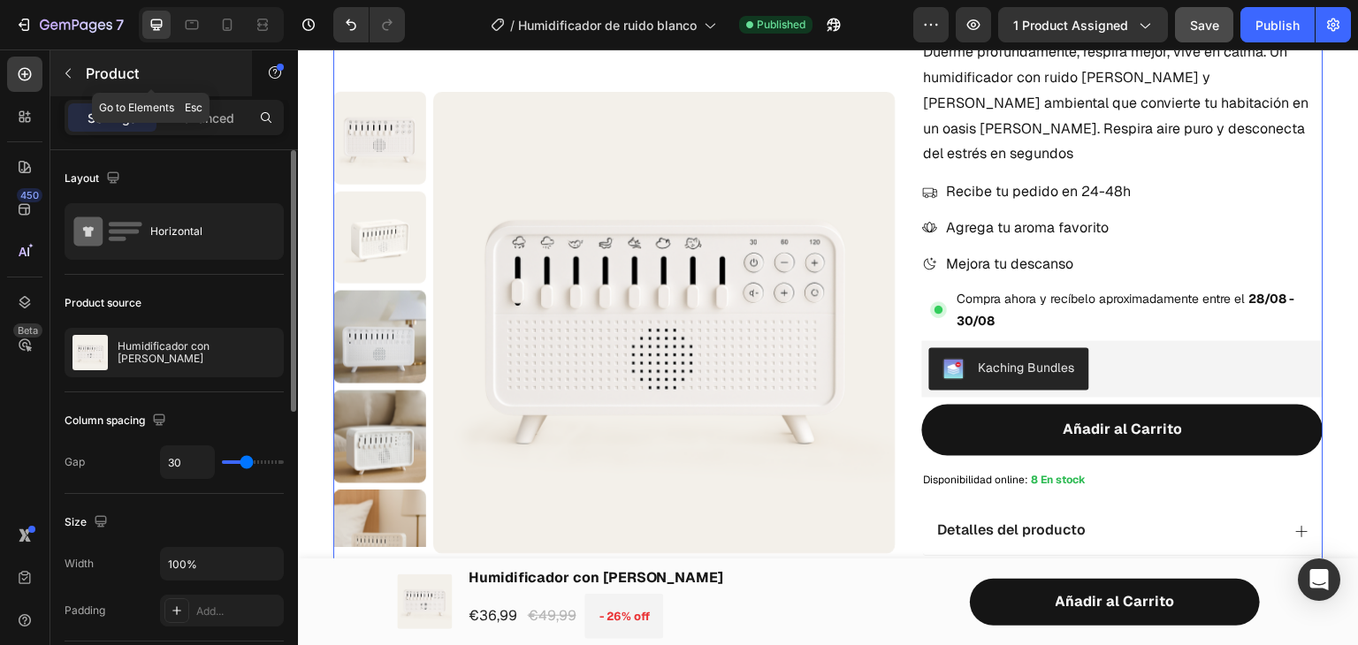
click at [71, 75] on icon "button" at bounding box center [68, 73] width 14 height 14
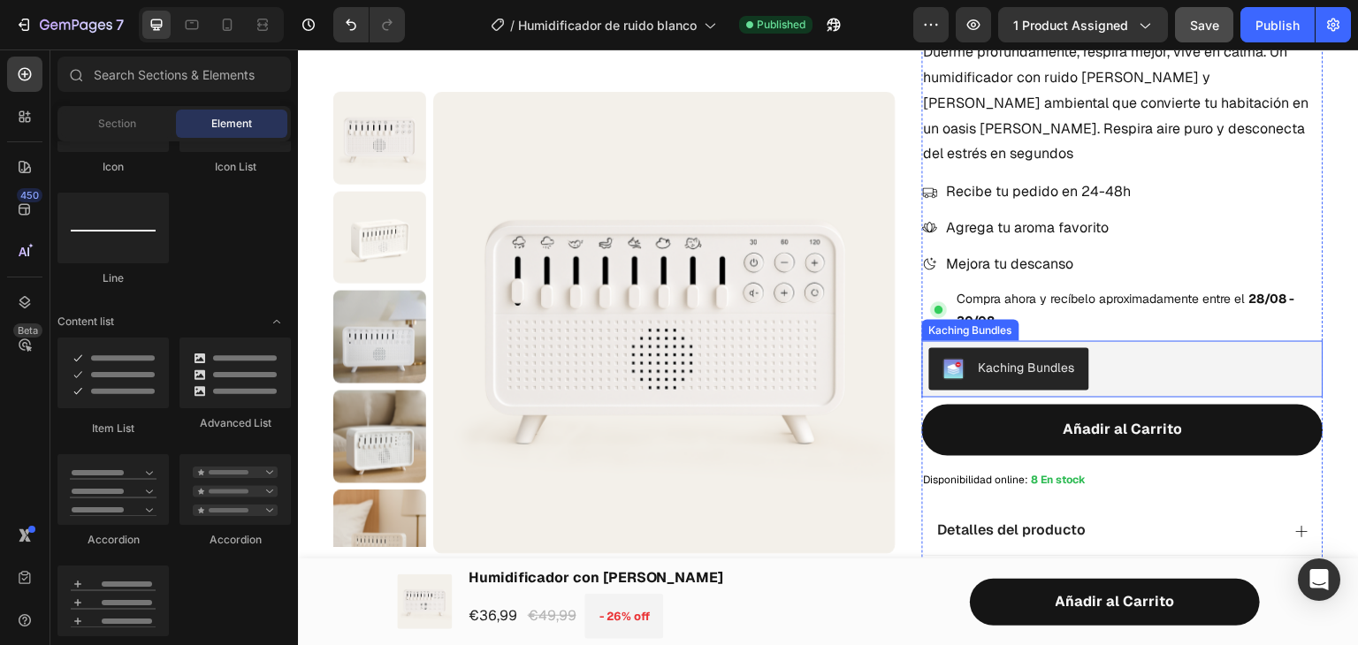
click at [1000, 348] on button "Kaching Bundles" at bounding box center [1009, 369] width 160 height 42
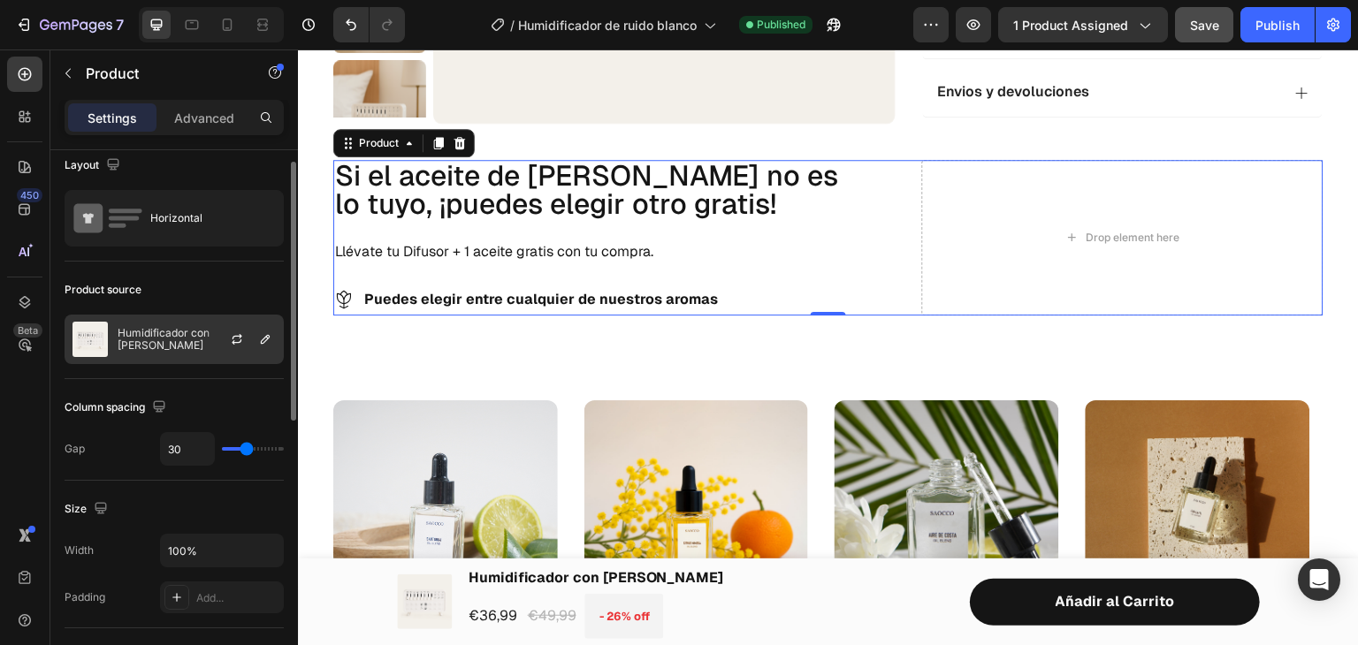
scroll to position [11, 0]
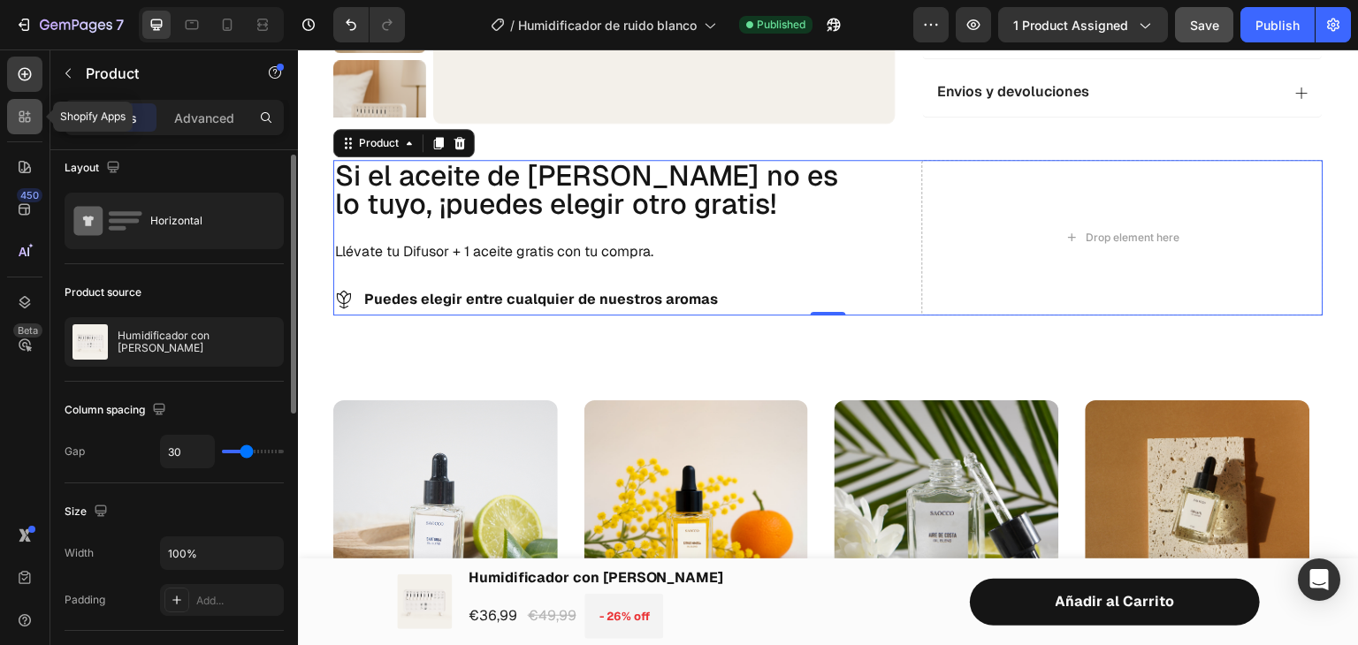
click at [20, 118] on icon at bounding box center [25, 117] width 18 height 18
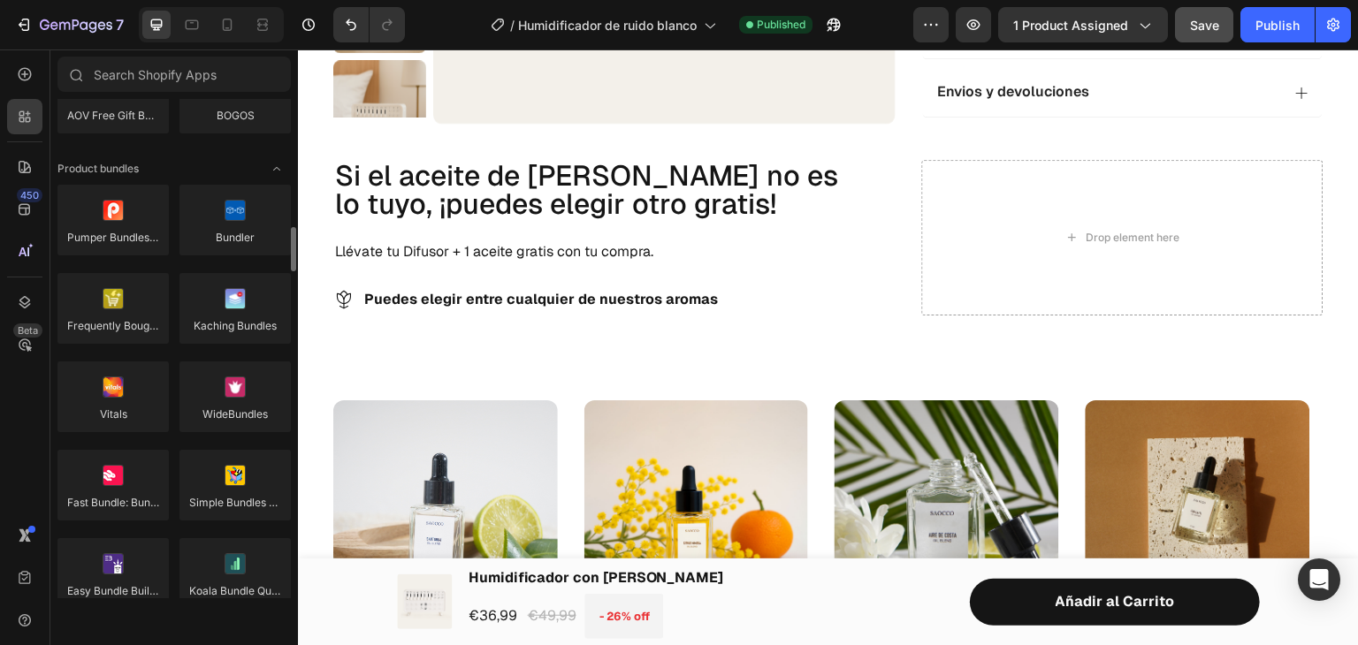
scroll to position [1257, 0]
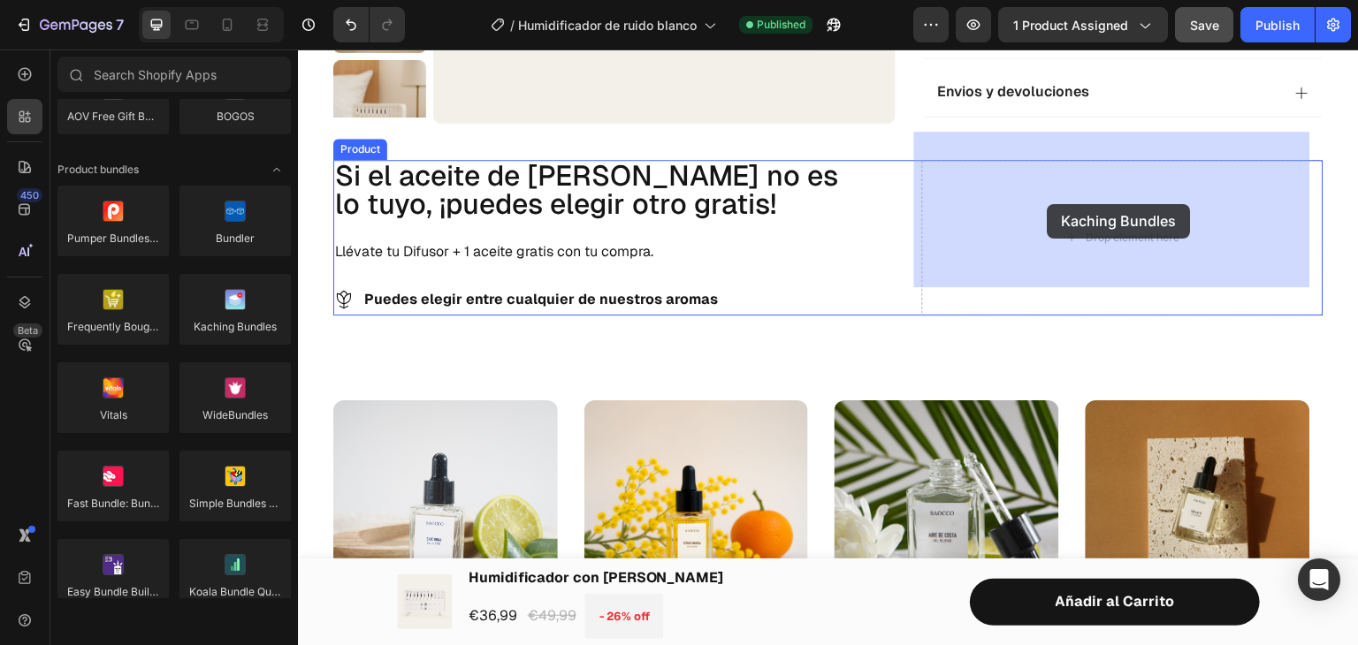
drag, startPoint x: 527, startPoint y: 377, endPoint x: 1067, endPoint y: 204, distance: 567.0
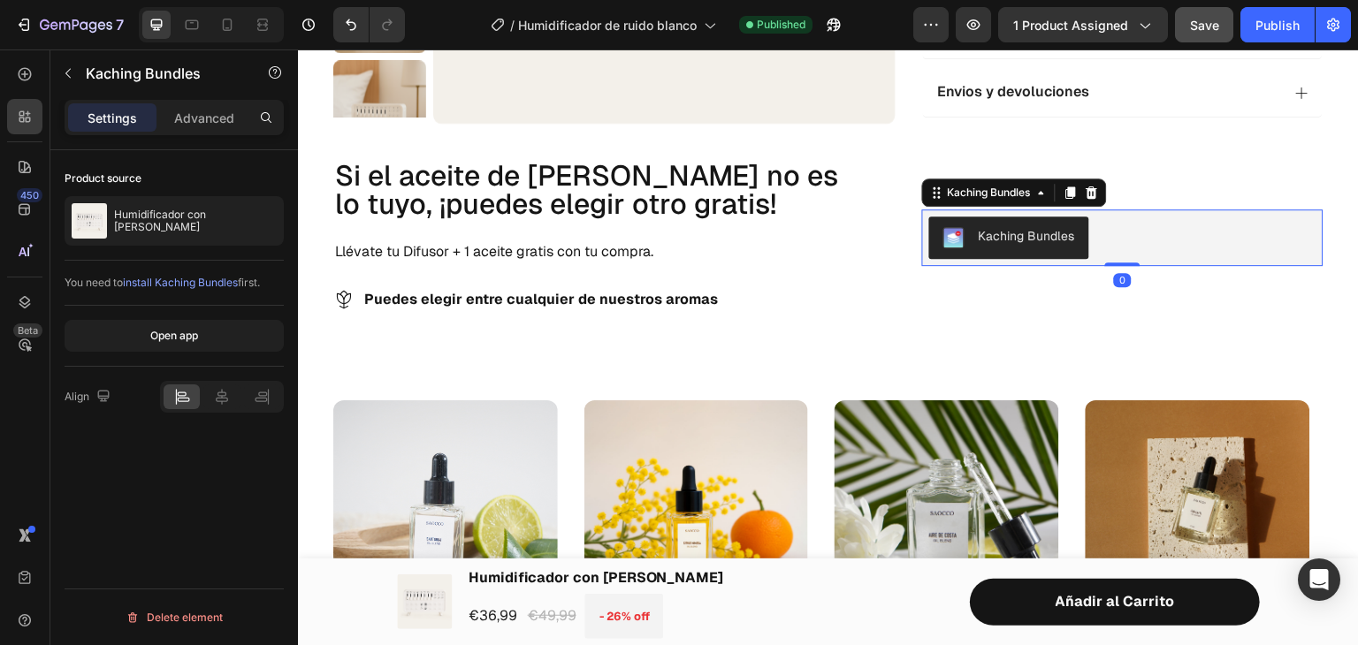
click at [1021, 227] on div "Kaching Bundles" at bounding box center [1027, 236] width 96 height 19
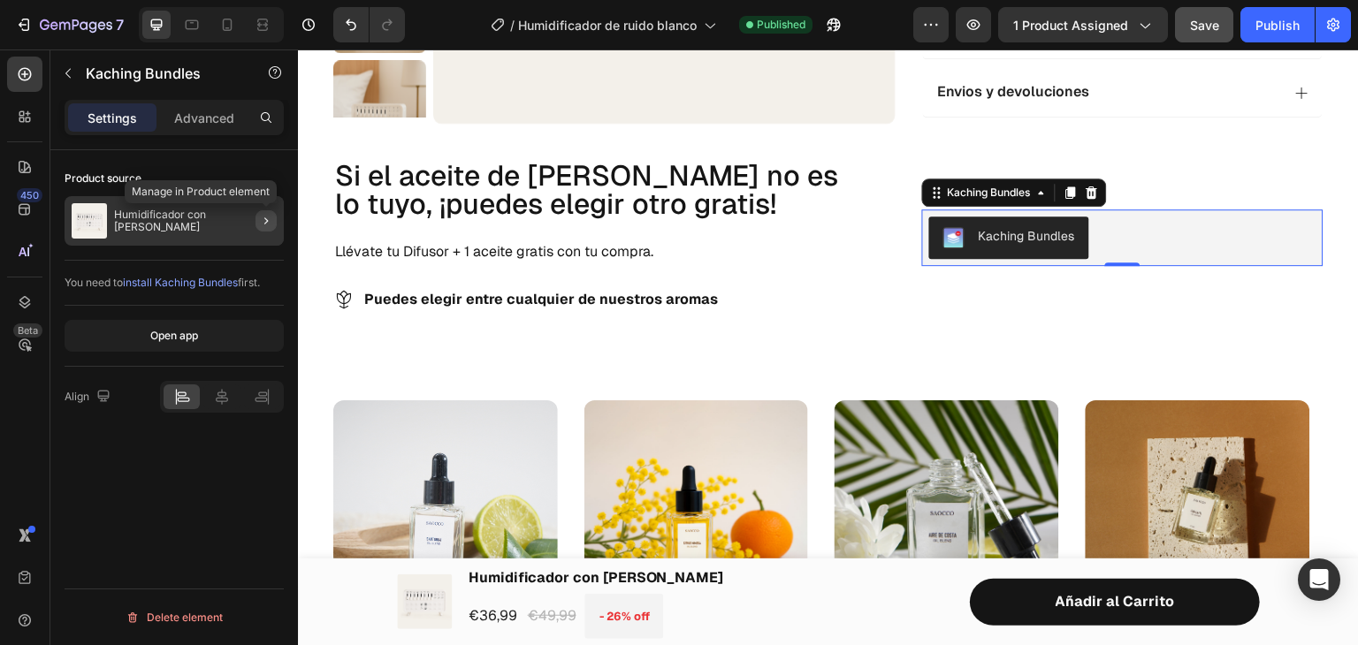
click at [262, 227] on icon "button" at bounding box center [266, 221] width 14 height 14
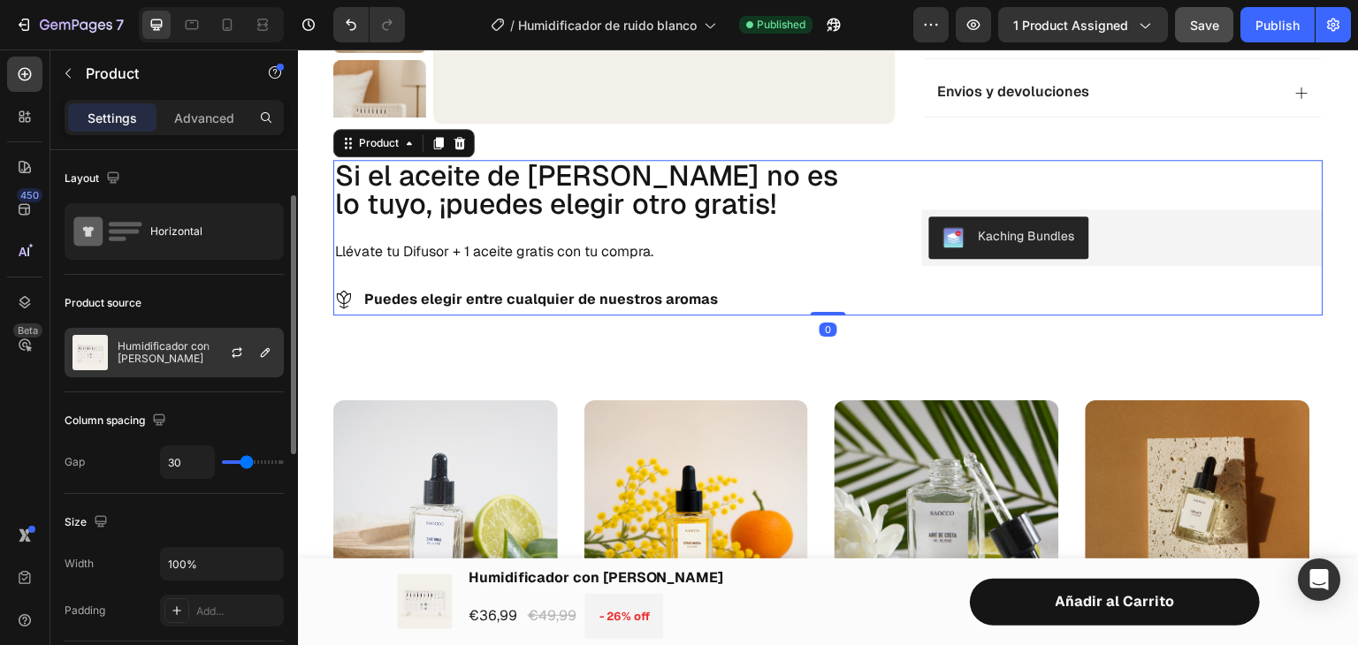
scroll to position [36, 0]
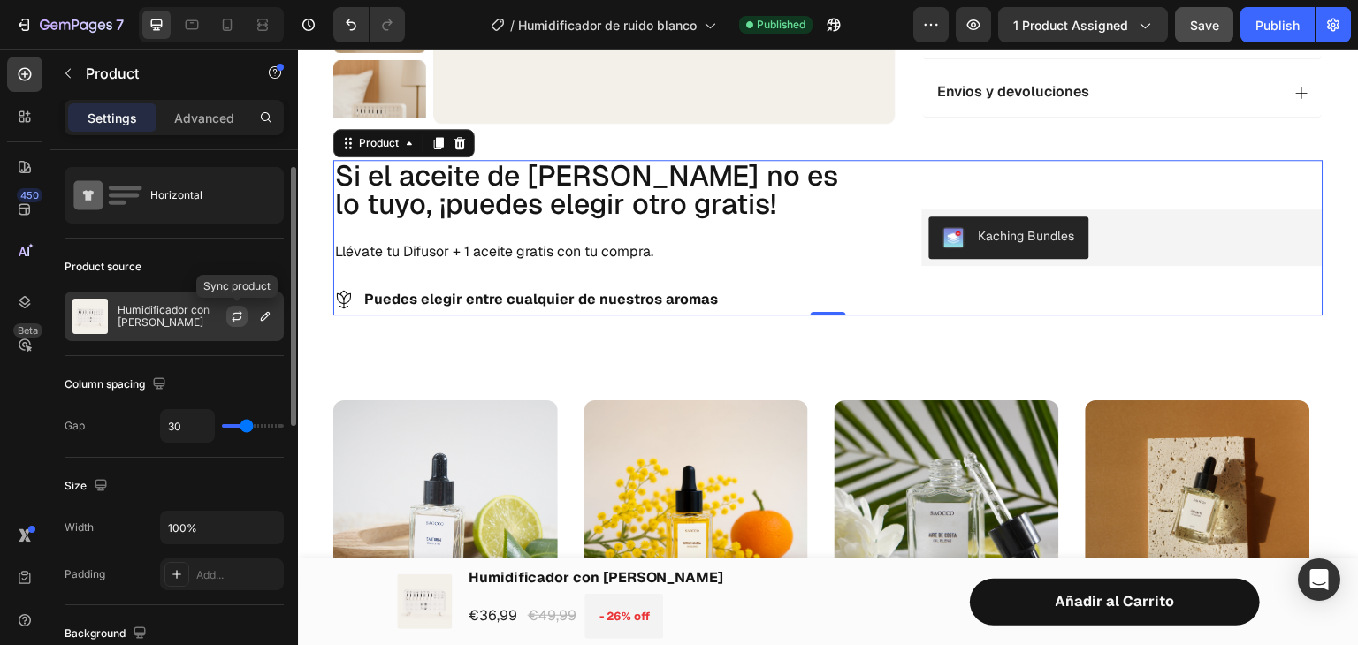
click at [244, 316] on button "button" at bounding box center [236, 316] width 21 height 21
click at [269, 316] on icon "button" at bounding box center [265, 316] width 14 height 14
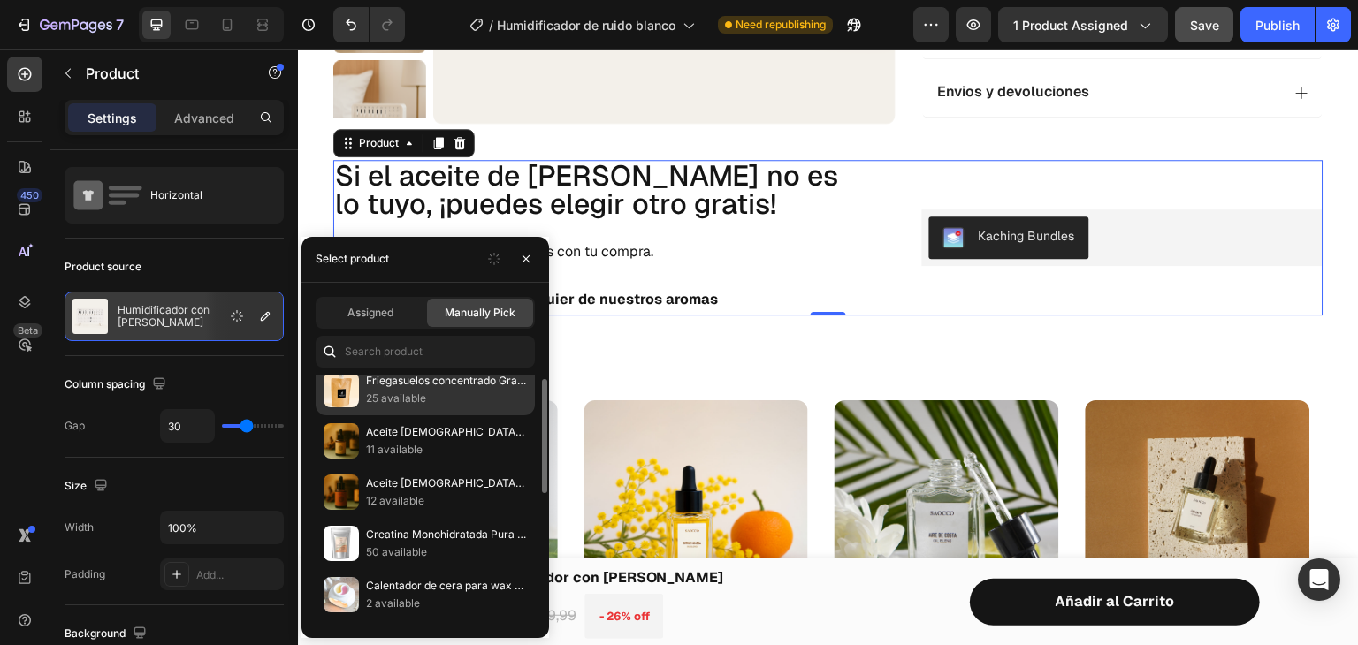
scroll to position [0, 0]
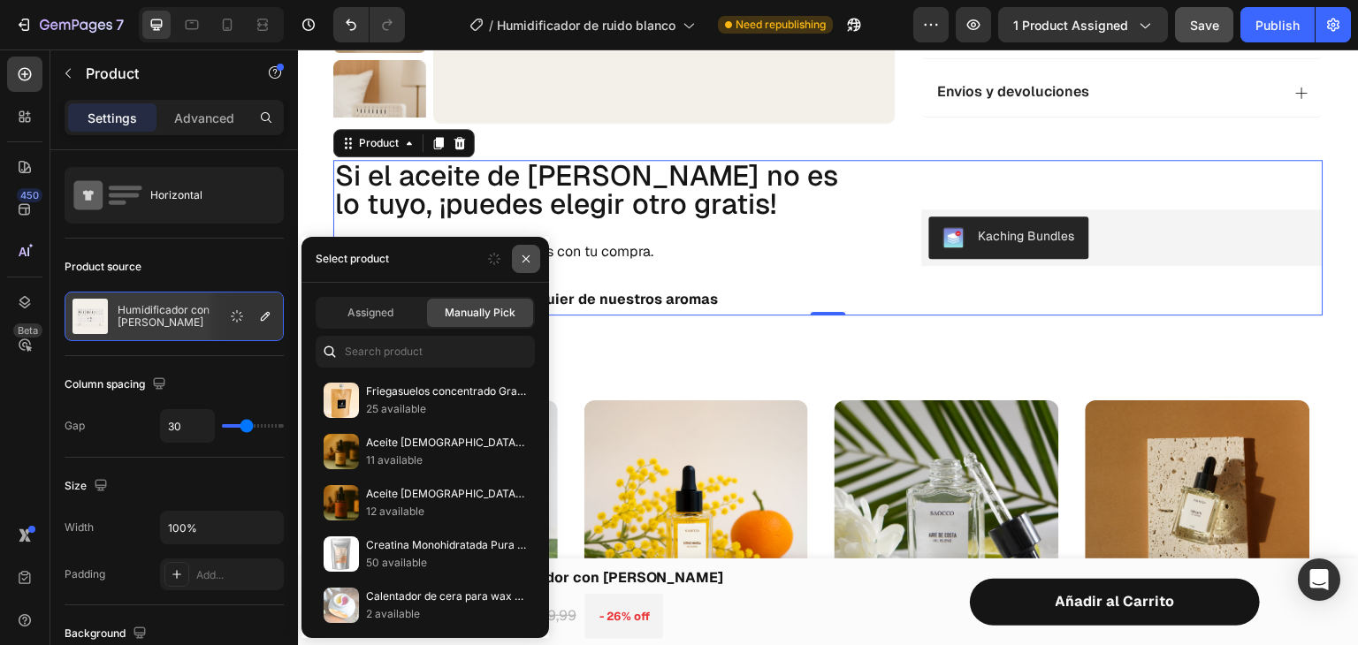
click at [524, 259] on icon "button" at bounding box center [525, 259] width 7 height 7
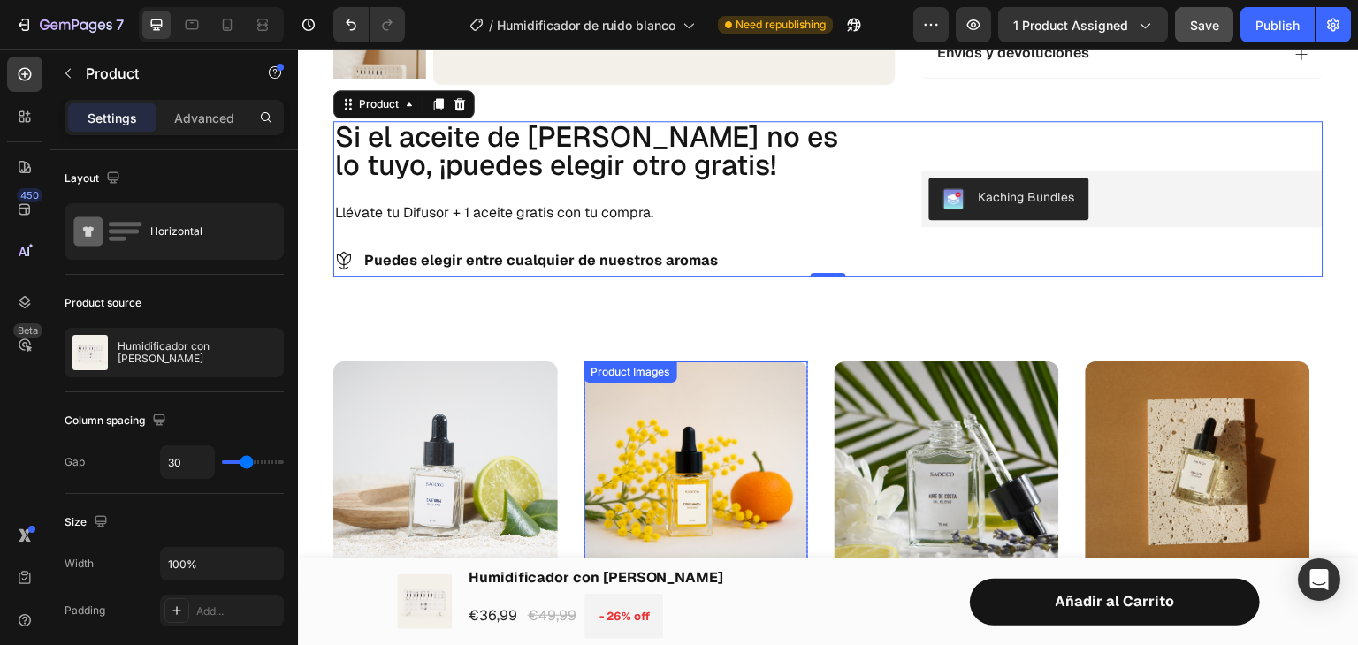
scroll to position [696, 0]
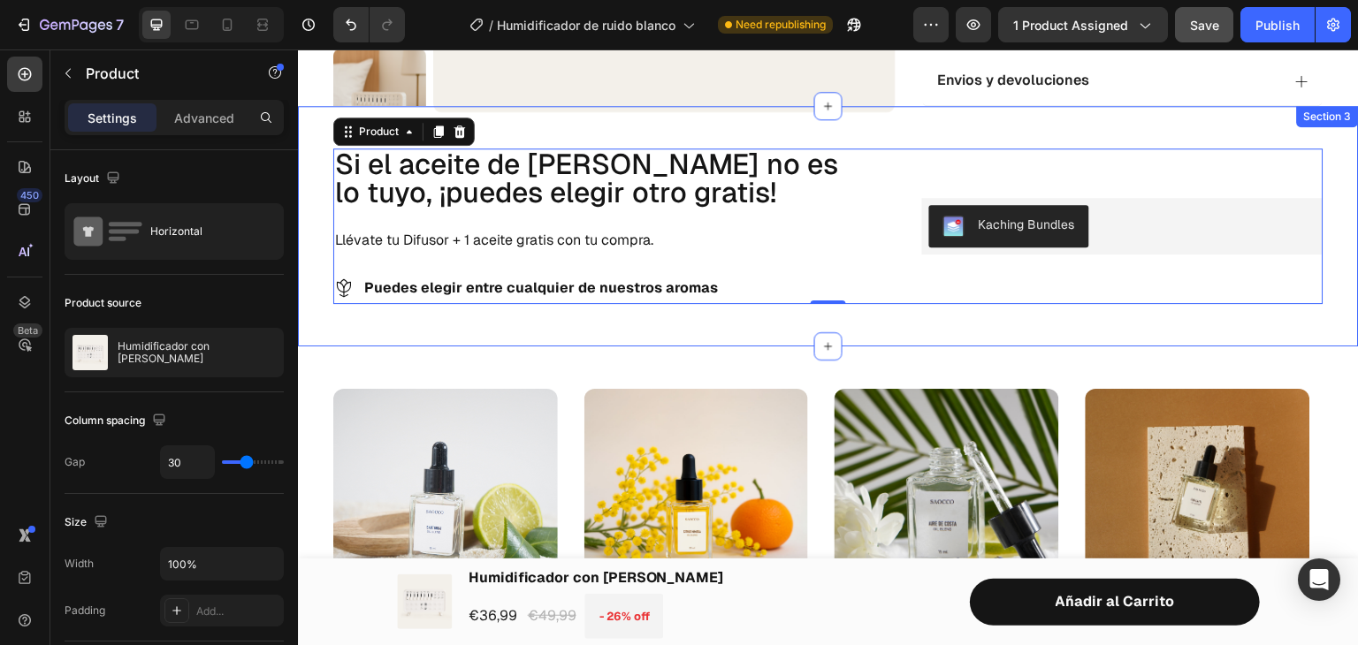
click at [557, 106] on div "Si el aceite de [PERSON_NAME] no es lo tuyo, ¡puedes elegir otro gratis! Headin…" at bounding box center [828, 226] width 1061 height 240
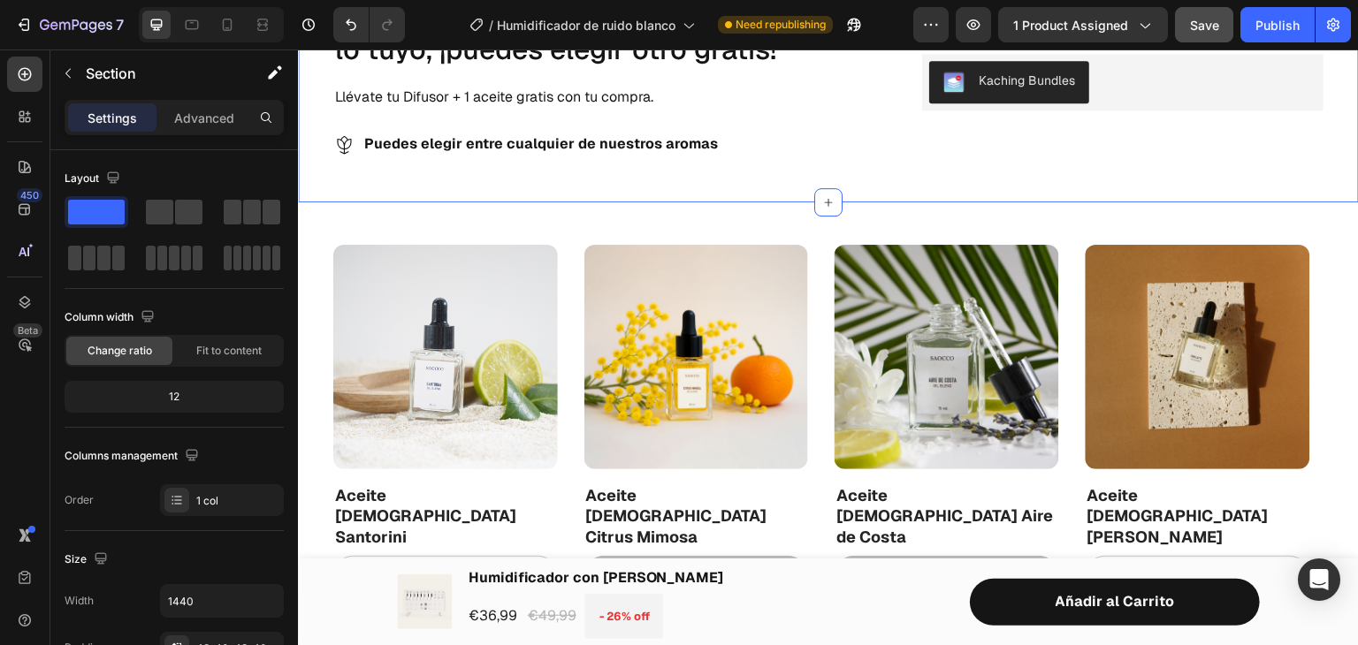
scroll to position [821, 0]
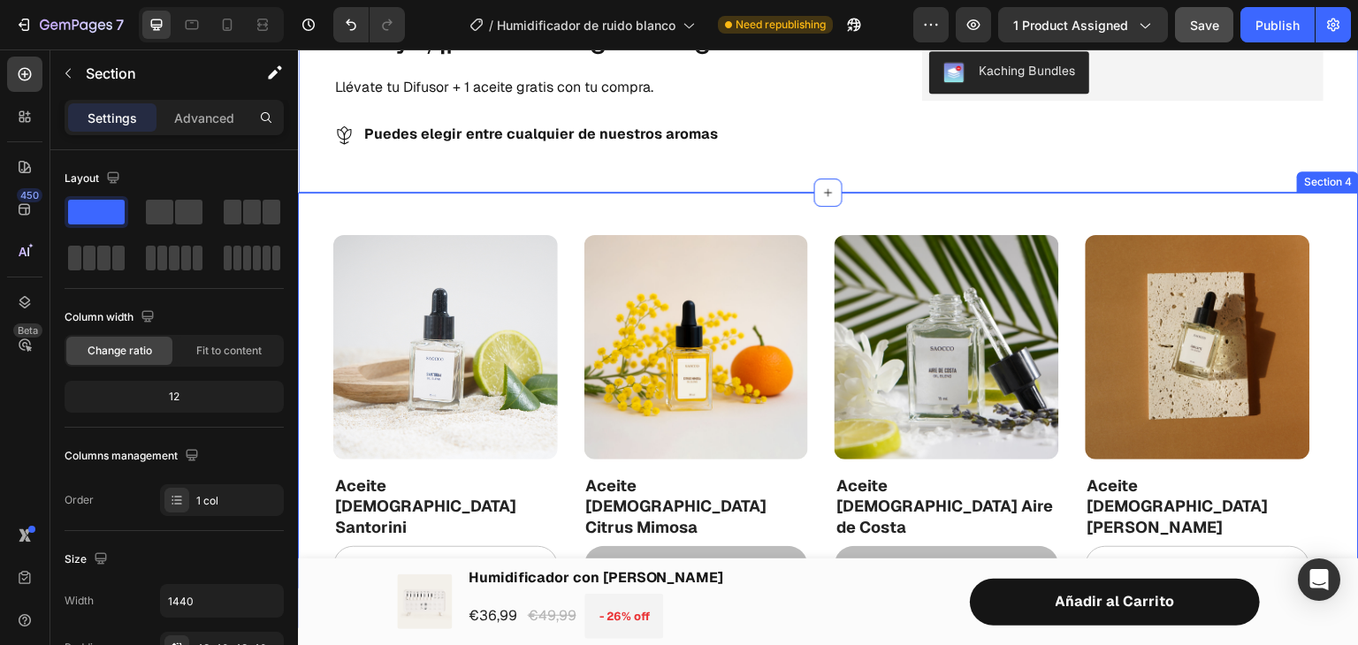
click at [1056, 202] on div "Product Images Aceite [DEMOGRAPHIC_DATA] Santorini Product Title Añadir al carr…" at bounding box center [828, 411] width 1061 height 436
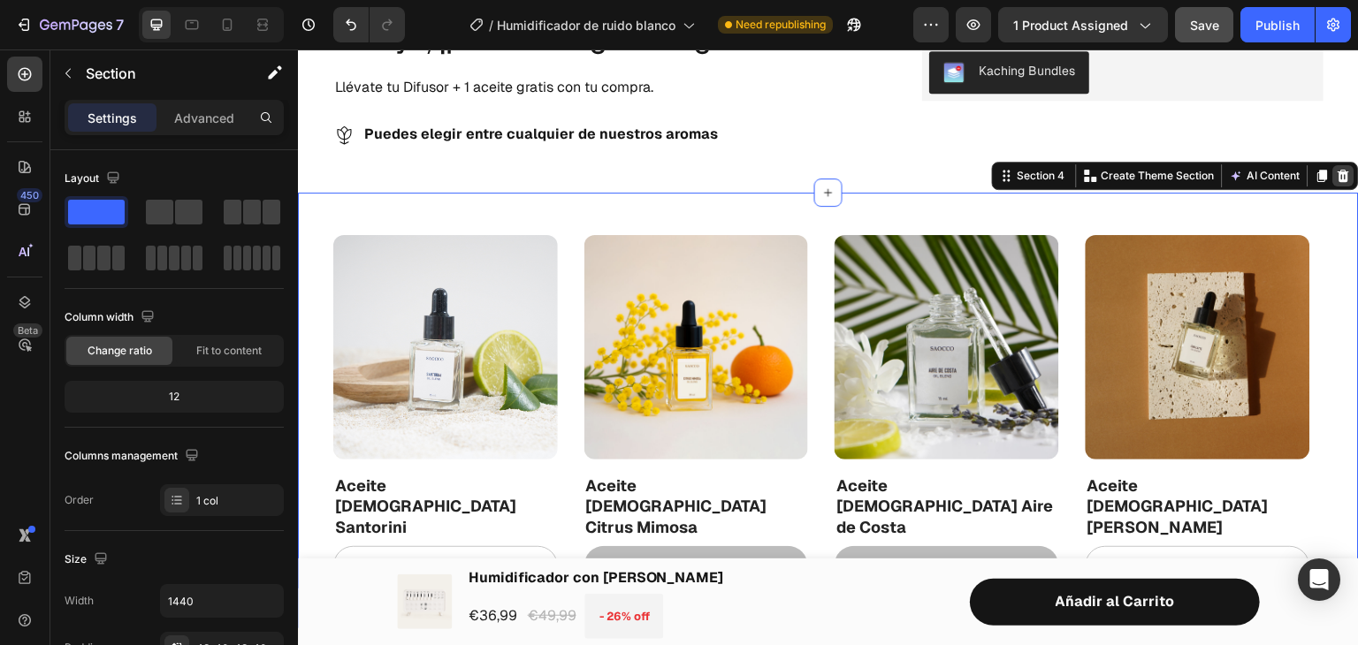
click at [1339, 177] on icon at bounding box center [1344, 176] width 11 height 12
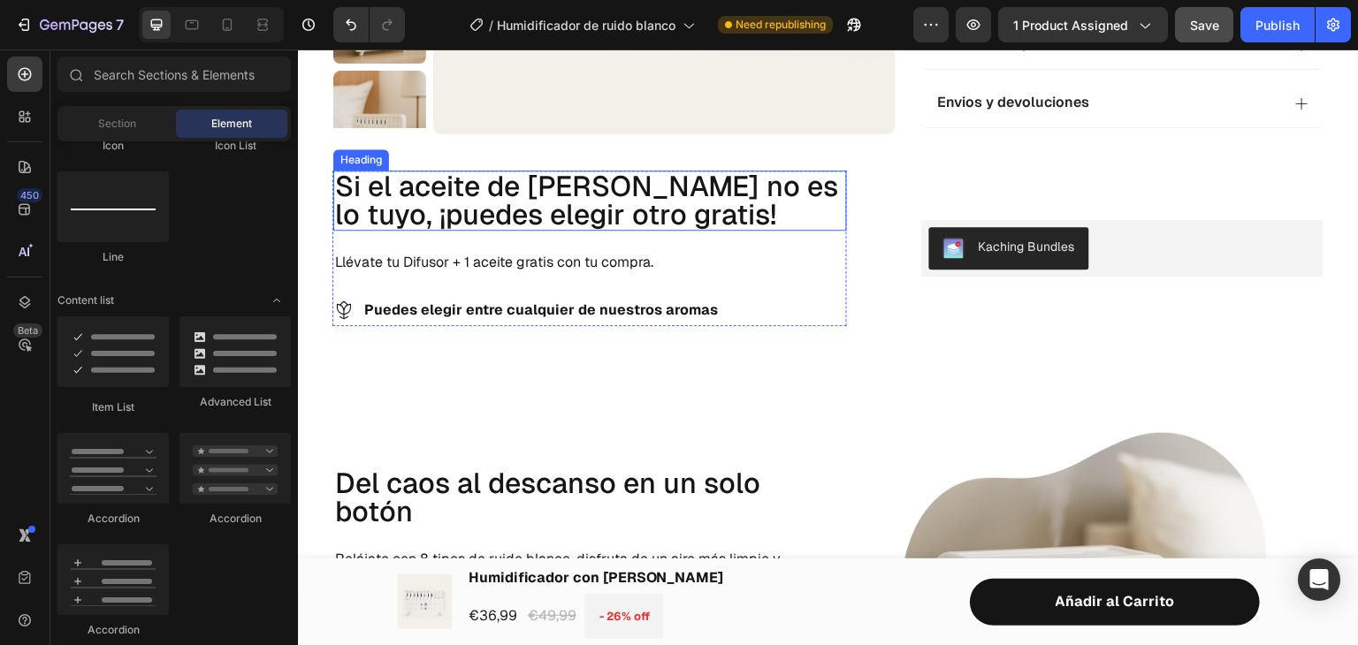
scroll to position [675, 0]
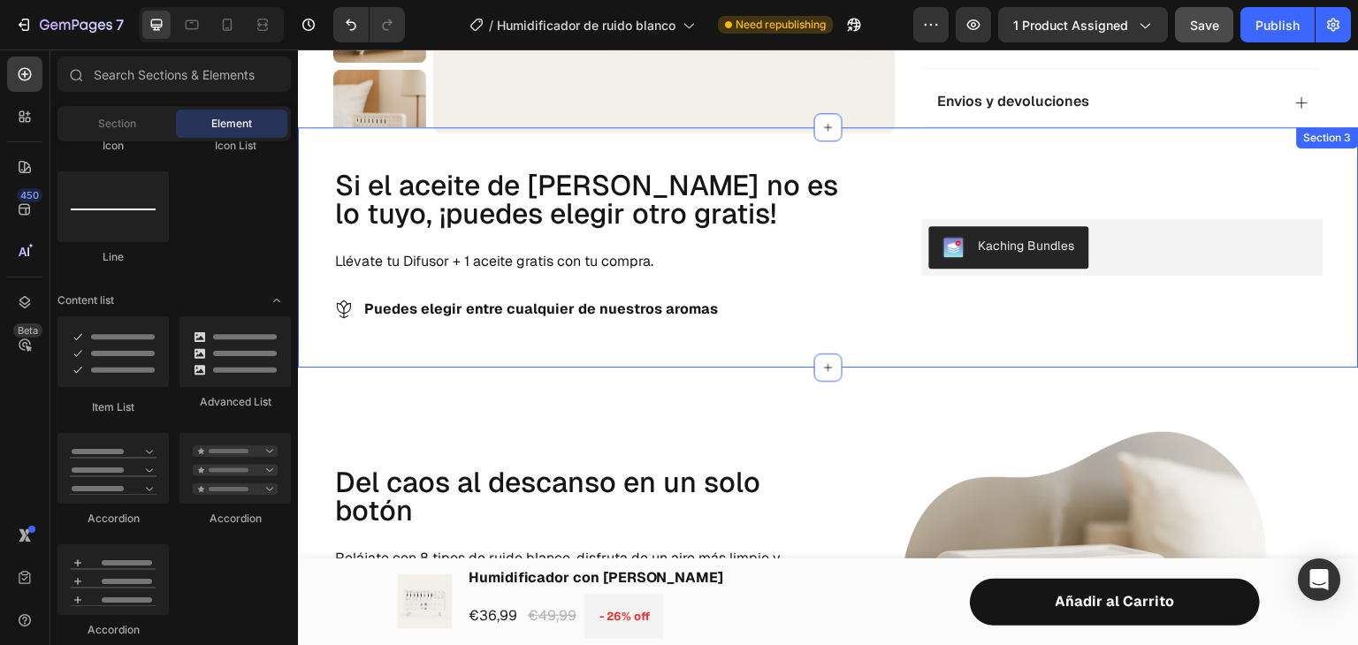
click at [763, 316] on div "Si el aceite de [PERSON_NAME] no es lo tuyo, ¡puedes elegir otro gratis! Headin…" at bounding box center [828, 247] width 1061 height 240
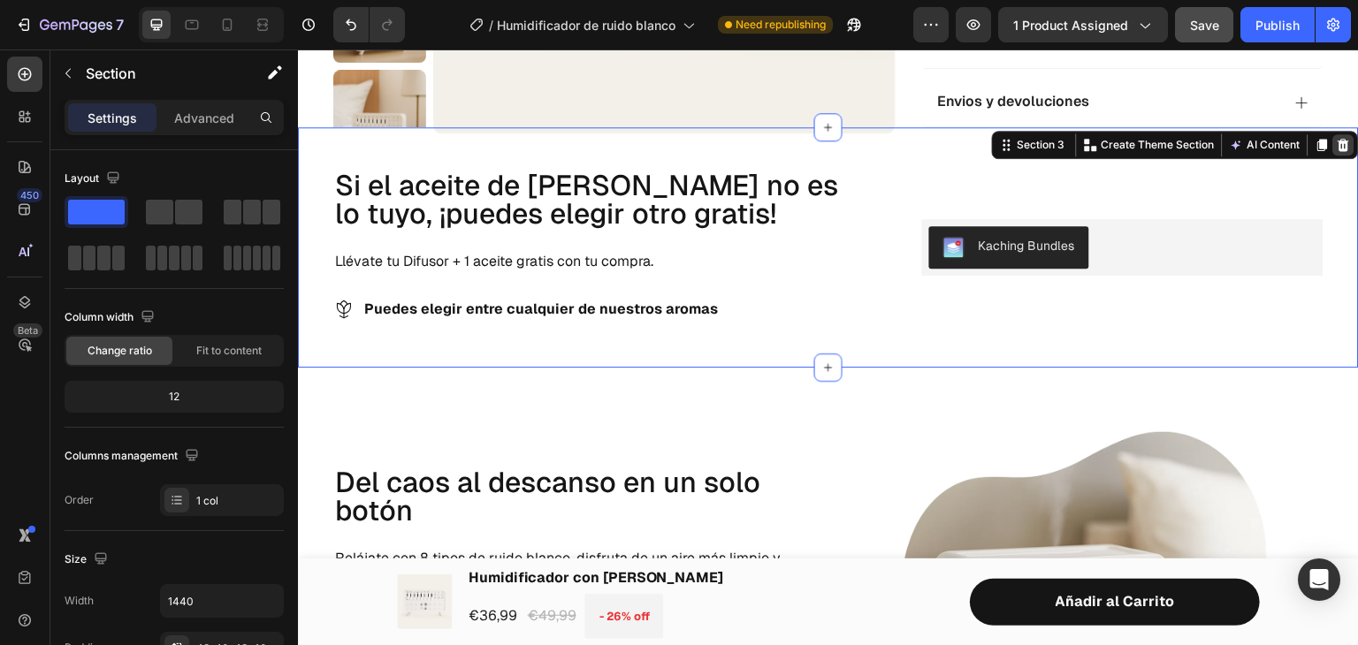
click at [1339, 139] on icon at bounding box center [1344, 145] width 11 height 12
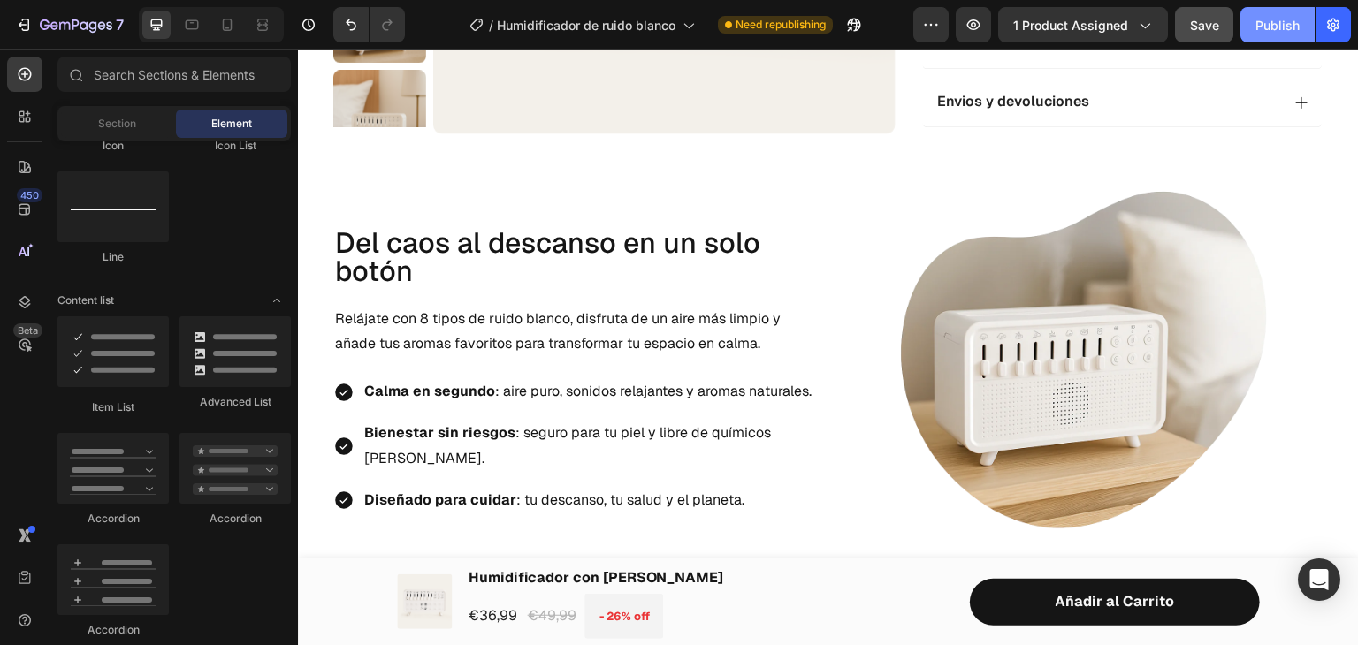
click at [1263, 21] on div "Publish" at bounding box center [1277, 25] width 44 height 19
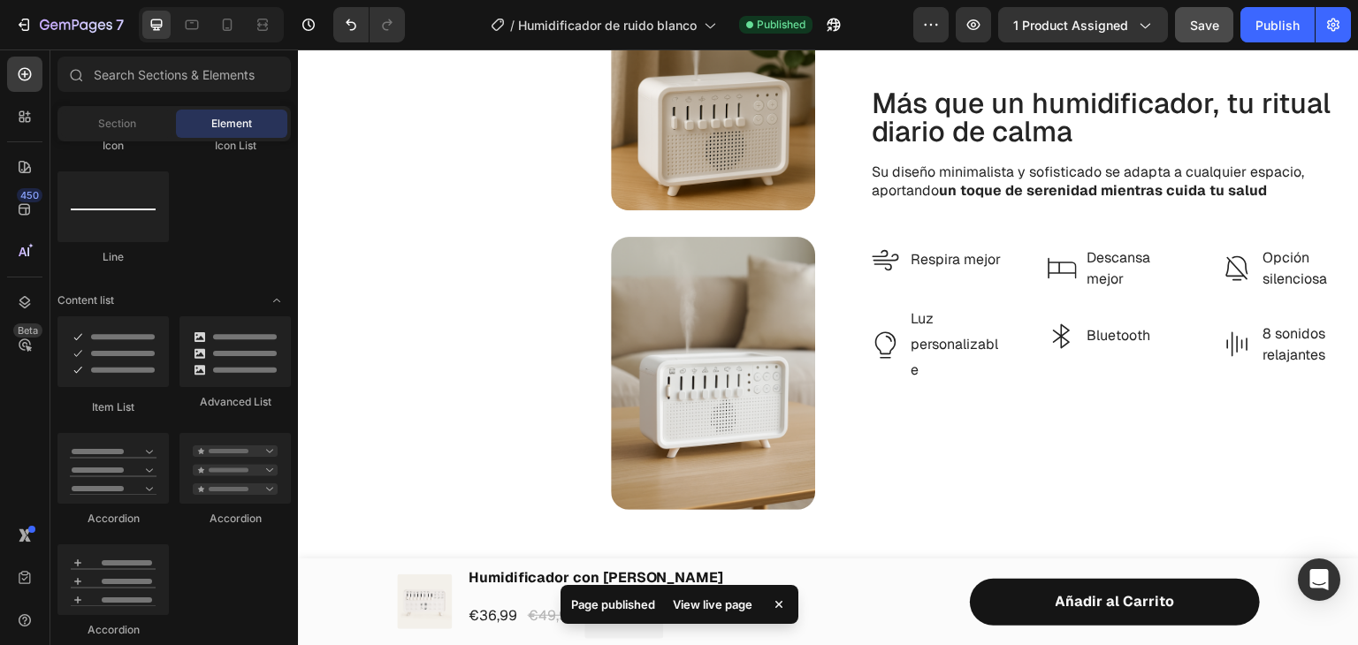
scroll to position [1909, 0]
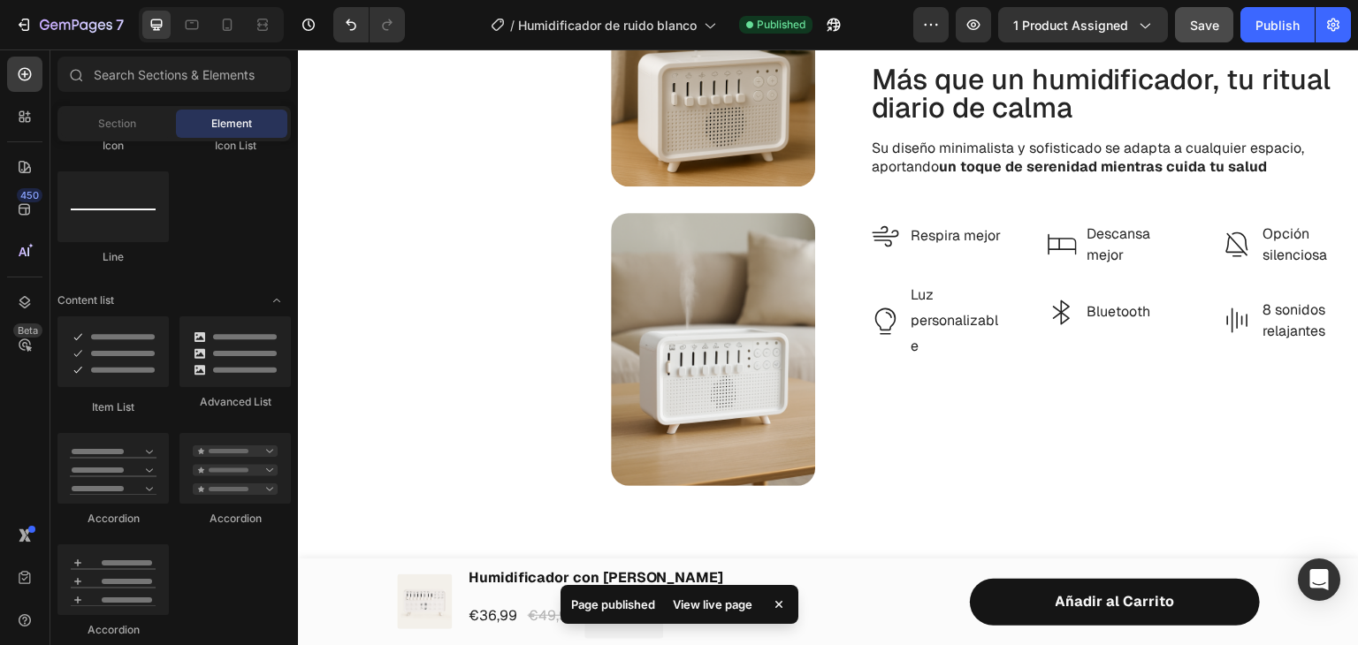
click at [785, 604] on icon at bounding box center [779, 605] width 18 height 18
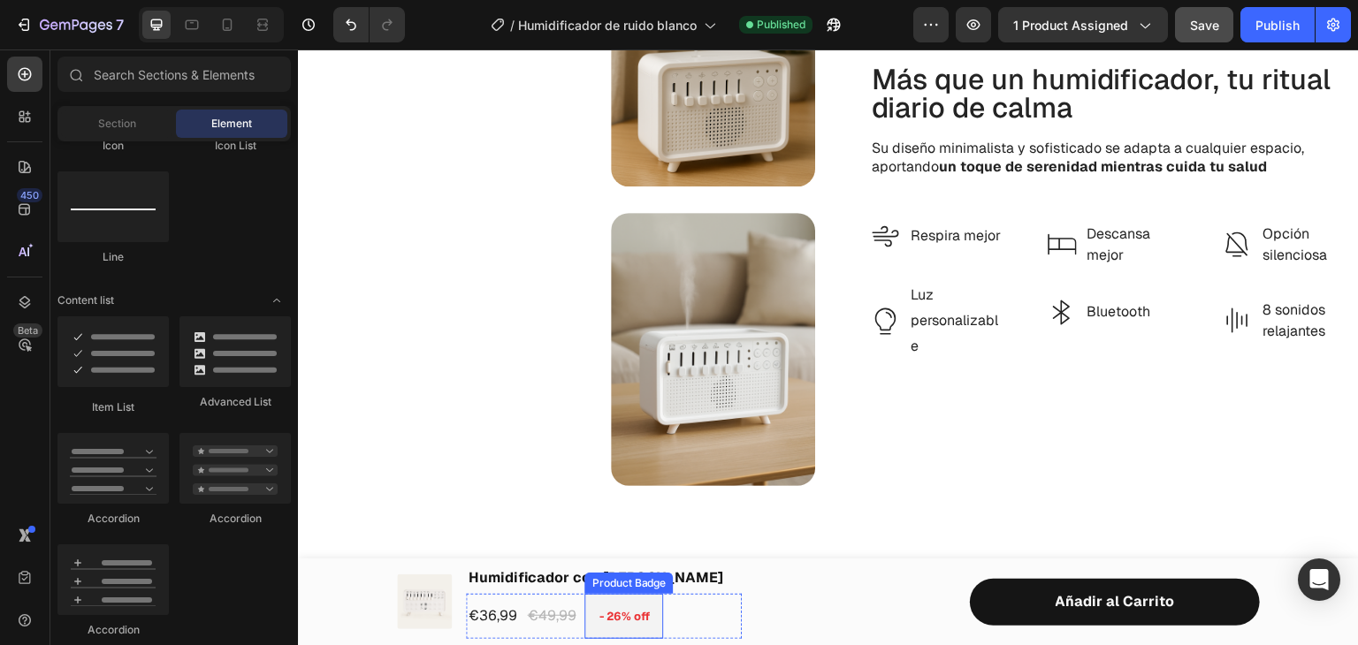
scroll to position [1945, 0]
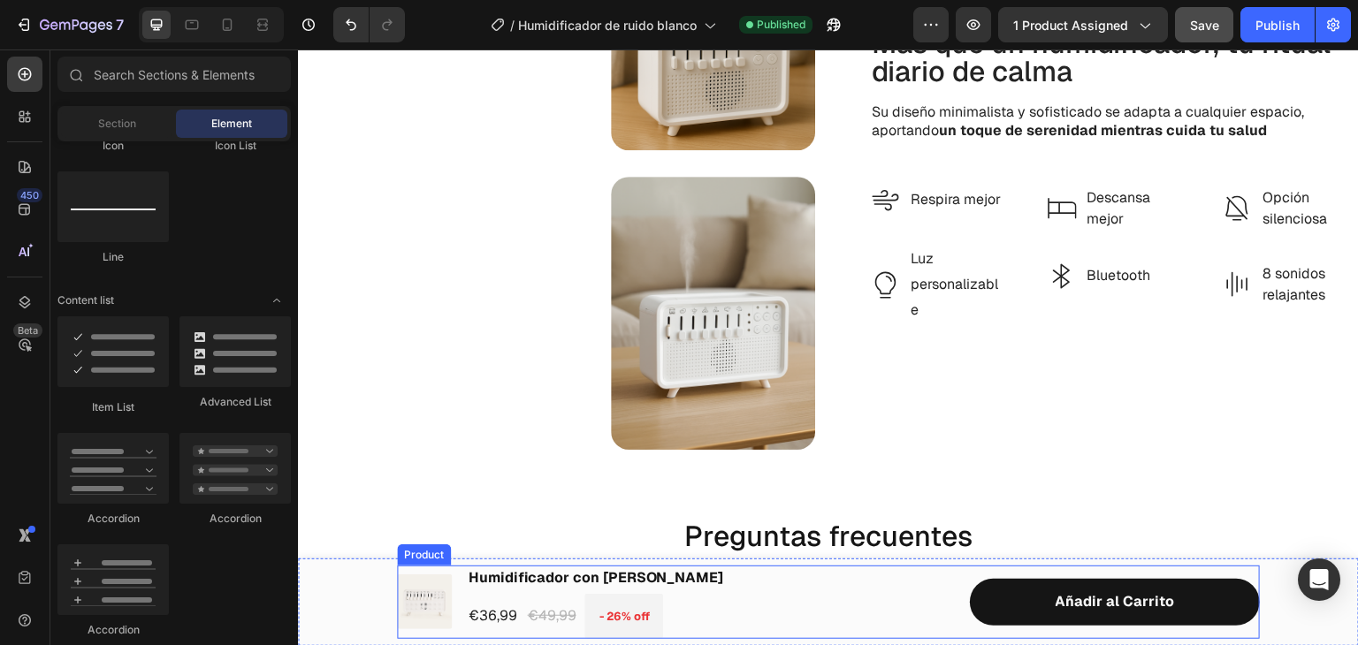
click at [760, 577] on div "(P) Images & Gallery Humidificador con [PERSON_NAME] (P) Title €36,99 (P) Price…" at bounding box center [828, 603] width 863 height 74
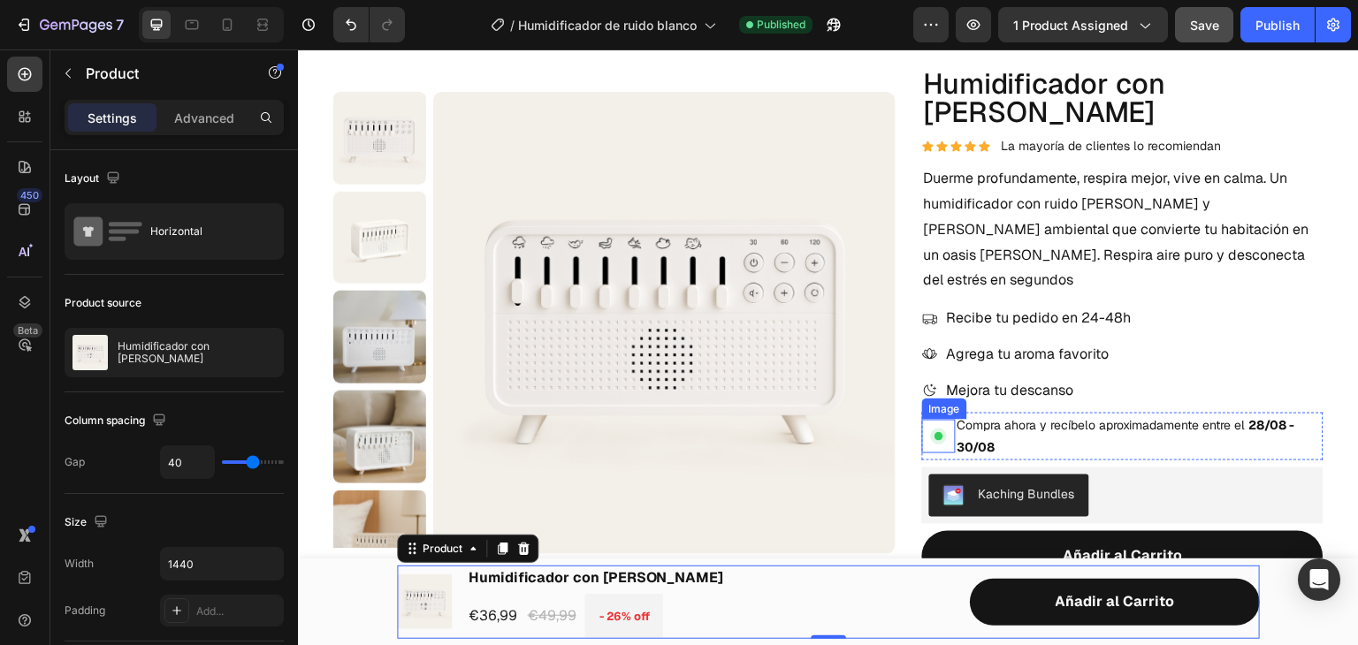
scroll to position [28, 0]
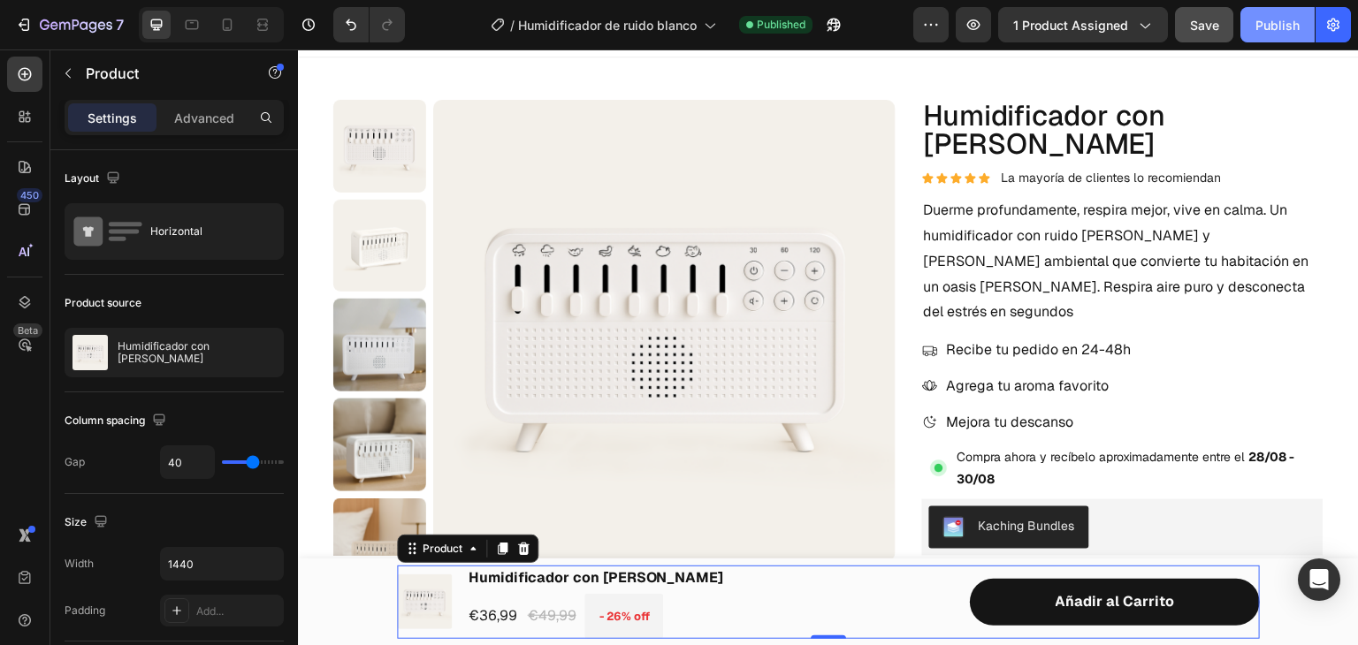
click at [1262, 14] on button "Publish" at bounding box center [1277, 24] width 74 height 35
